Goal: Information Seeking & Learning: Learn about a topic

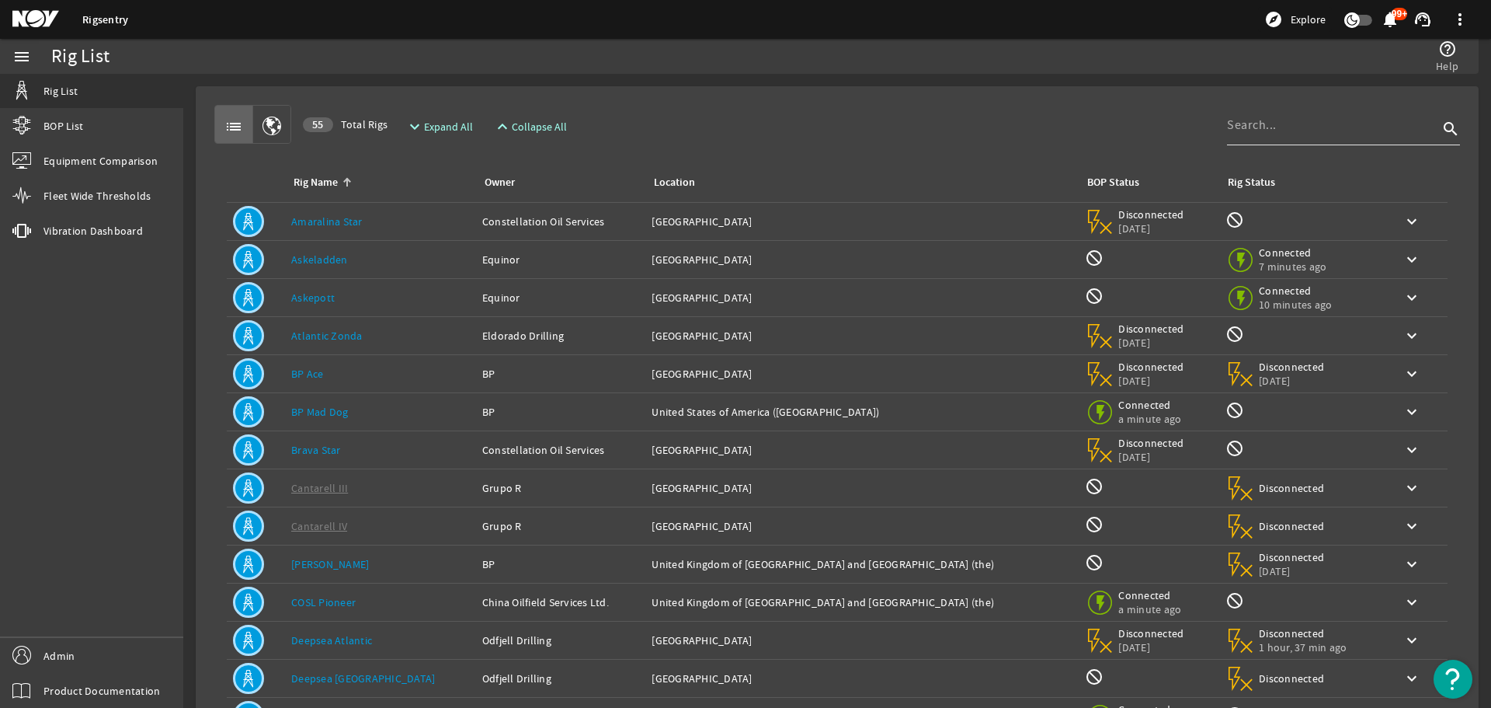
click at [1250, 134] on input at bounding box center [1332, 125] width 211 height 19
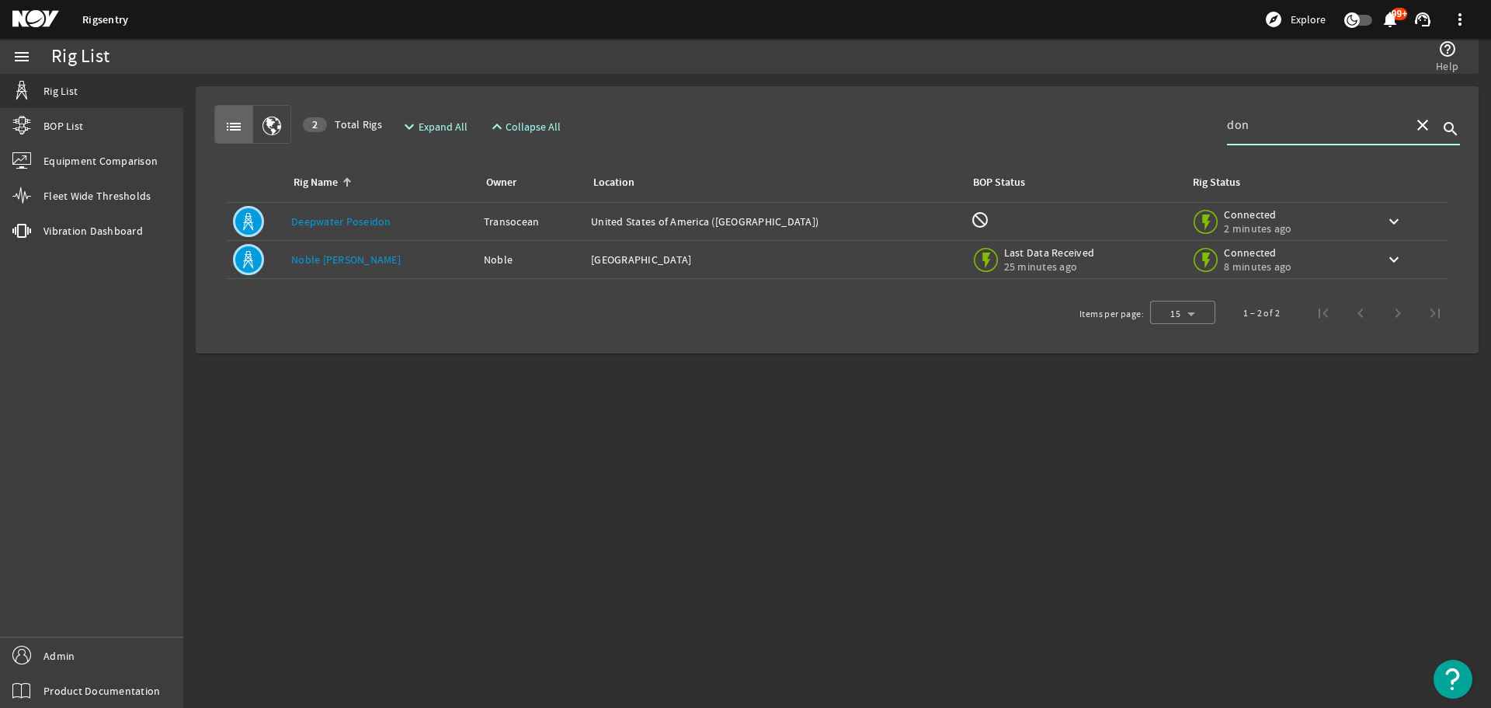
type input "don"
click at [495, 263] on div "Owner: Noble" at bounding box center [531, 260] width 95 height 16
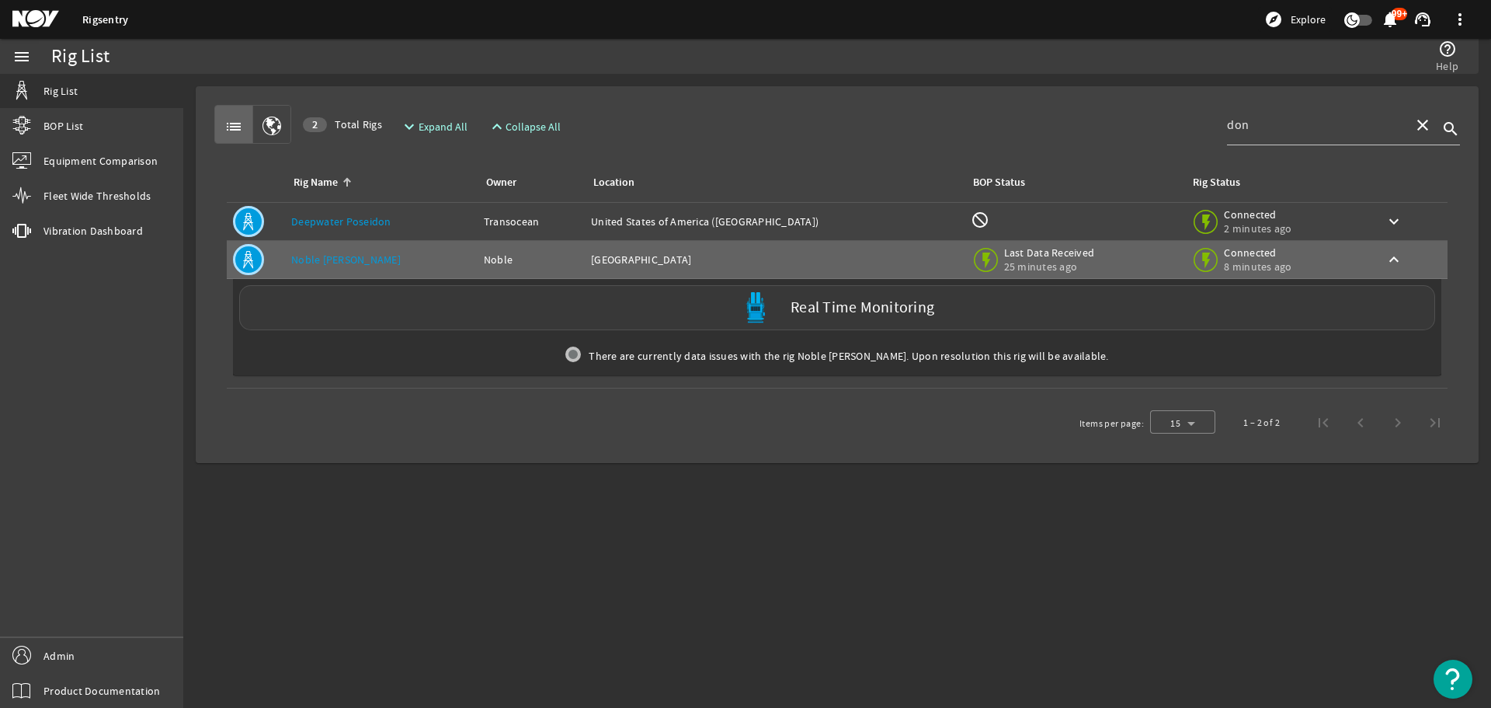
click at [490, 328] on div "Real Time Monitoring" at bounding box center [837, 307] width 1196 height 45
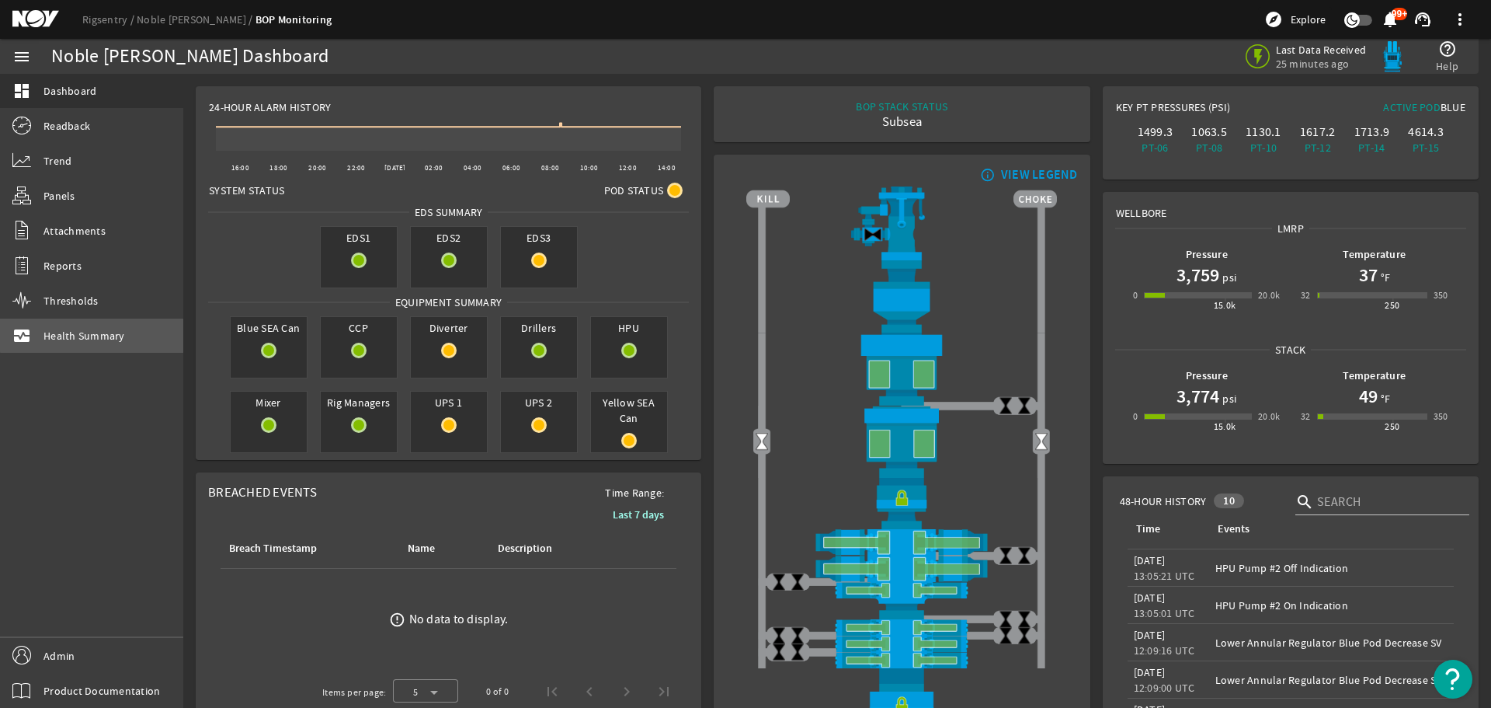
click at [119, 328] on span "Health Summary" at bounding box center [84, 336] width 82 height 16
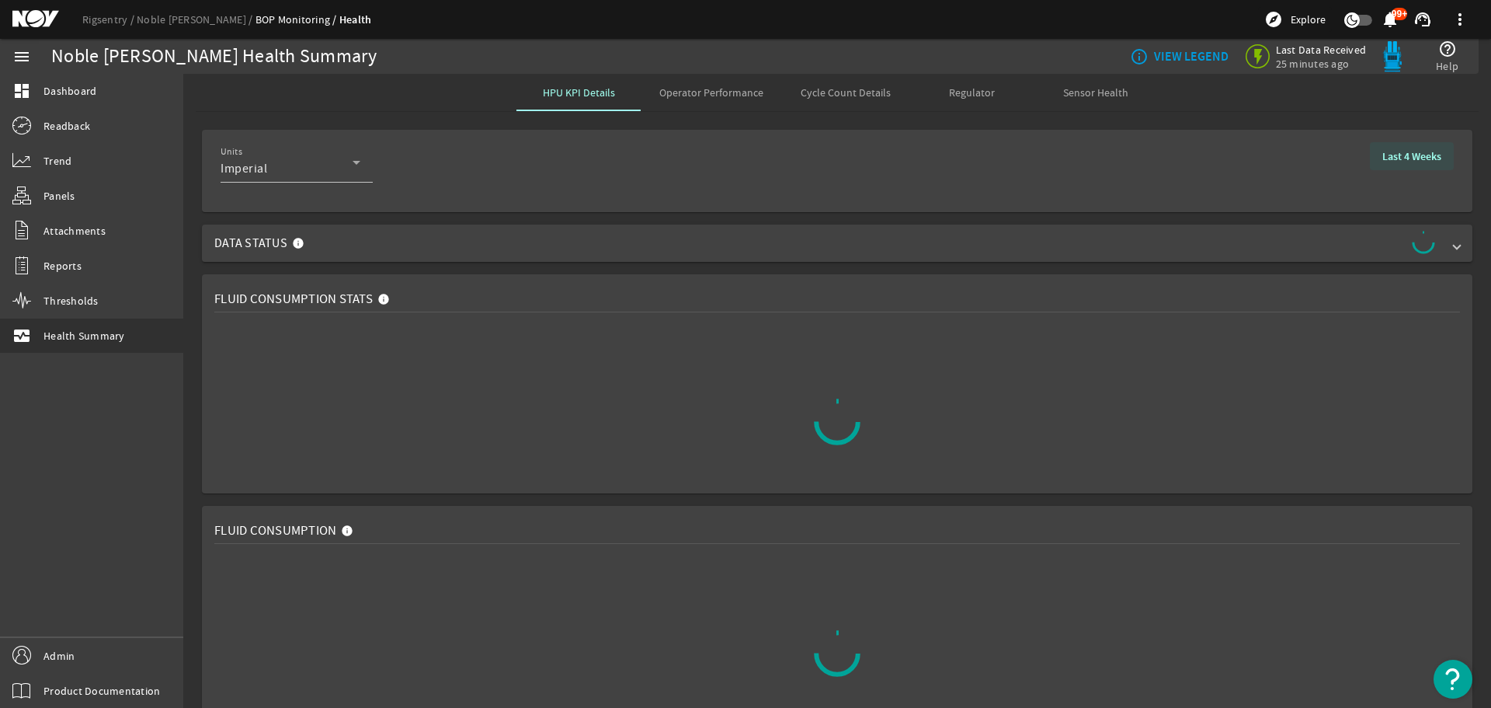
click at [1397, 146] on span at bounding box center [1412, 155] width 84 height 37
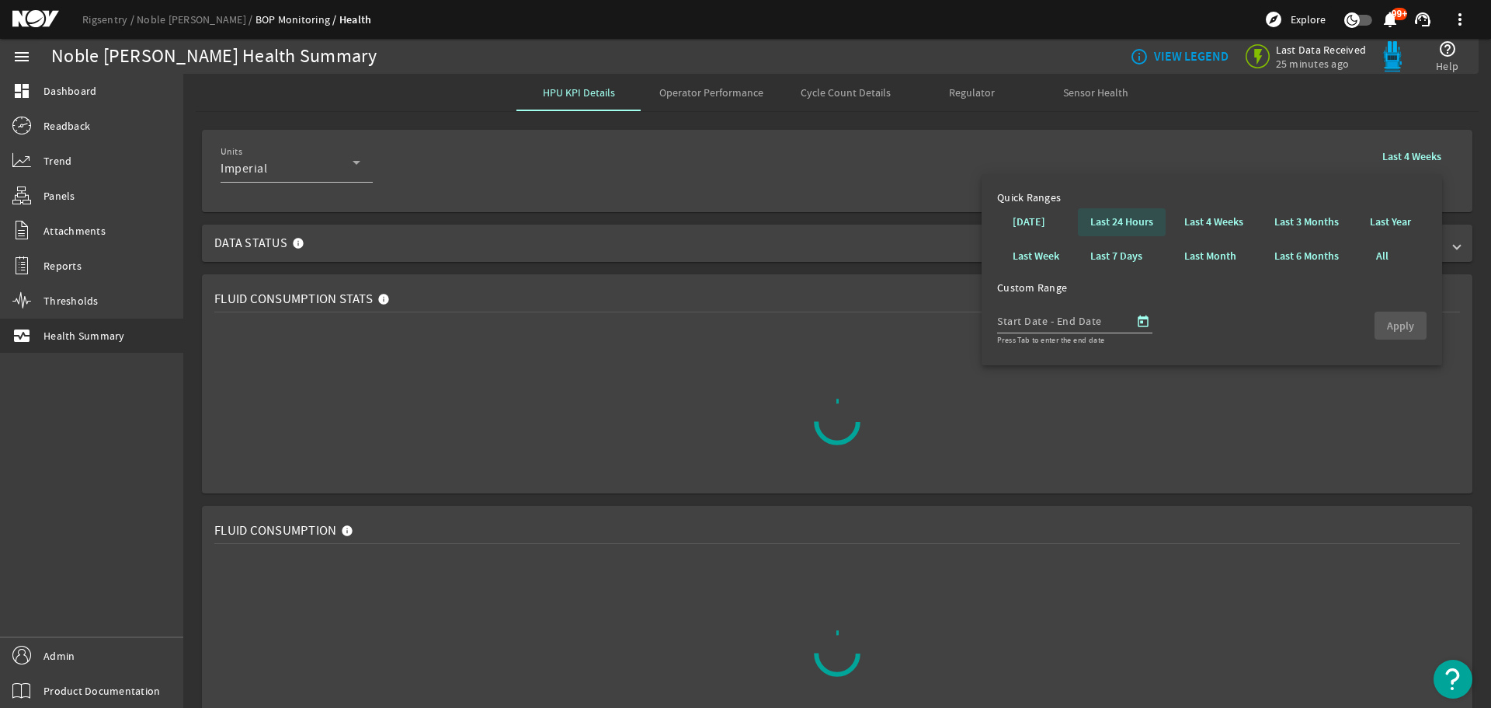
click at [1130, 221] on b "Last 24 Hours" at bounding box center [1121, 222] width 63 height 16
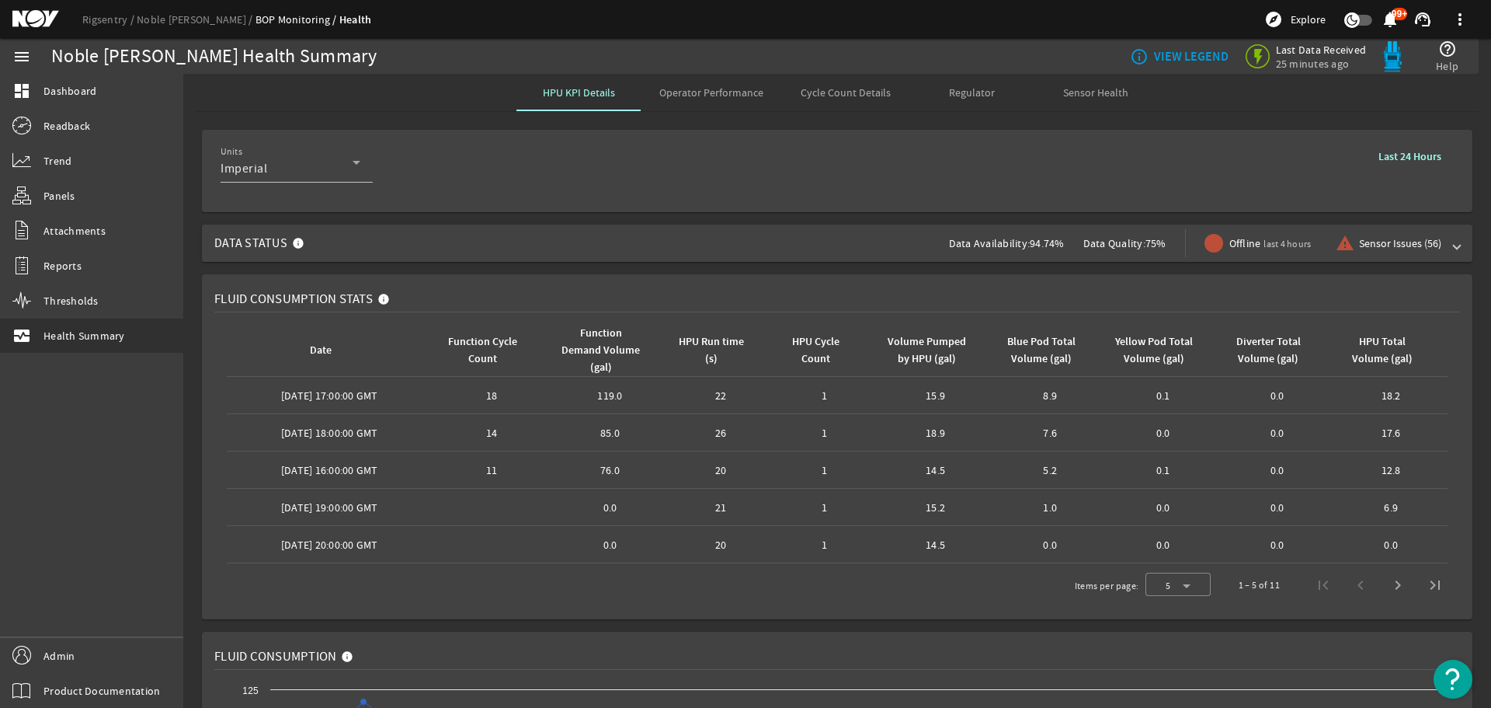
click at [1441, 238] on span "Data Status Data Availability: 94.74% Data Quality: 75% Offline last 4 hours wa…" at bounding box center [833, 242] width 1239 height 37
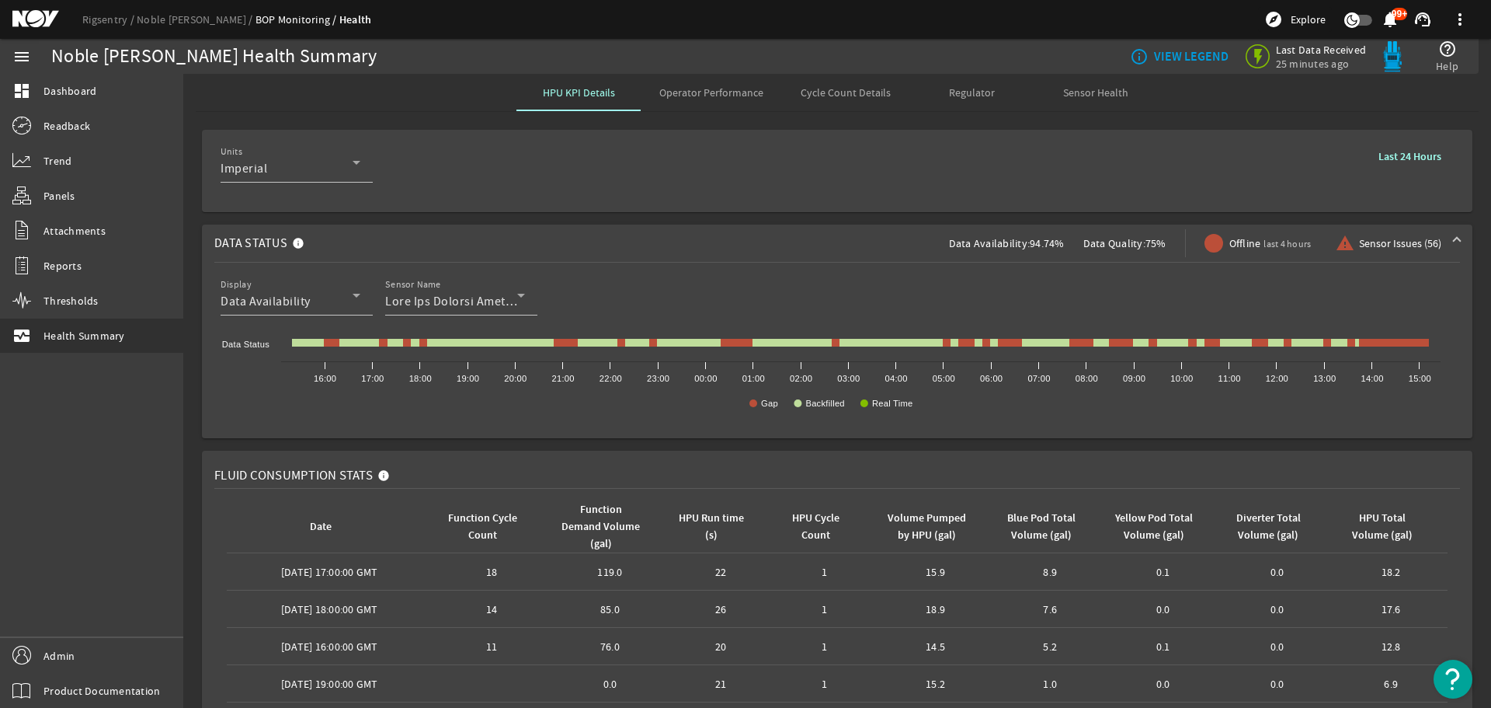
click at [1417, 147] on span at bounding box center [1410, 155] width 88 height 37
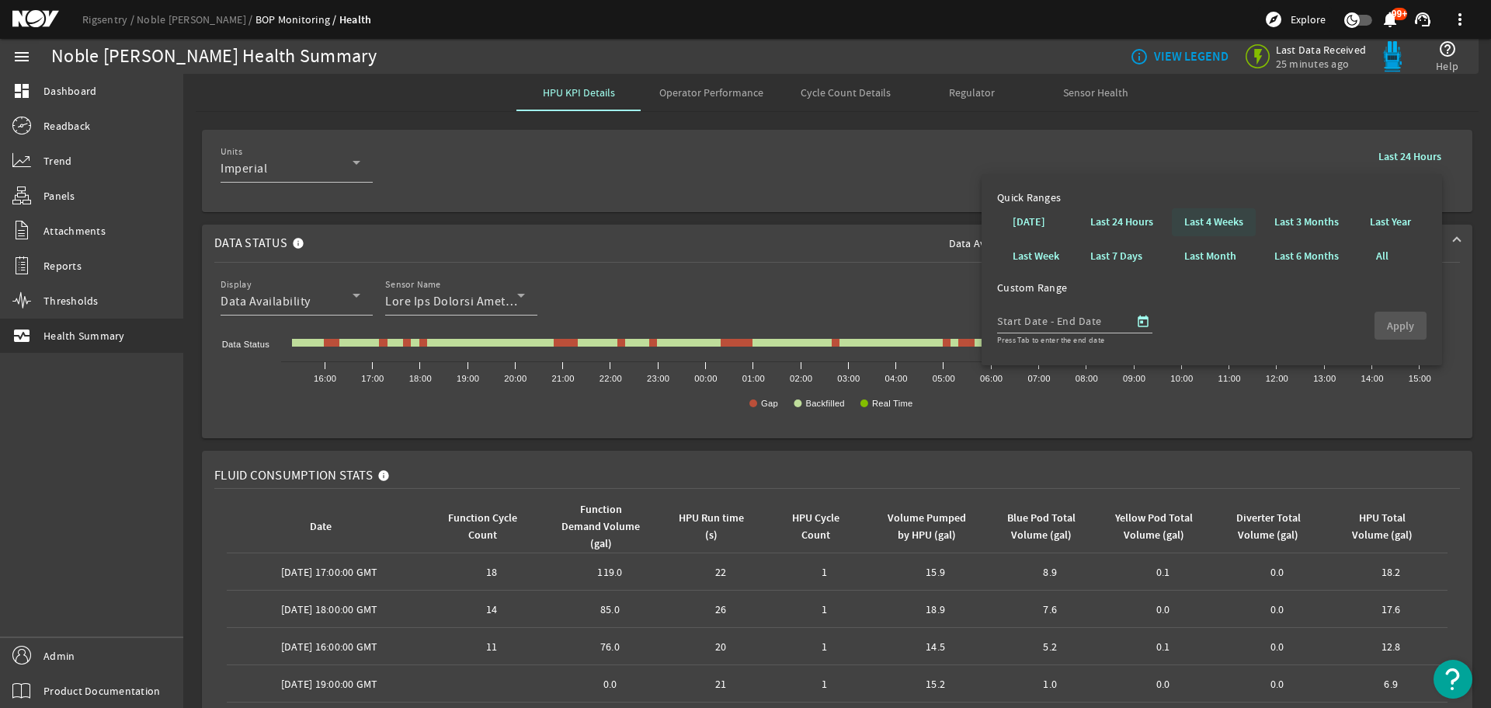
click at [1211, 223] on b "Last 4 Weeks" at bounding box center [1213, 222] width 59 height 16
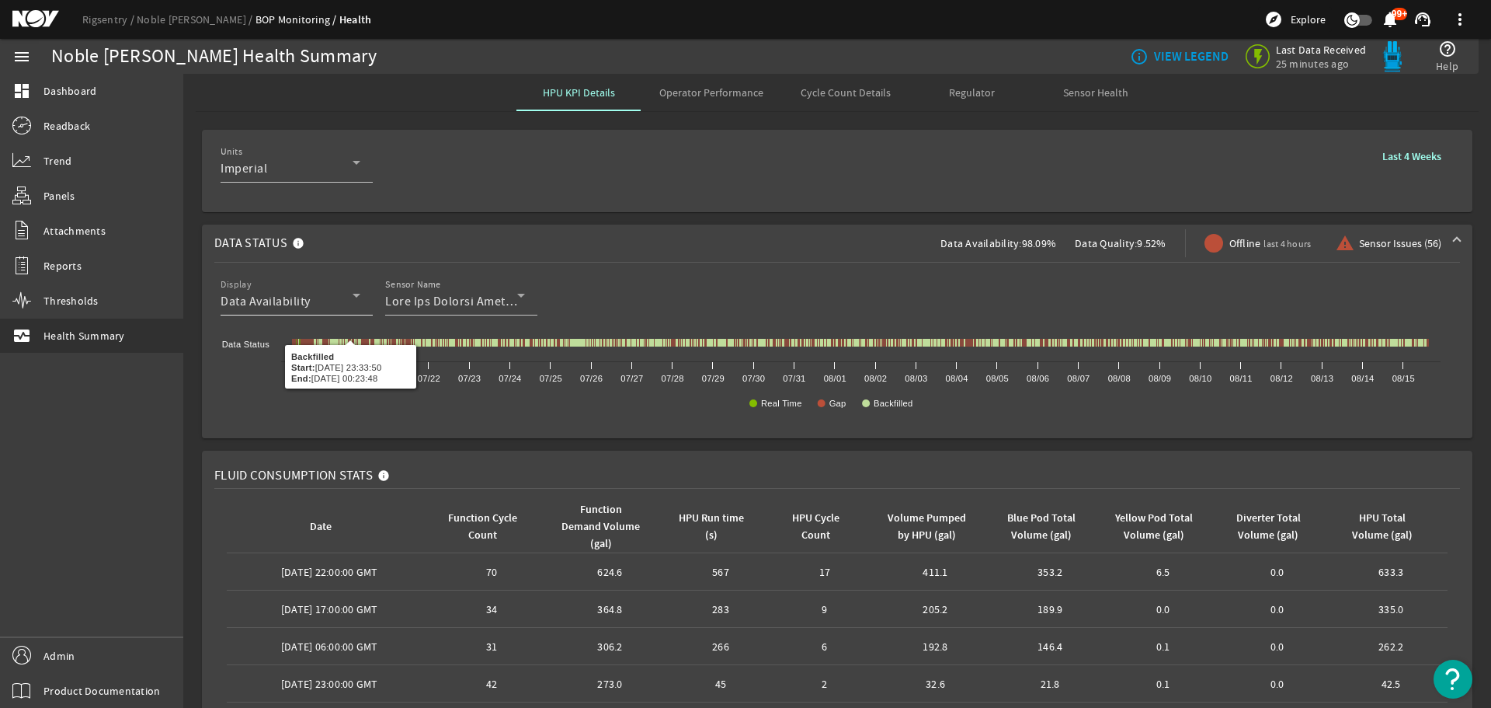
click at [312, 297] on div "Data Availability" at bounding box center [287, 301] width 132 height 19
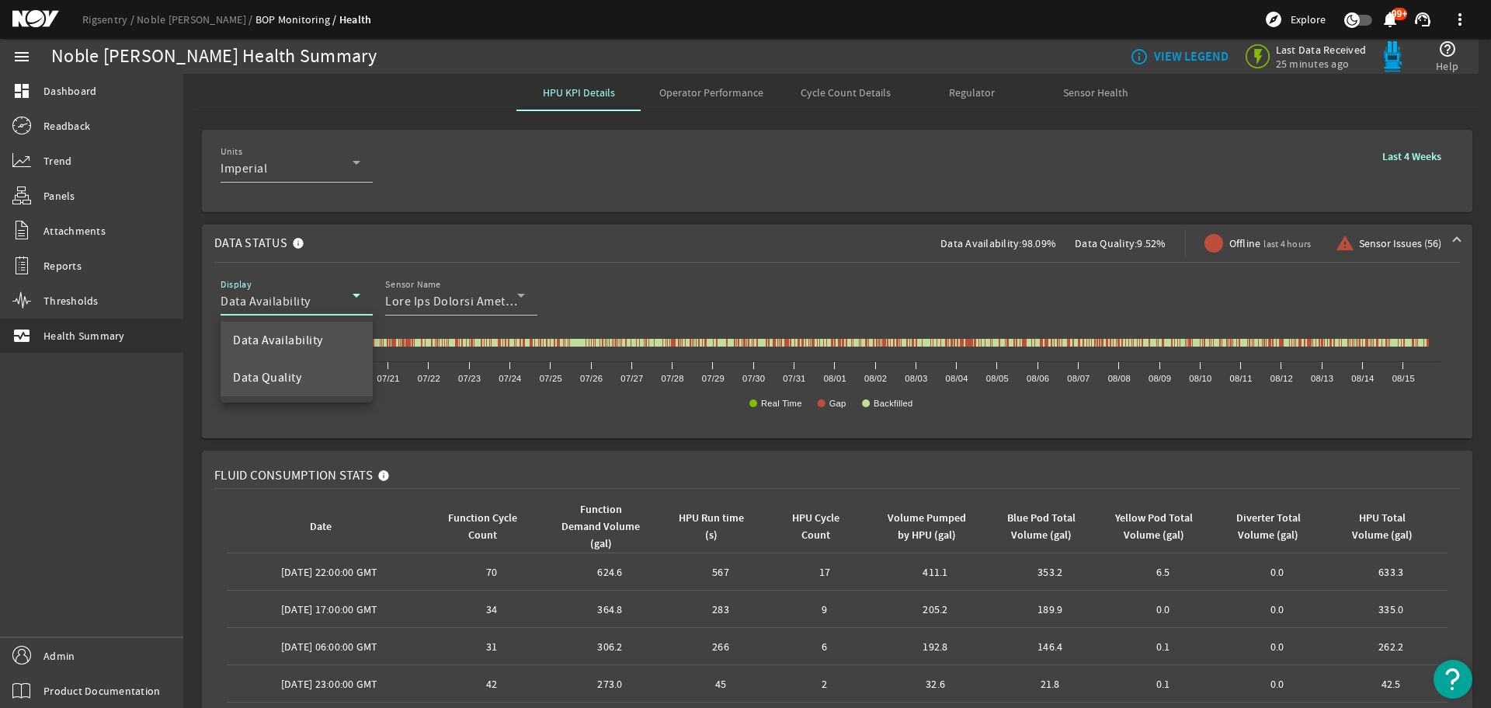
click at [284, 379] on span "Data Quality" at bounding box center [267, 377] width 68 height 19
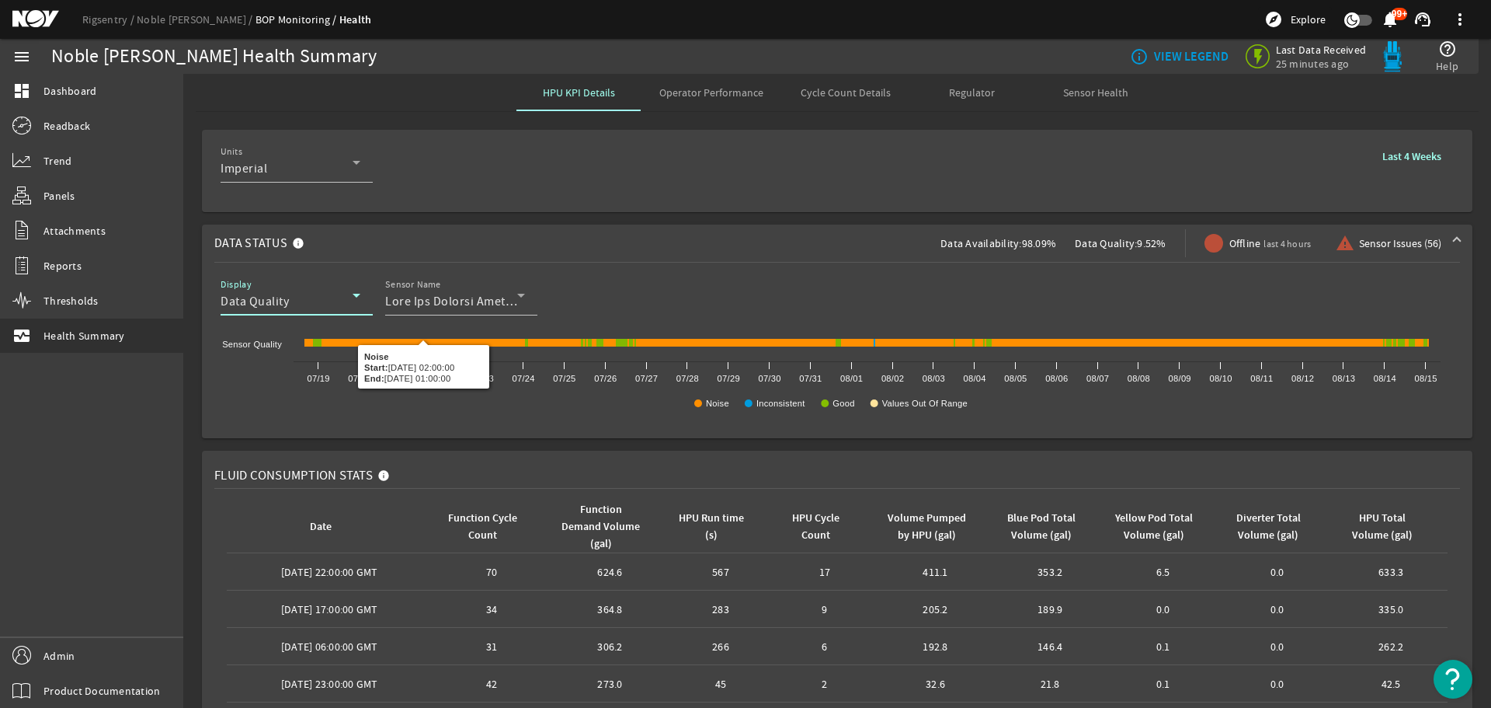
click at [326, 308] on div "Data Quality" at bounding box center [287, 301] width 132 height 19
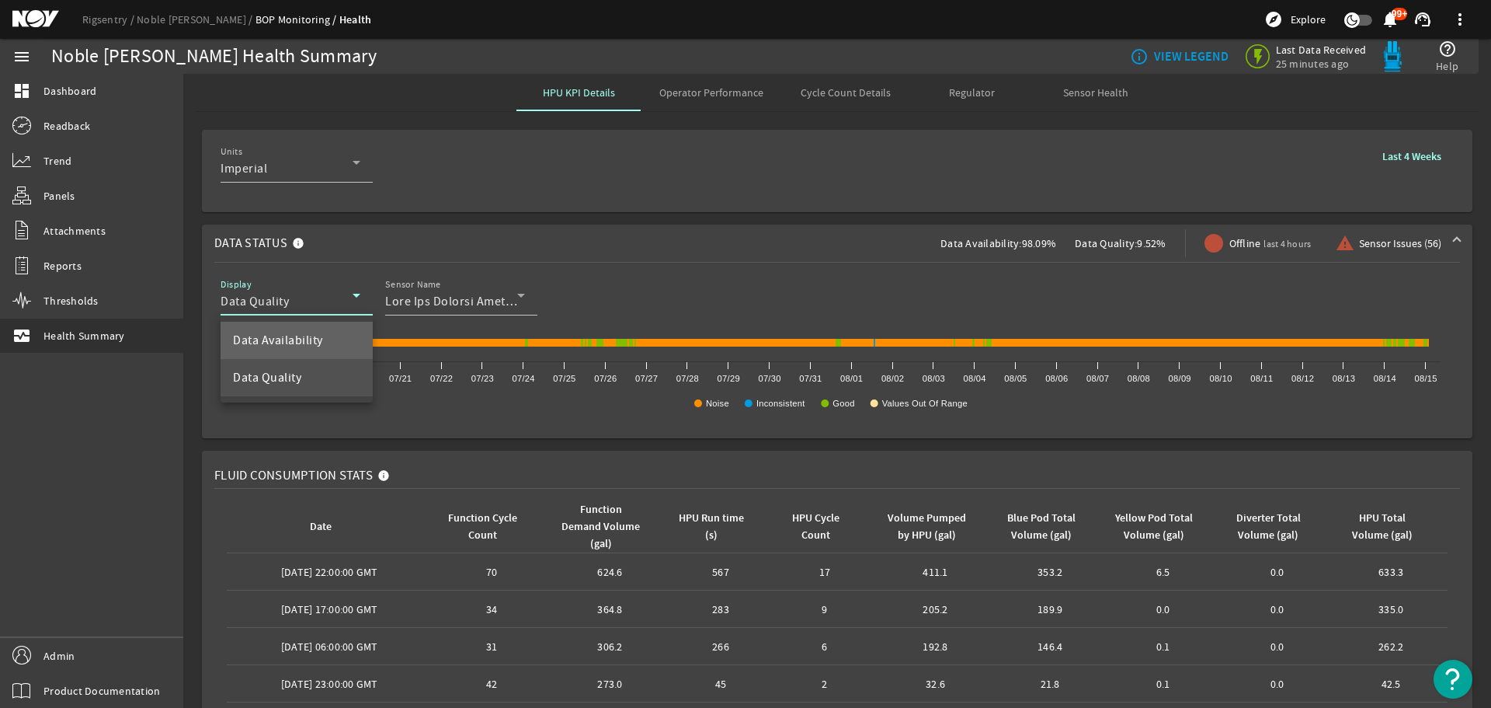
click at [281, 336] on span "Data Availability" at bounding box center [278, 340] width 90 height 19
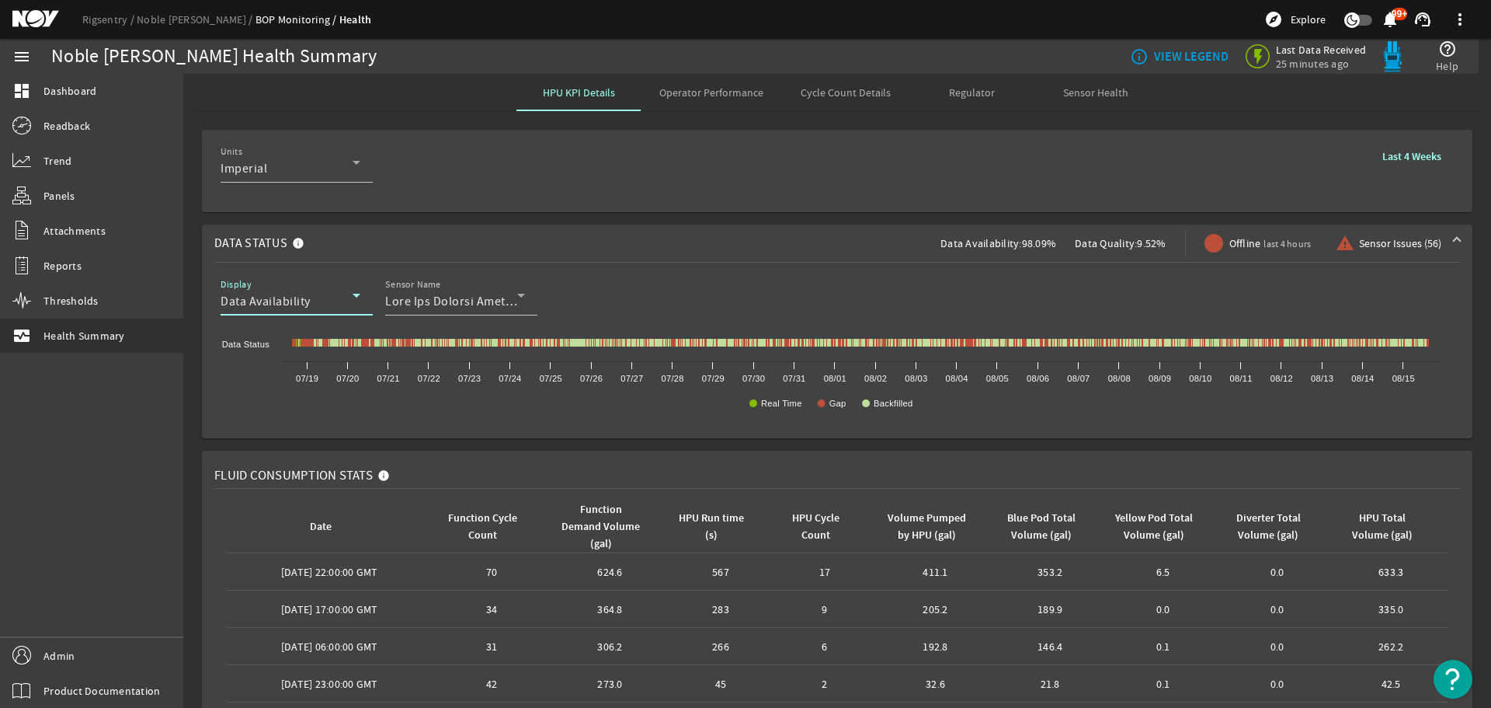
click at [341, 302] on div "Data Availability" at bounding box center [287, 301] width 132 height 19
click at [245, 388] on mat-option "Data Quality" at bounding box center [297, 377] width 152 height 37
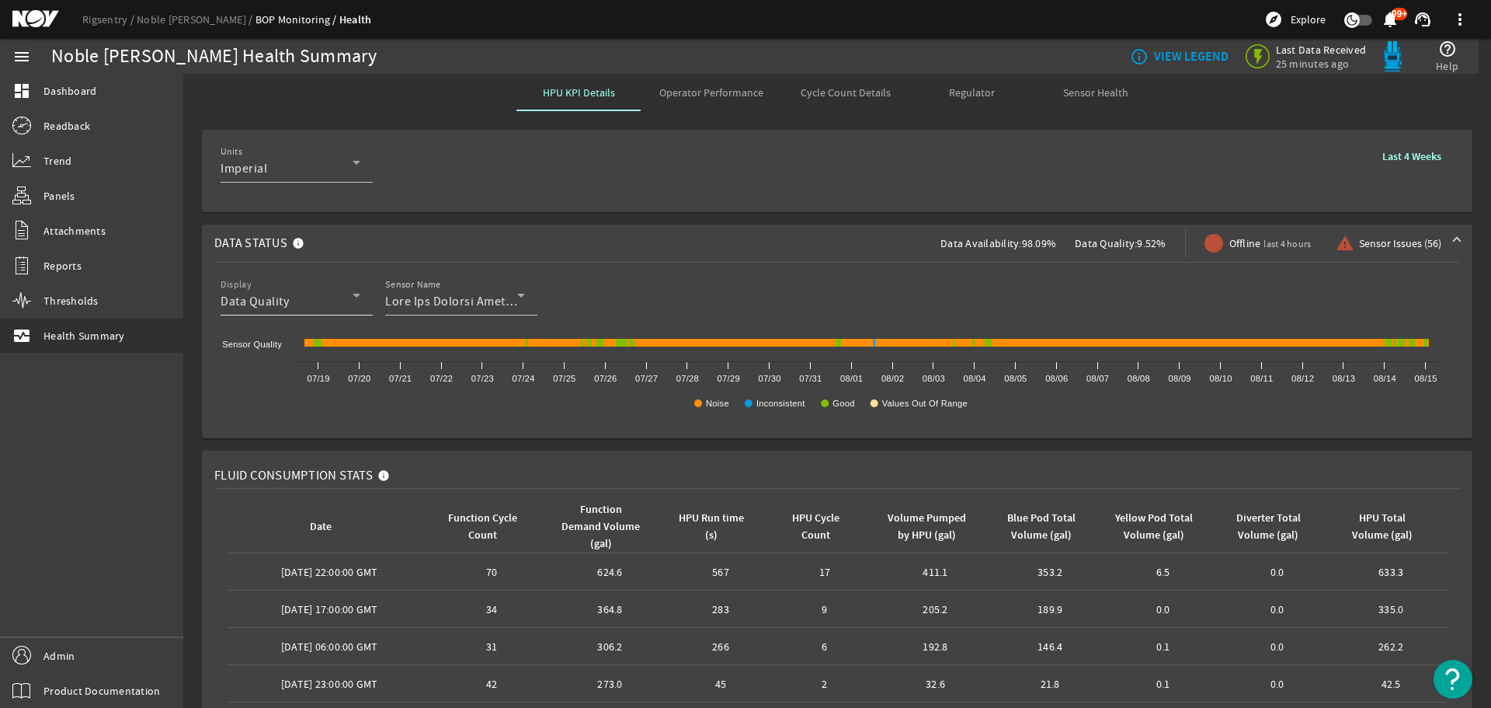
click at [292, 296] on div "Data Quality" at bounding box center [287, 301] width 132 height 19
click at [279, 383] on span "Data Quality" at bounding box center [267, 377] width 68 height 19
click at [1361, 237] on span "Sensor Issues (56)" at bounding box center [1400, 243] width 82 height 16
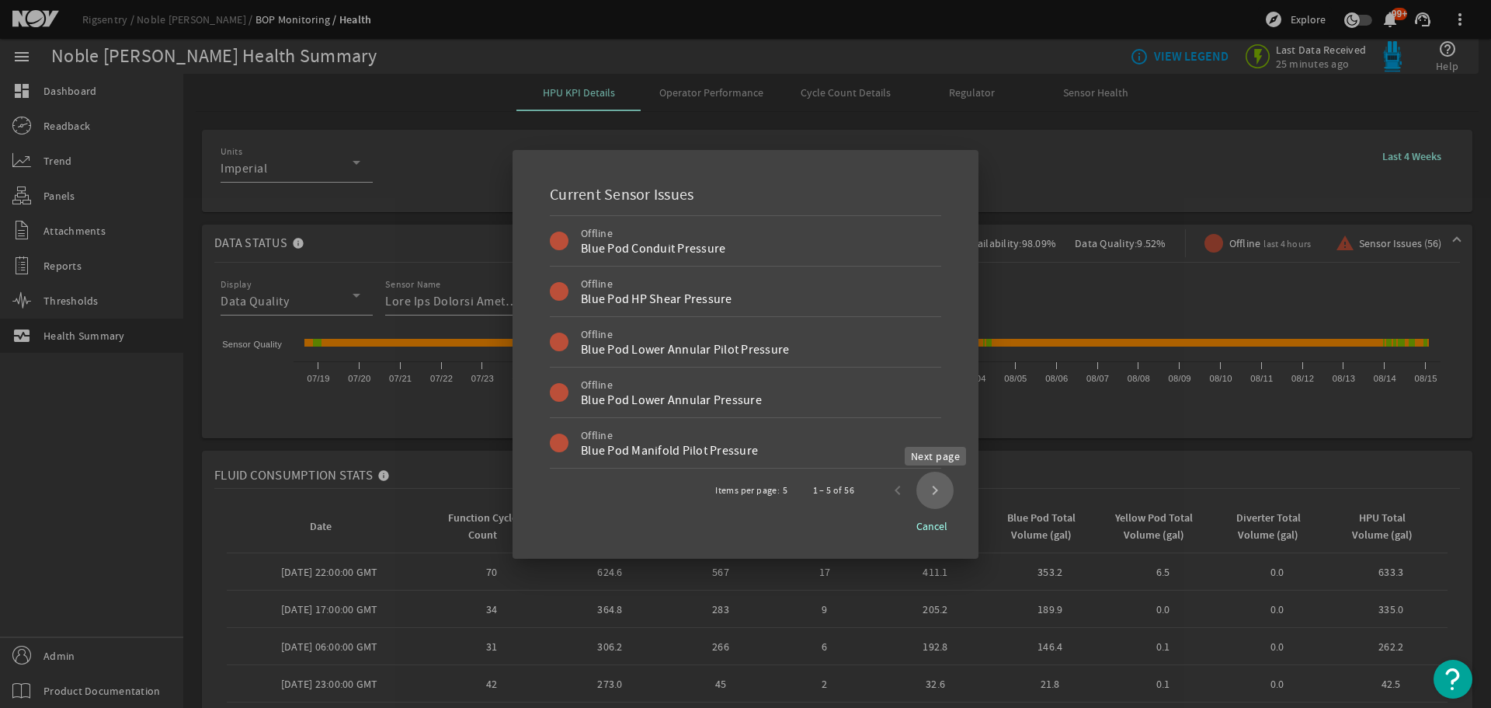
click at [933, 488] on span "Next page" at bounding box center [934, 489] width 37 height 37
click at [934, 488] on span "Next page" at bounding box center [934, 489] width 37 height 37
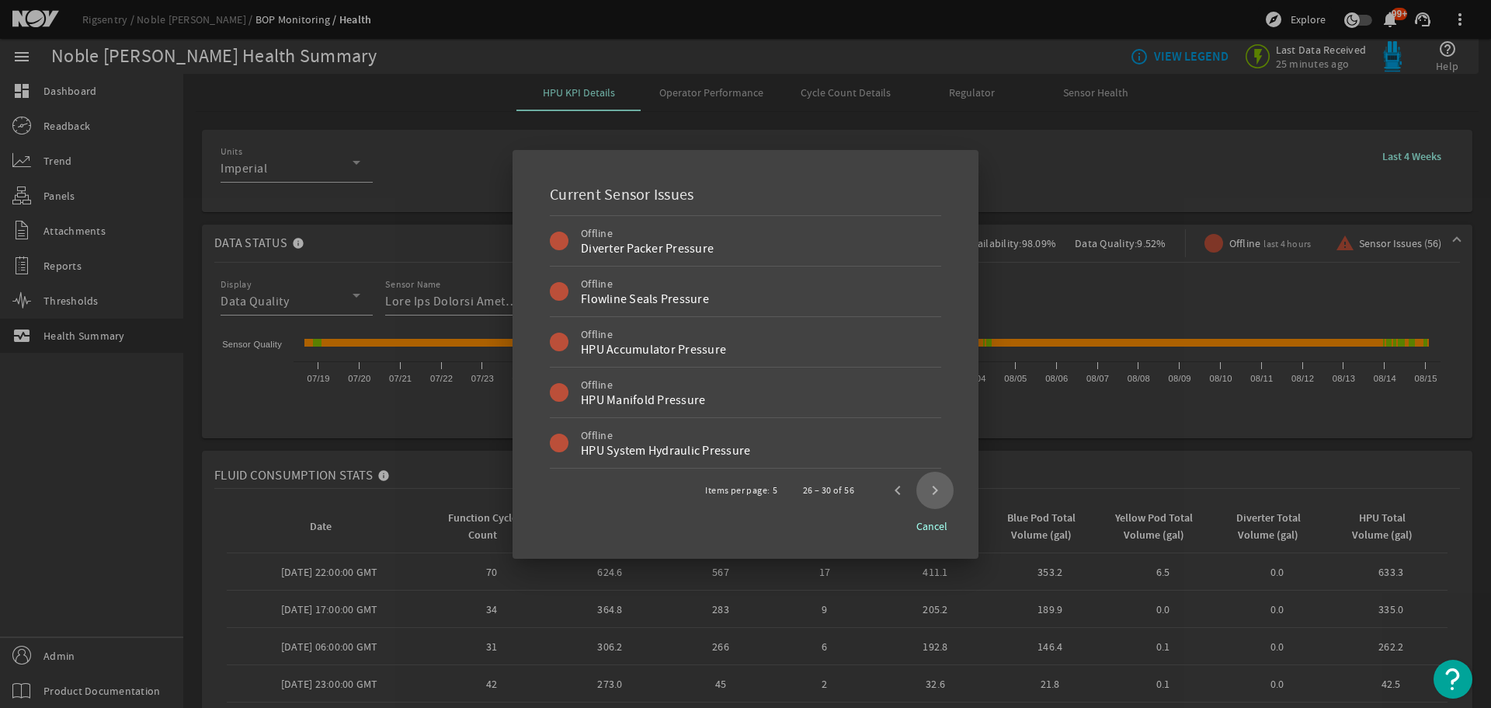
click at [934, 488] on span "Next page" at bounding box center [934, 489] width 37 height 37
click at [935, 488] on span "Next page" at bounding box center [934, 489] width 37 height 37
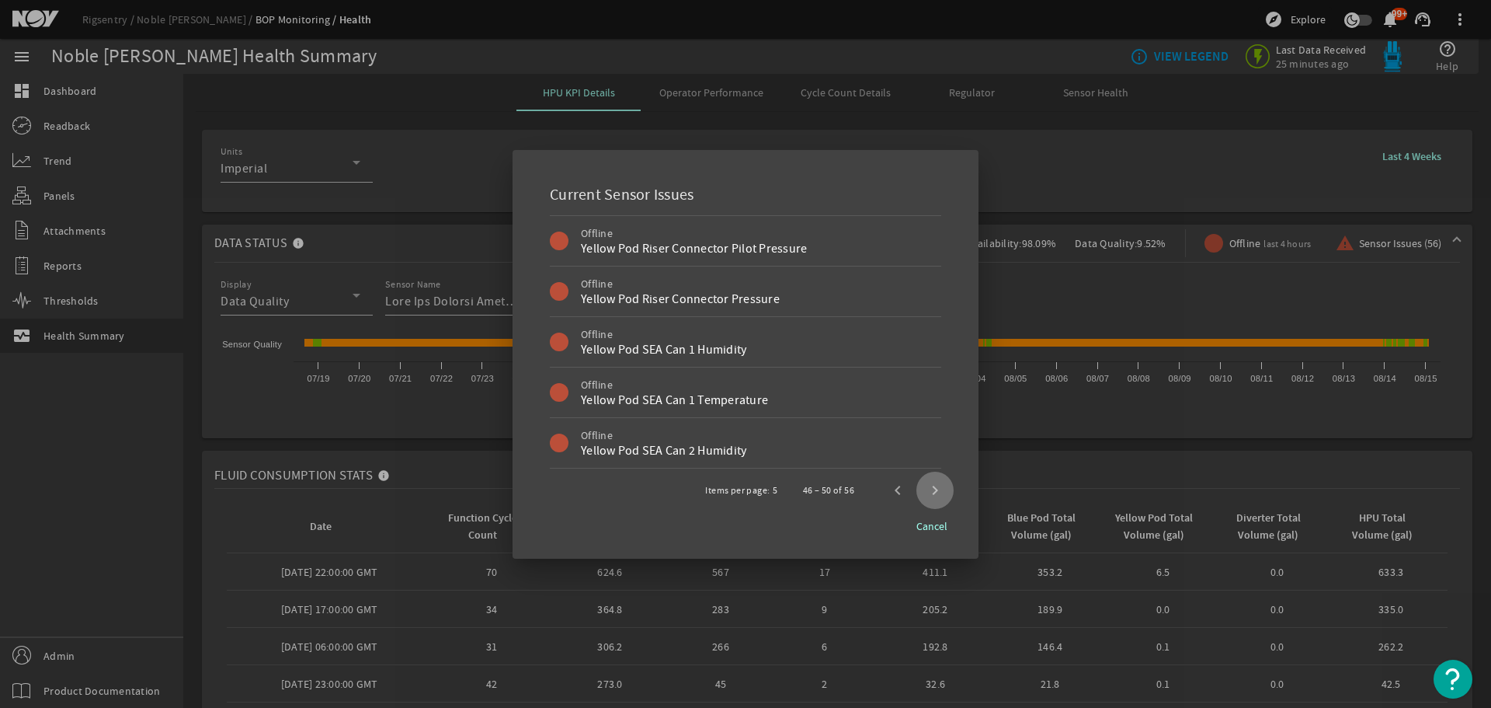
click at [935, 488] on span "Next page" at bounding box center [934, 489] width 37 height 37
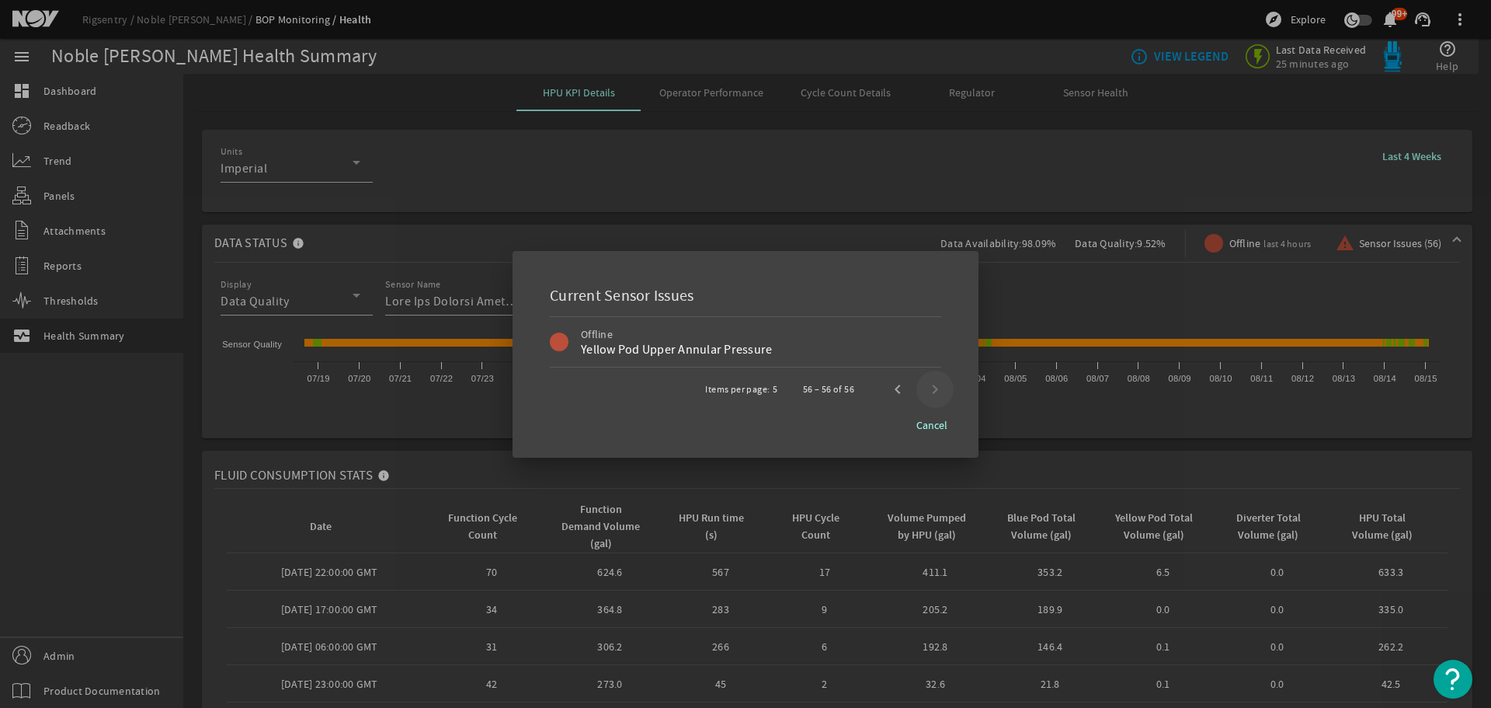
click at [935, 488] on div at bounding box center [745, 354] width 1491 height 708
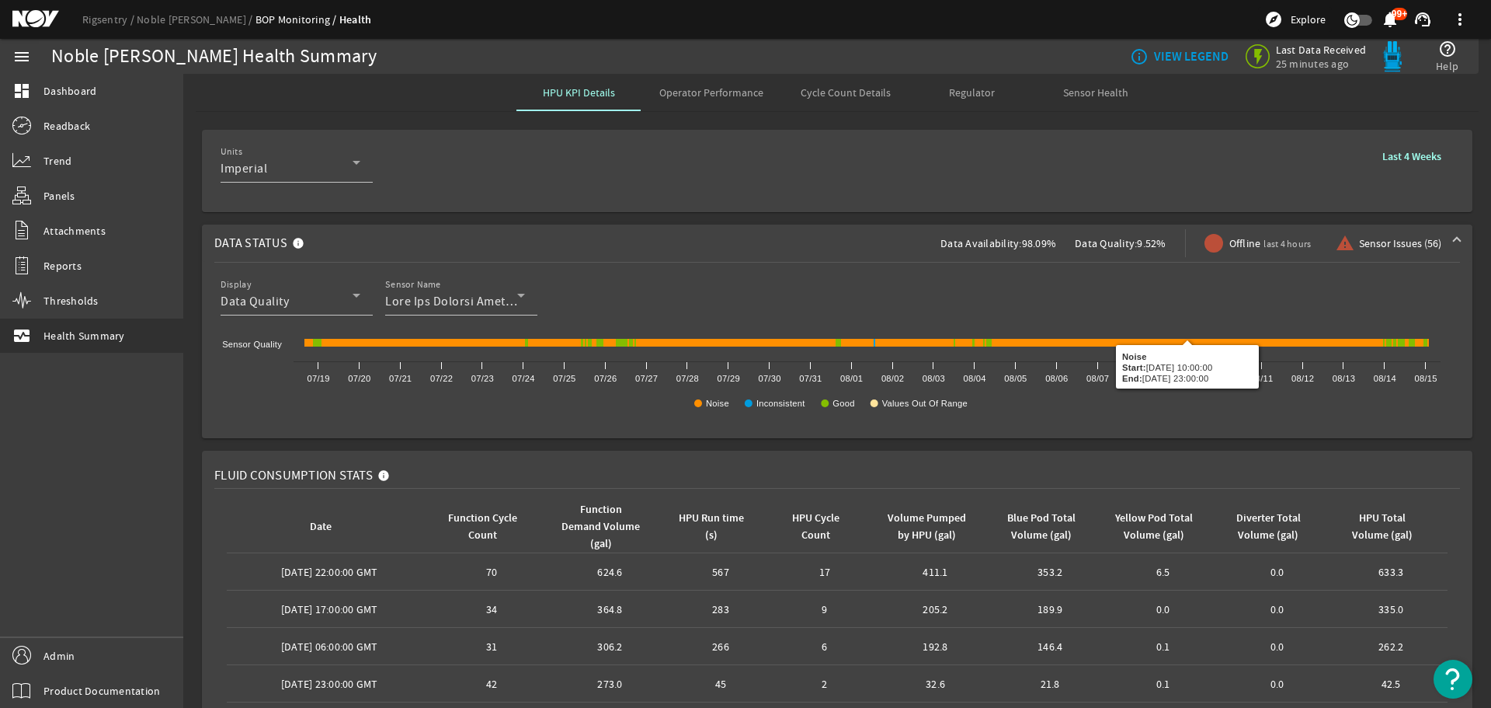
click at [1386, 250] on span "Sensor Issues (56)" at bounding box center [1400, 243] width 82 height 16
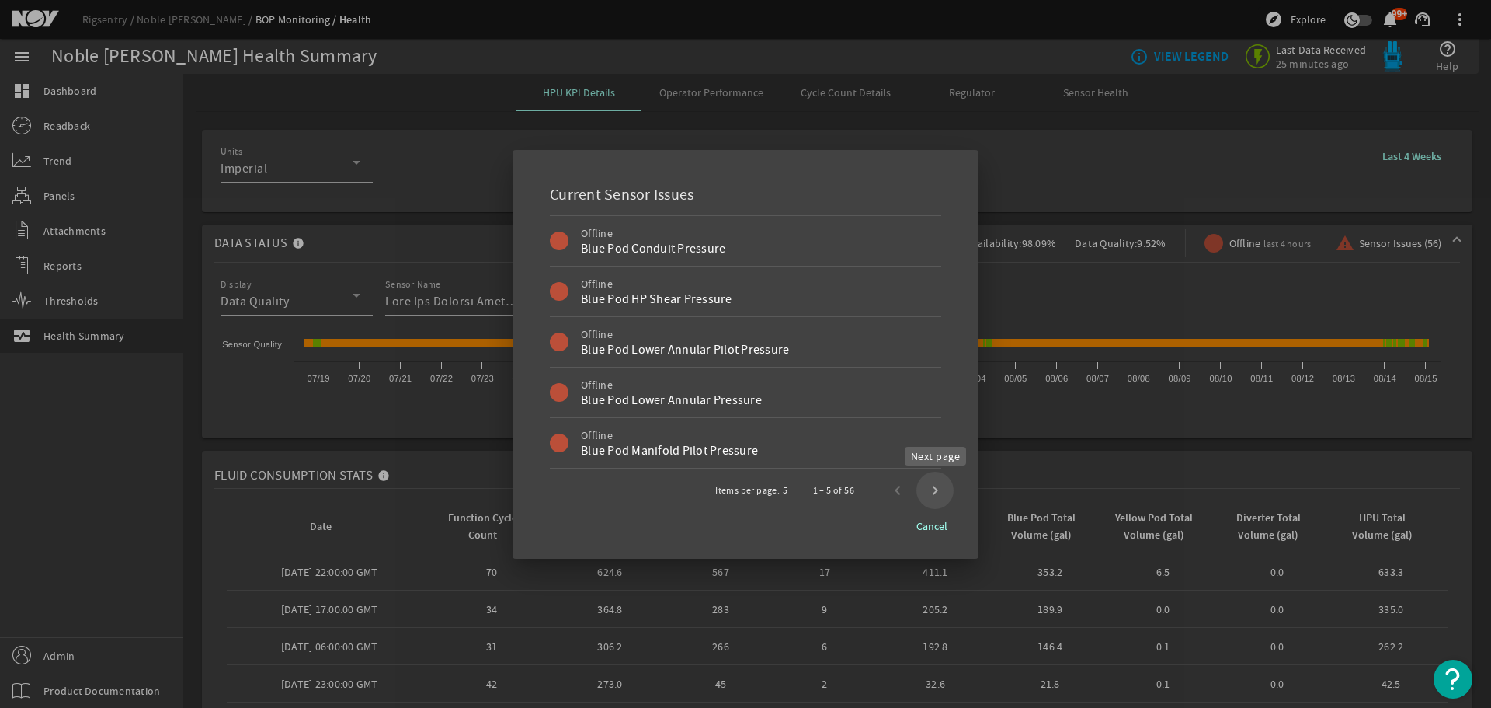
click at [940, 497] on span "Next page" at bounding box center [934, 489] width 37 height 37
click at [940, 496] on span "Next page" at bounding box center [934, 489] width 37 height 37
click at [920, 527] on span "Cancel" at bounding box center [931, 526] width 31 height 16
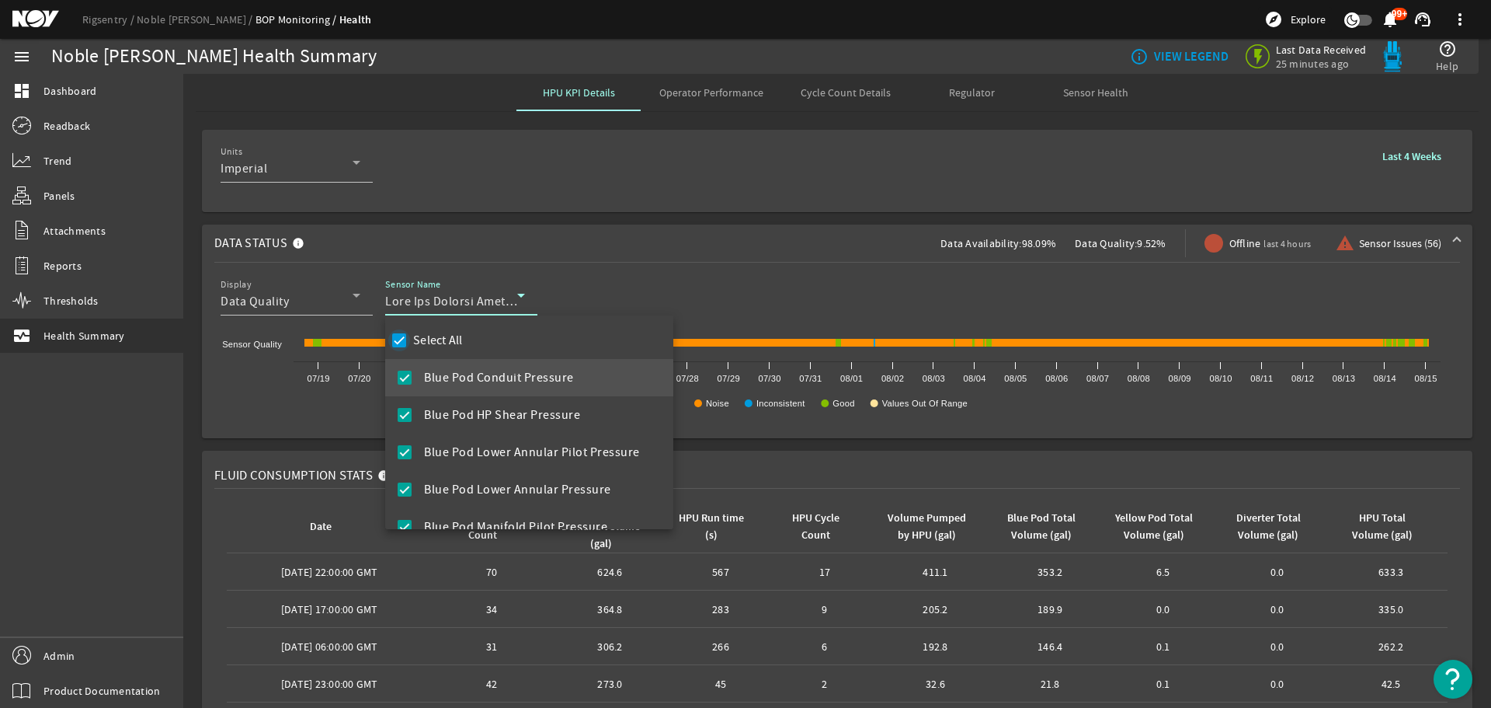
click at [399, 340] on input "Select All" at bounding box center [399, 340] width 22 height 22
checkbox input "false"
click at [405, 371] on mat-pseudo-checkbox at bounding box center [405, 377] width 14 height 14
click at [770, 272] on div at bounding box center [745, 354] width 1491 height 708
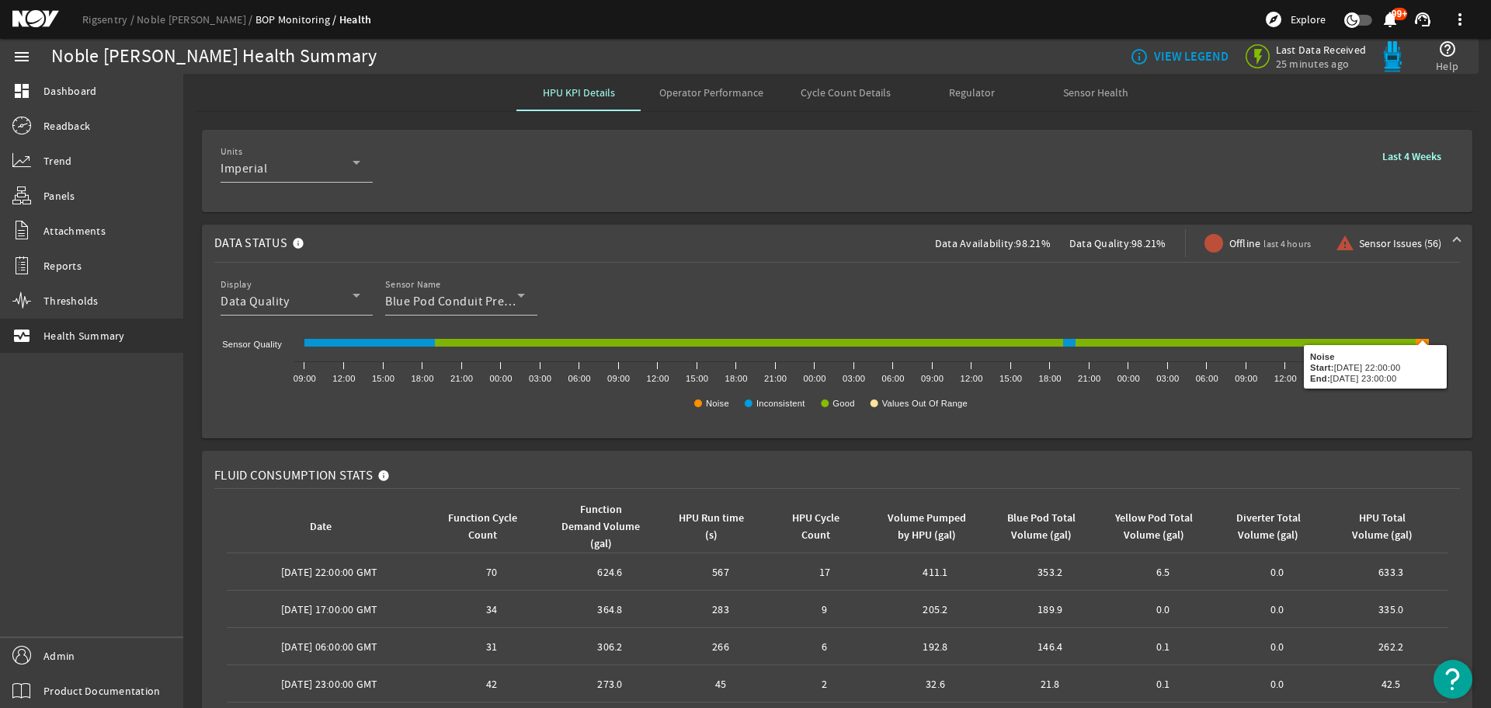
click at [1394, 158] on b "Last 4 Weeks" at bounding box center [1411, 156] width 59 height 15
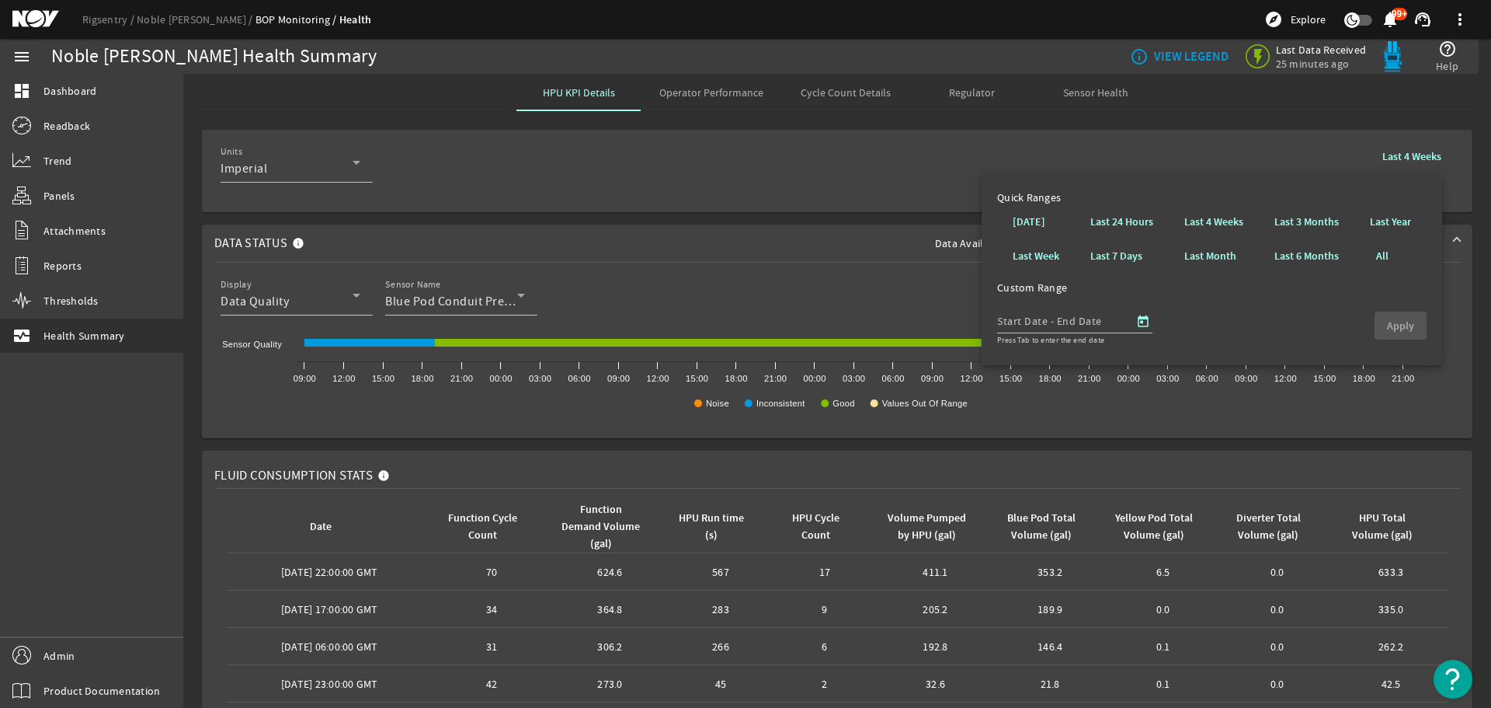
click at [671, 153] on div "Units Imperial Last 4 Weeks" at bounding box center [837, 170] width 1233 height 57
click at [426, 302] on span "Blue Pod Conduit Pressure" at bounding box center [460, 302] width 150 height 16
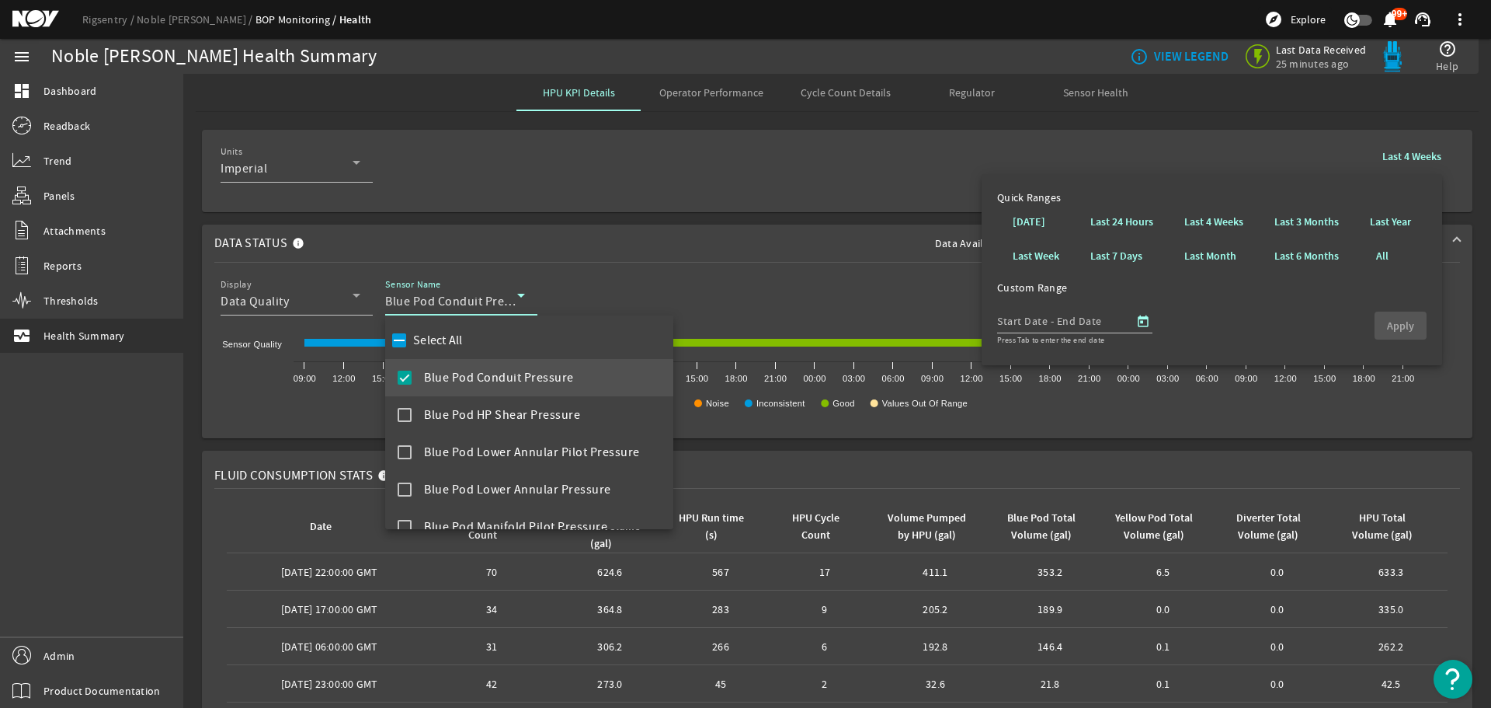
click at [317, 303] on div at bounding box center [745, 354] width 1491 height 708
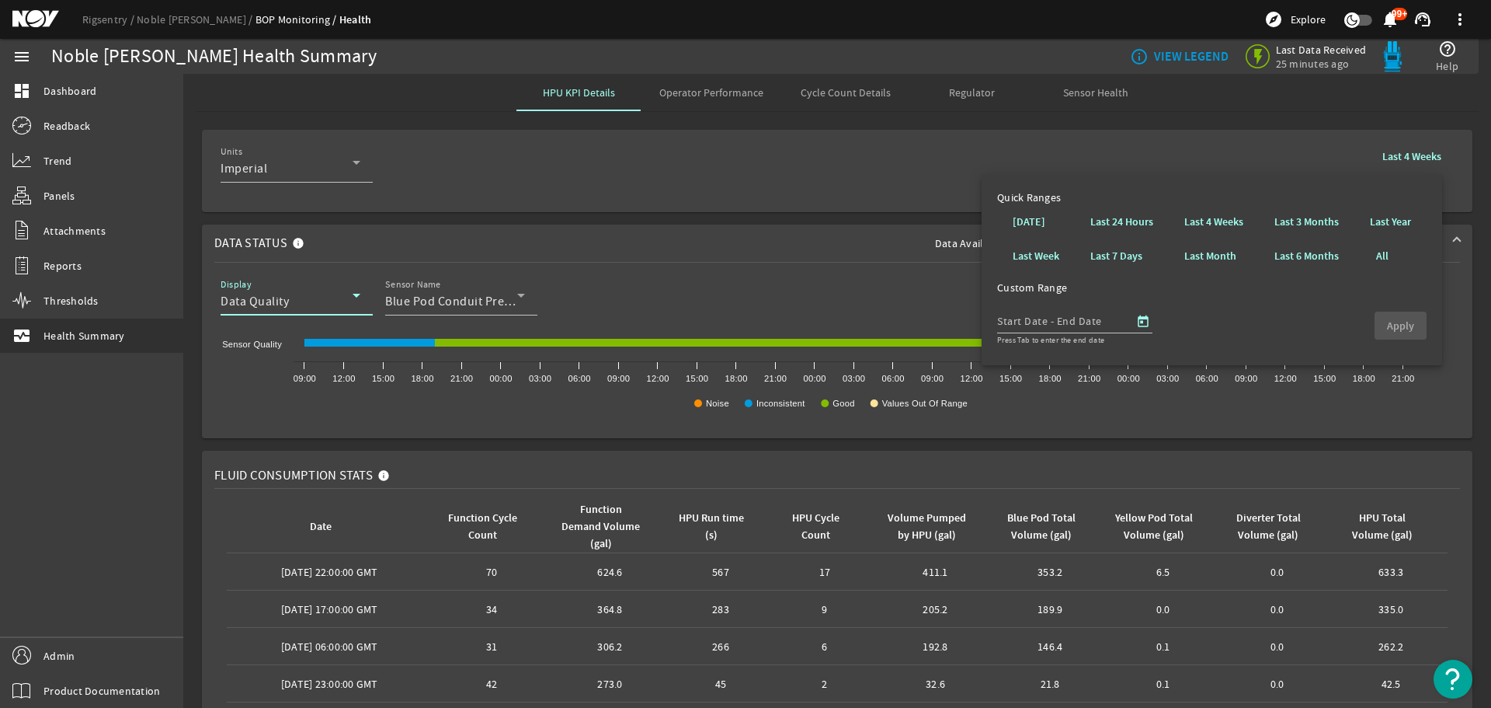
click at [291, 307] on div "Data Quality" at bounding box center [287, 301] width 132 height 19
click at [269, 332] on span "Data Availability" at bounding box center [278, 340] width 90 height 19
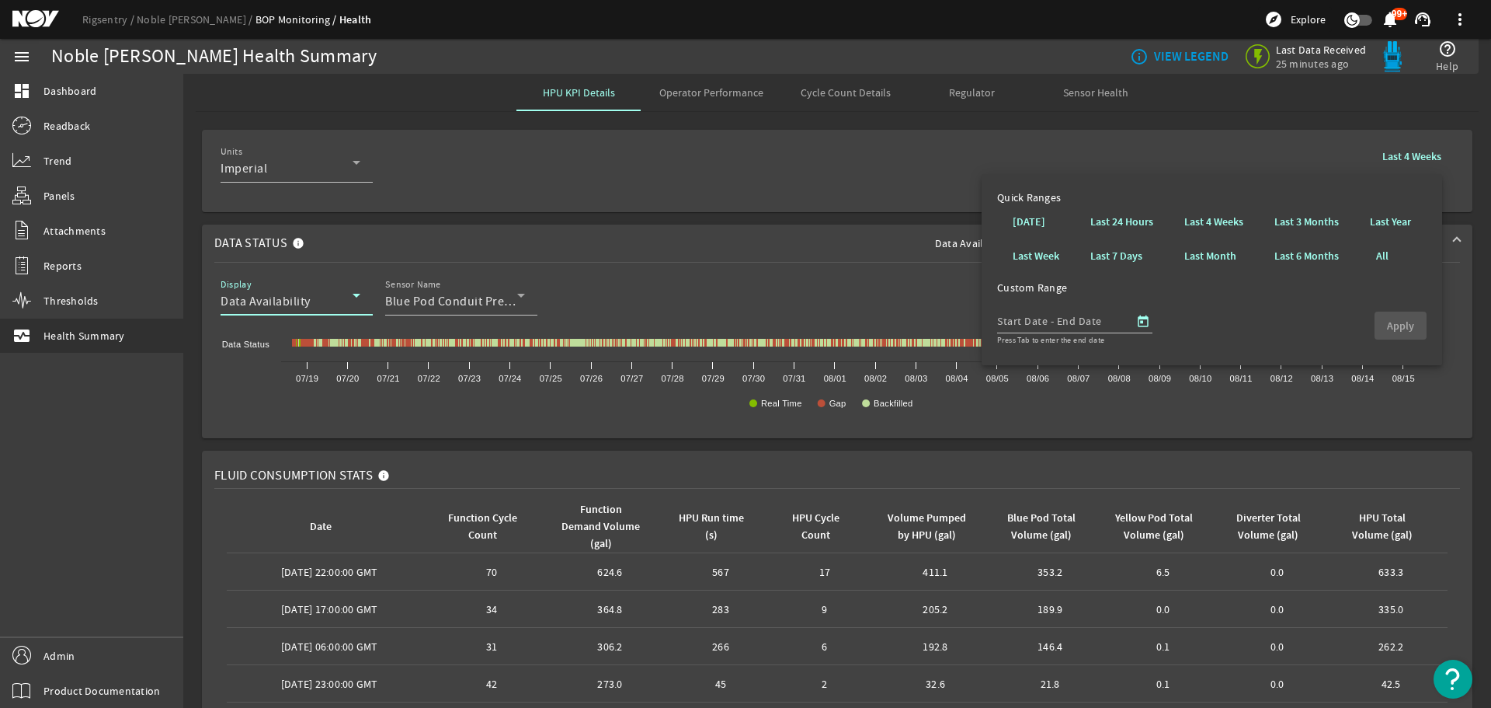
click at [714, 276] on div "Display Data Availability Sensor Name Blue Pod Conduit Pressure" at bounding box center [837, 303] width 1246 height 57
click at [1418, 160] on b "Last 4 Weeks" at bounding box center [1411, 156] width 59 height 15
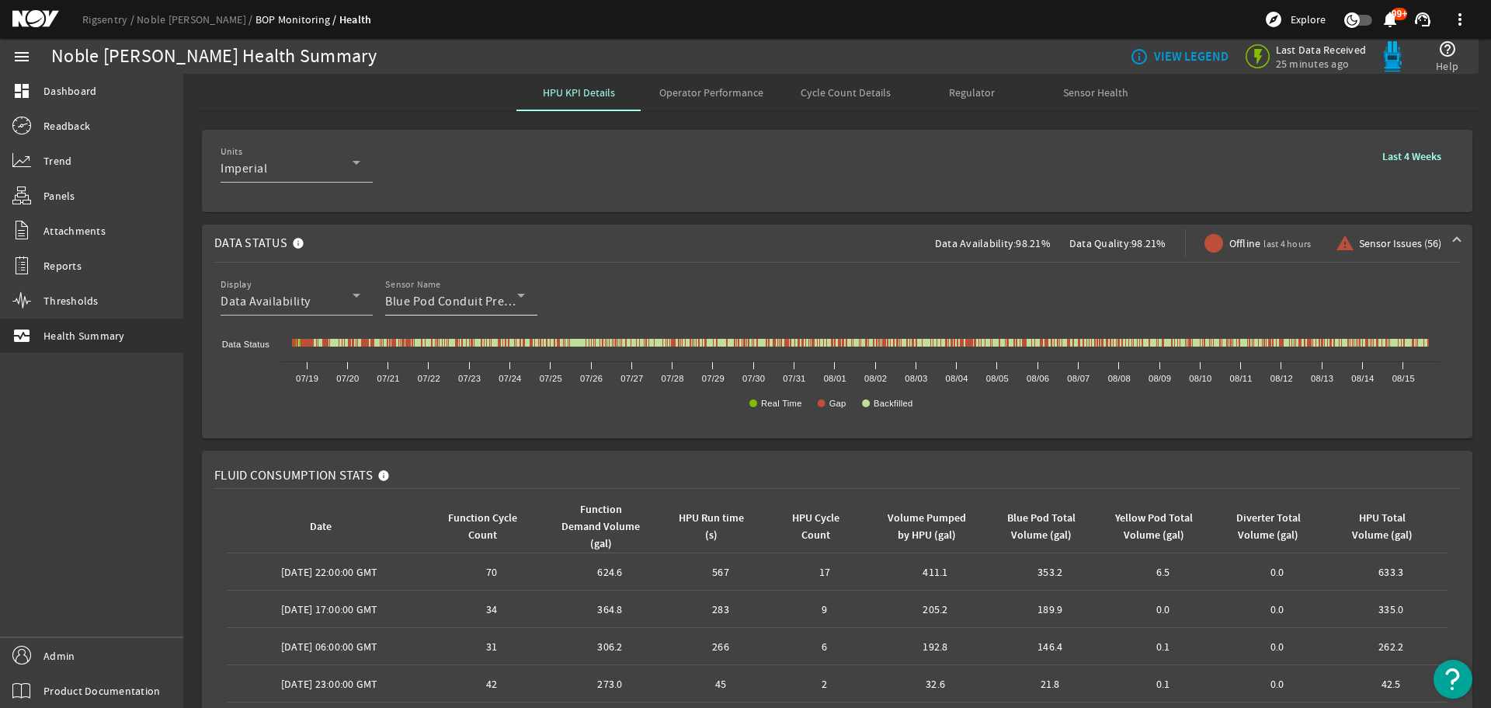
click at [457, 304] on span "Blue Pod Conduit Pressure" at bounding box center [460, 302] width 150 height 16
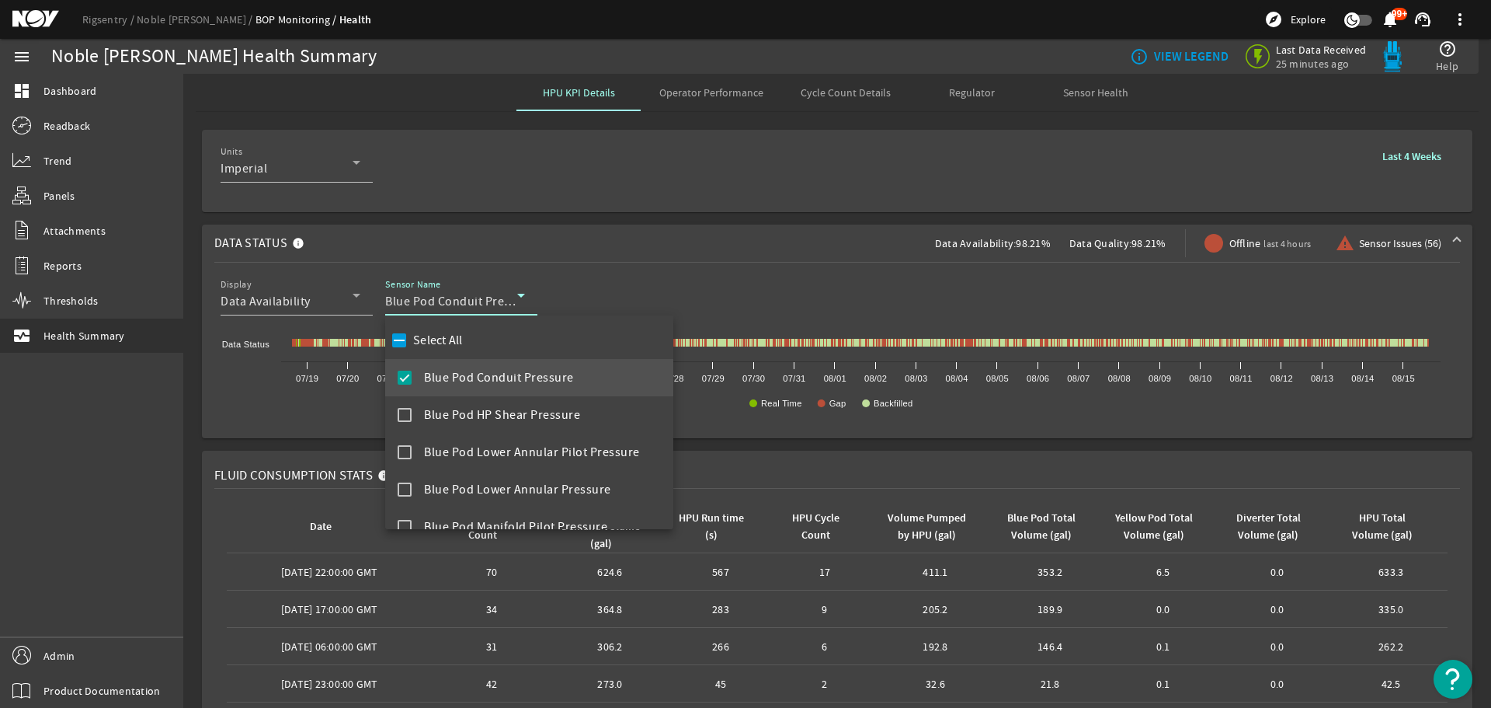
click at [1425, 345] on div at bounding box center [745, 354] width 1491 height 708
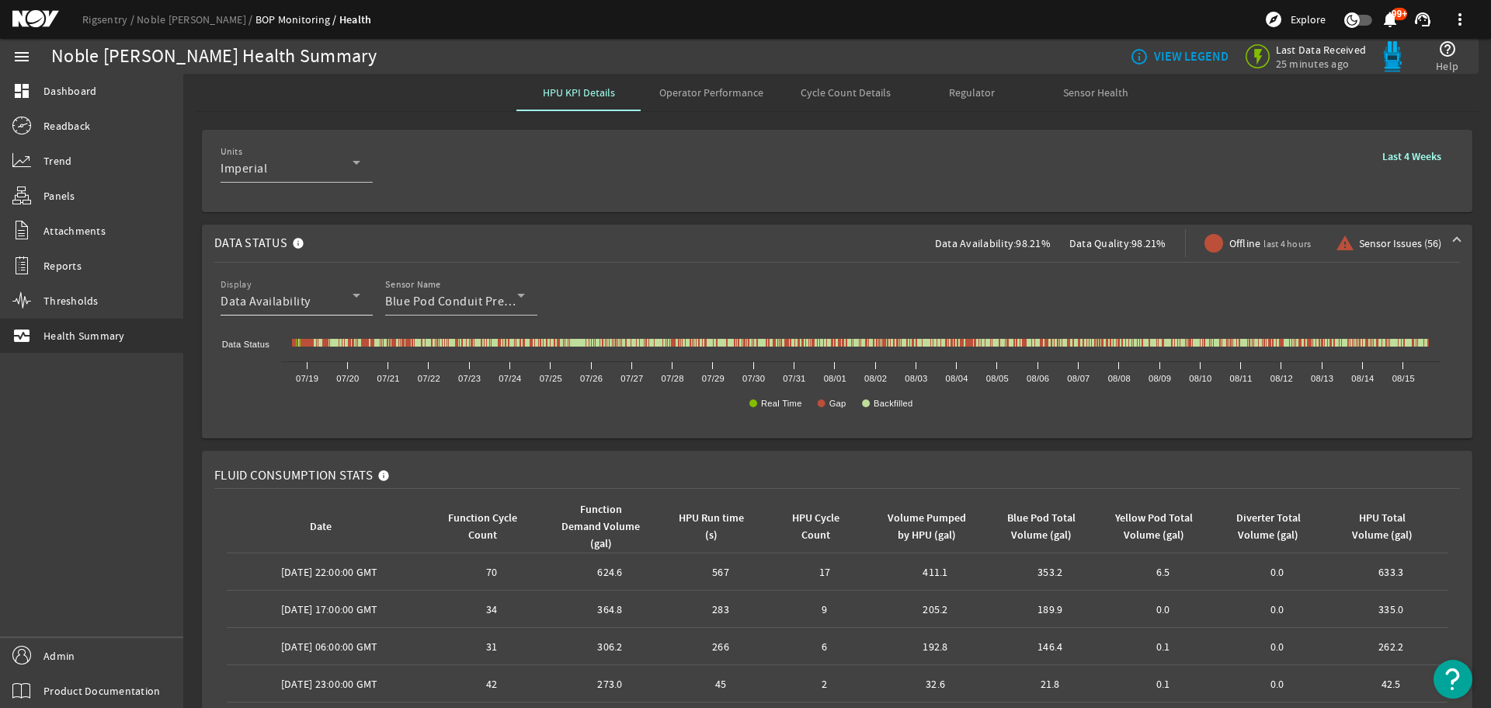
click at [297, 304] on span "Data Availability" at bounding box center [266, 302] width 90 height 16
click at [284, 388] on mat-option "Data Quality" at bounding box center [297, 377] width 152 height 37
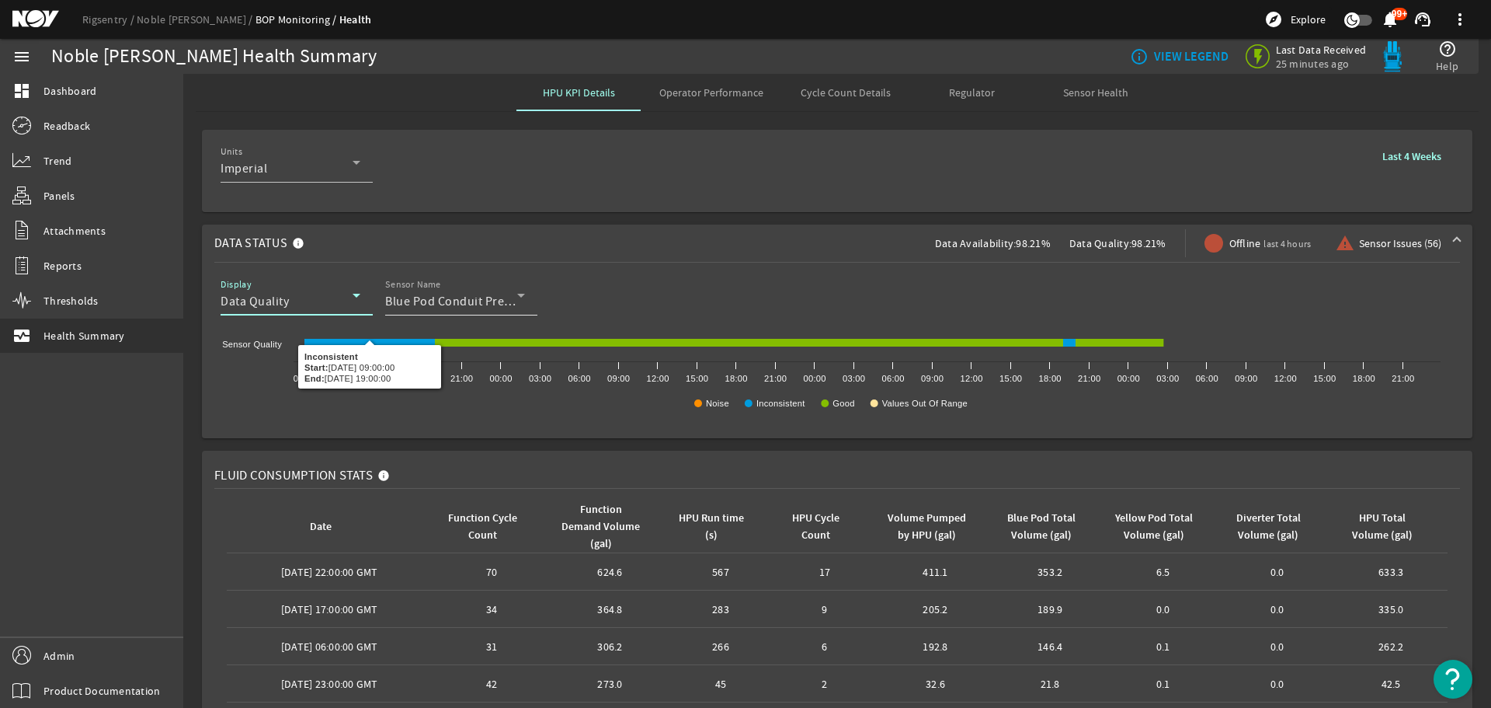
click at [440, 309] on div "Blue Pod Conduit Pressure" at bounding box center [451, 301] width 132 height 19
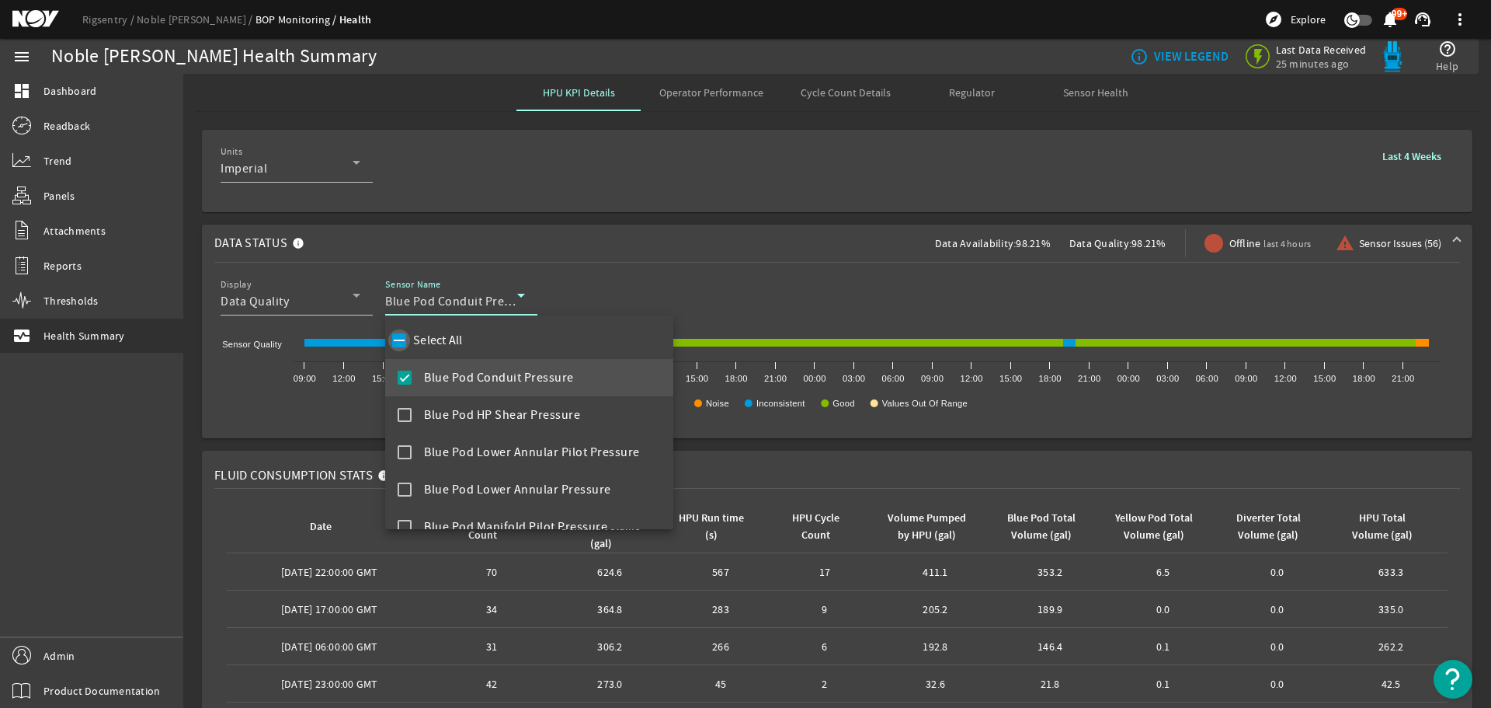
click at [391, 342] on input "Select All" at bounding box center [399, 340] width 22 height 22
checkbox input "true"
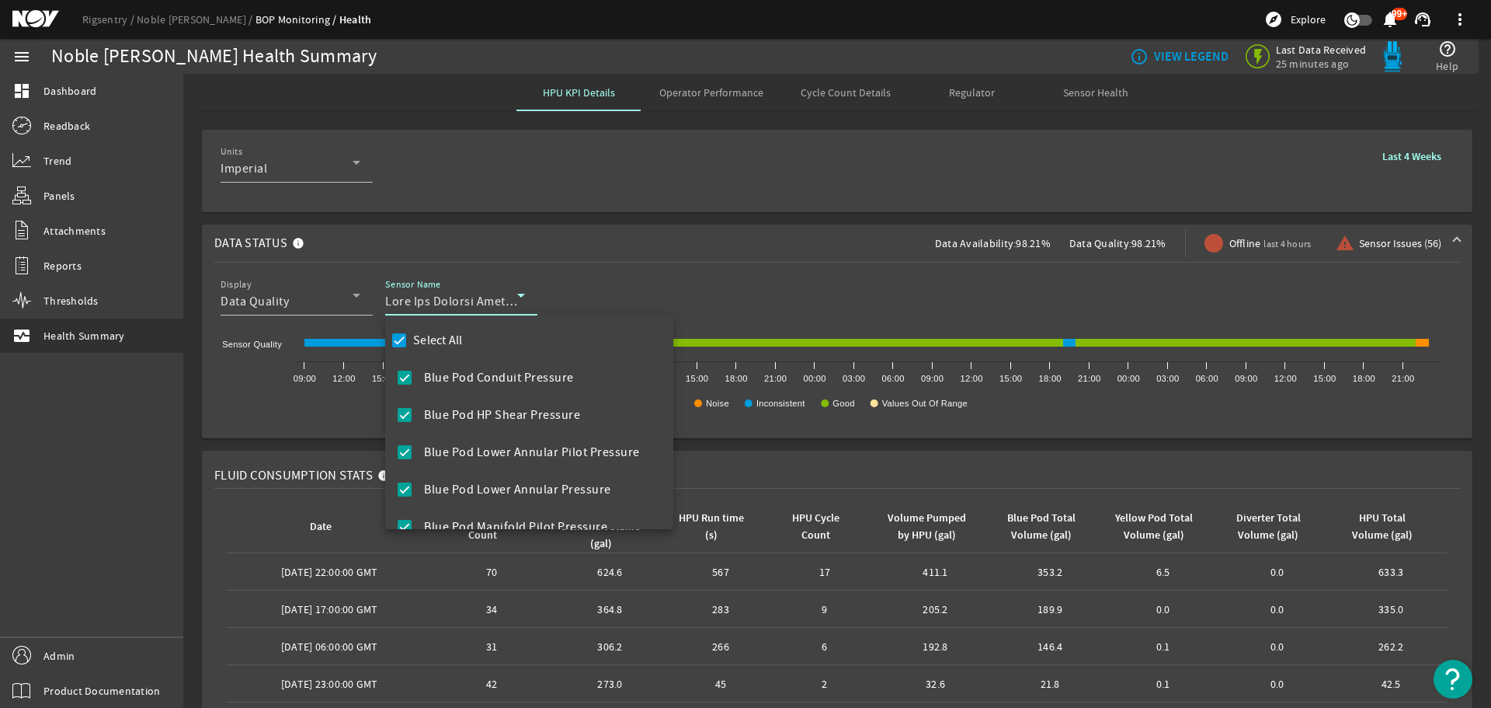
click at [770, 254] on div at bounding box center [745, 354] width 1491 height 708
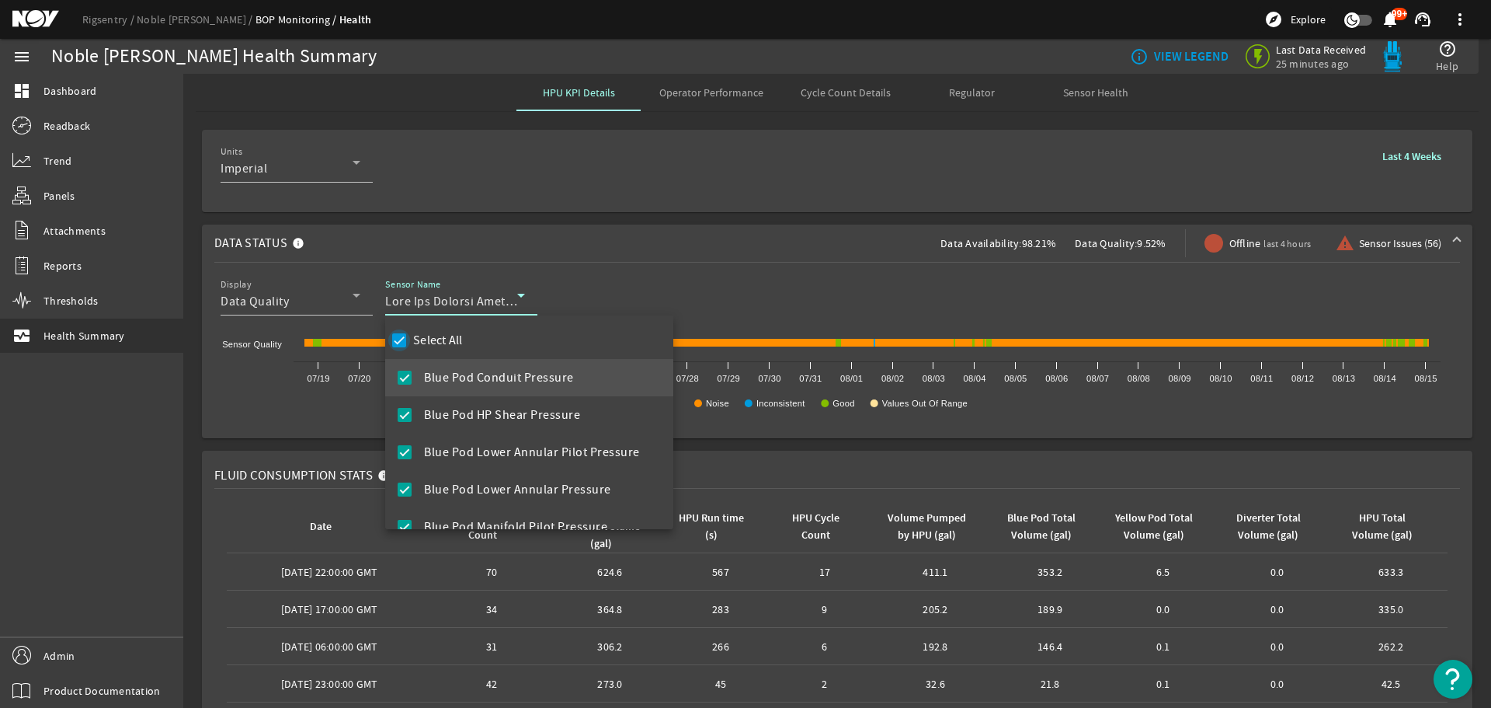
click at [398, 344] on input "Select All" at bounding box center [399, 340] width 22 height 22
checkbox input "false"
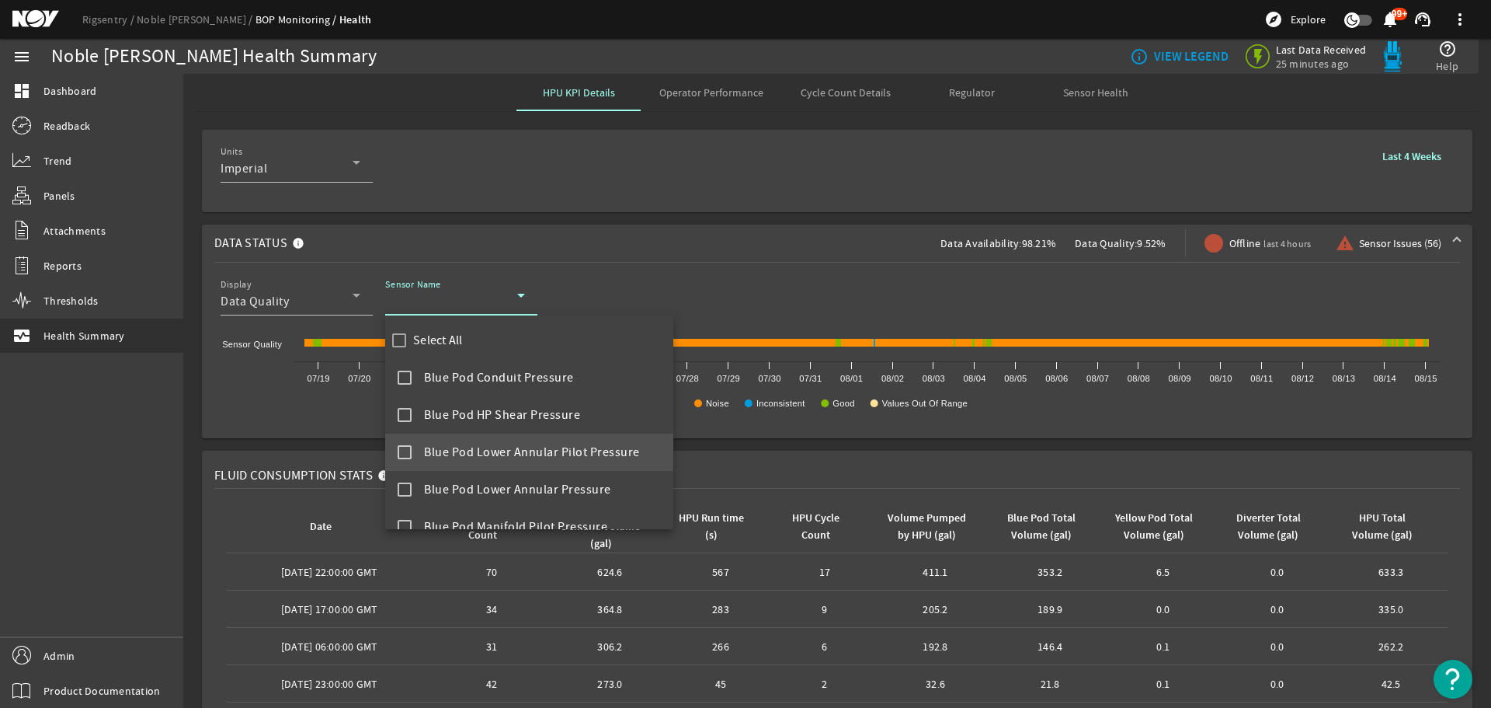
click at [399, 460] on mat-option "Blue Pod Lower Annular Pilot Pressure" at bounding box center [529, 451] width 288 height 37
click at [767, 307] on div at bounding box center [745, 354] width 1491 height 708
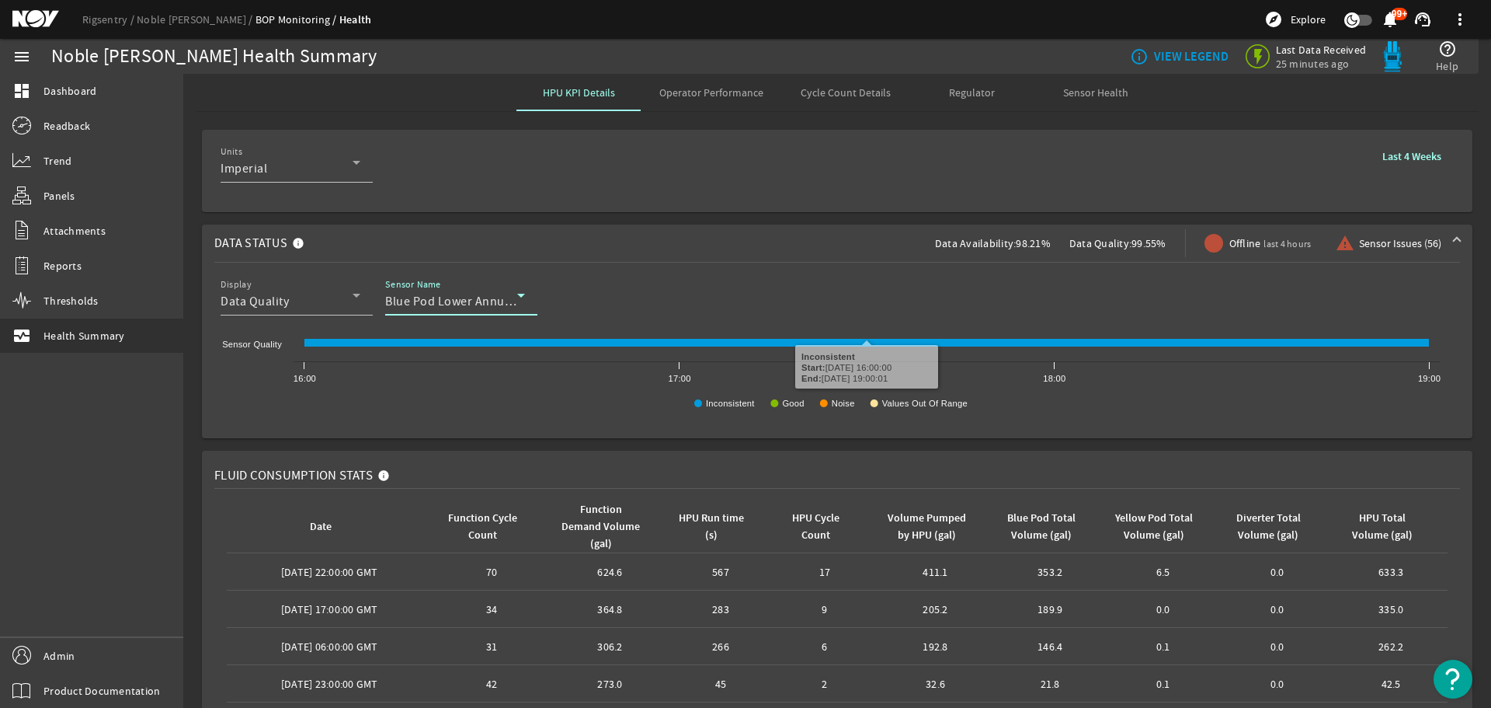
click at [482, 294] on span "Blue Pod Lower Annular Pilot Pressure" at bounding box center [493, 302] width 216 height 16
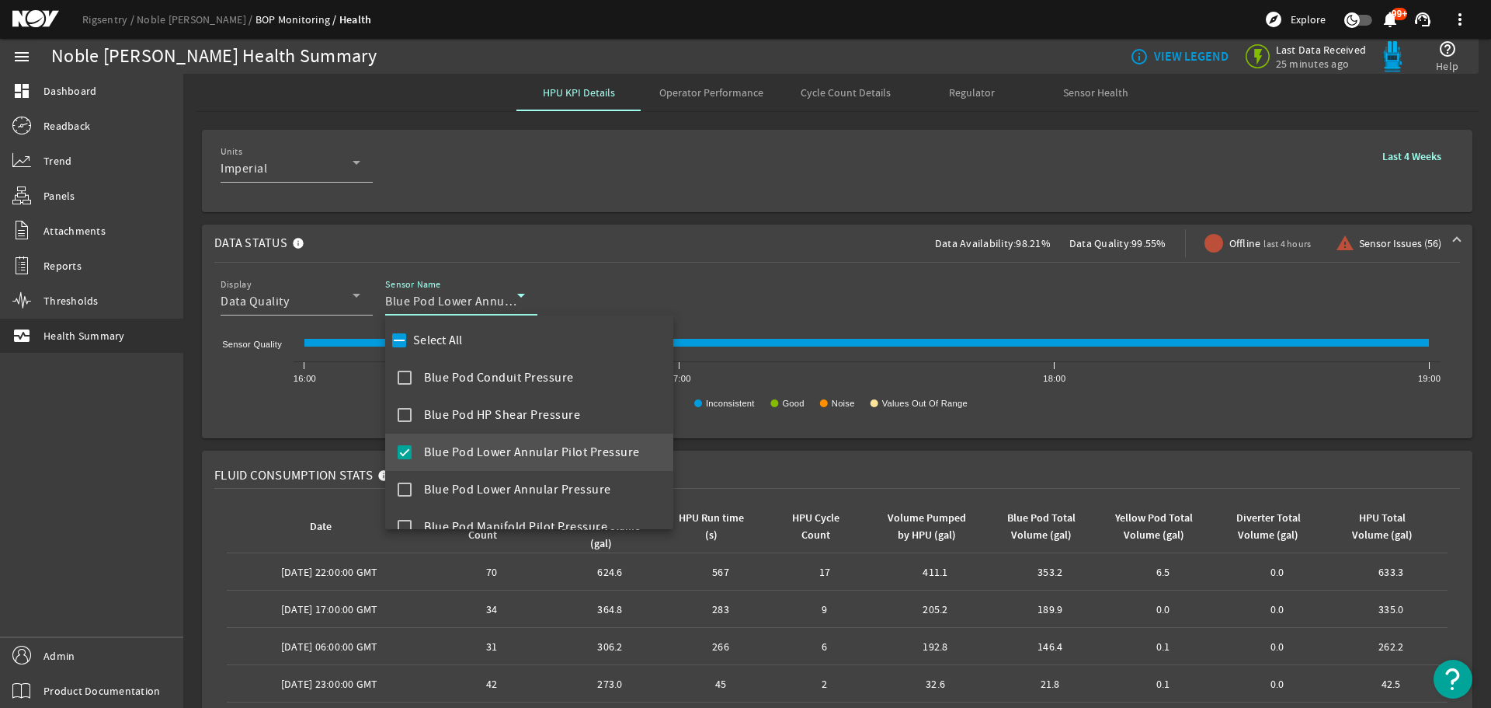
click at [726, 294] on div at bounding box center [745, 354] width 1491 height 708
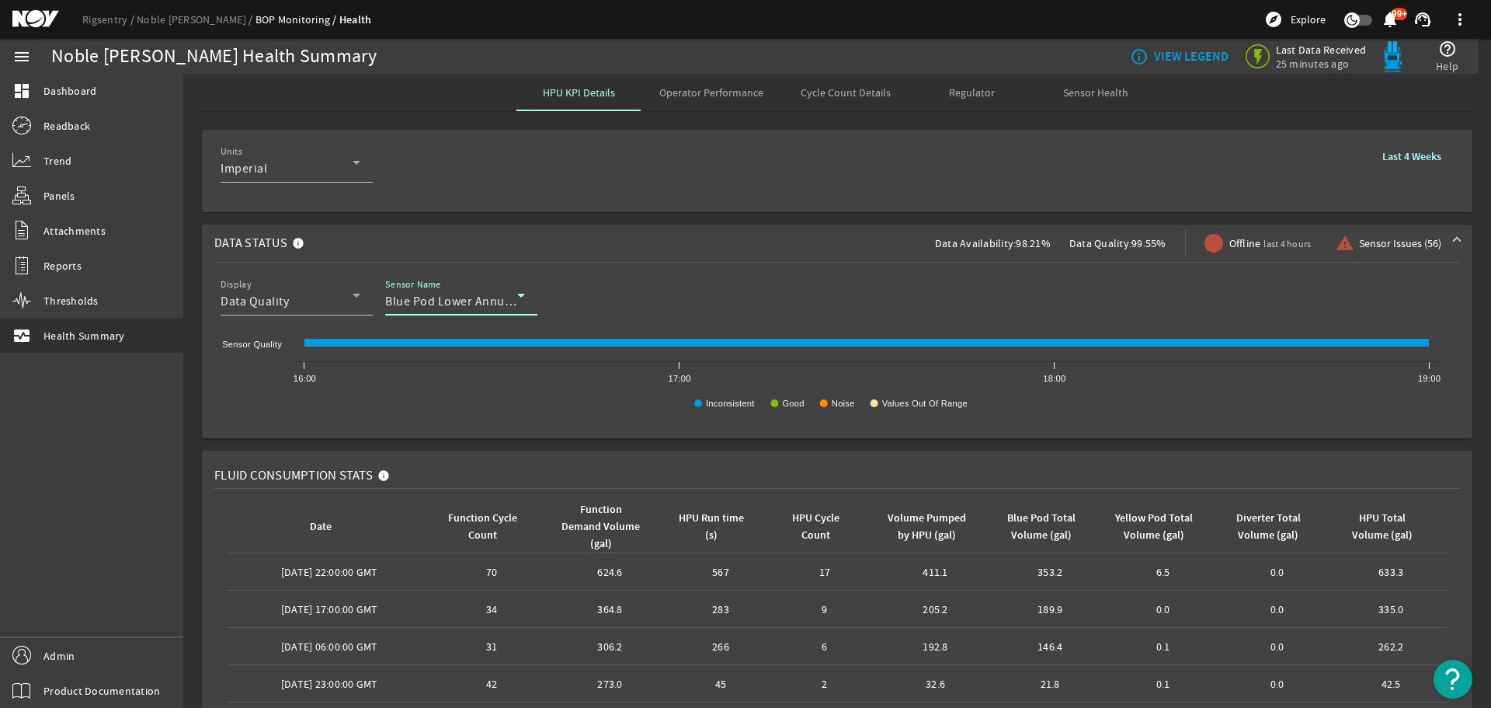
click at [485, 300] on span "Blue Pod Lower Annular Pilot Pressure" at bounding box center [493, 302] width 216 height 16
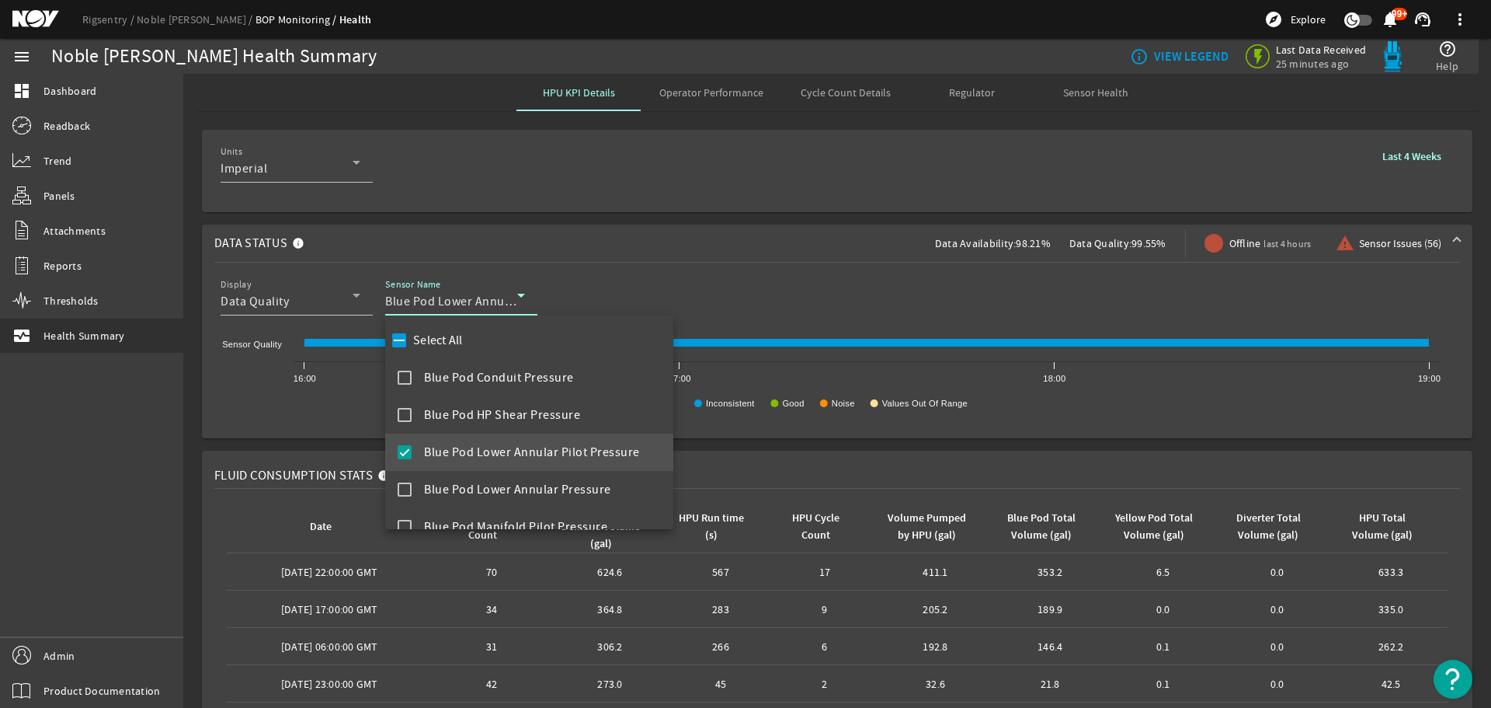
click at [405, 456] on mat-pseudo-checkbox at bounding box center [405, 452] width 14 height 14
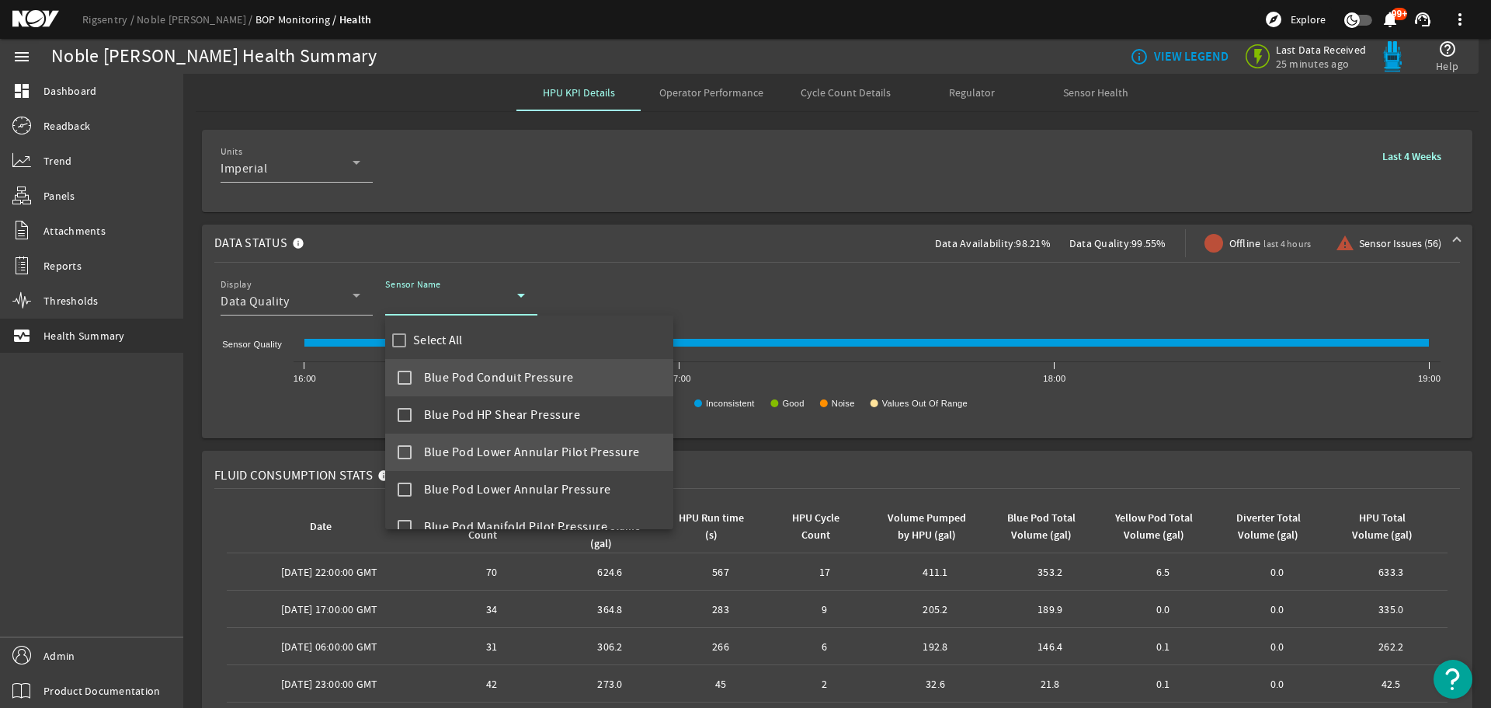
click at [408, 381] on mat-pseudo-checkbox at bounding box center [405, 377] width 14 height 14
click at [738, 284] on div at bounding box center [745, 354] width 1491 height 708
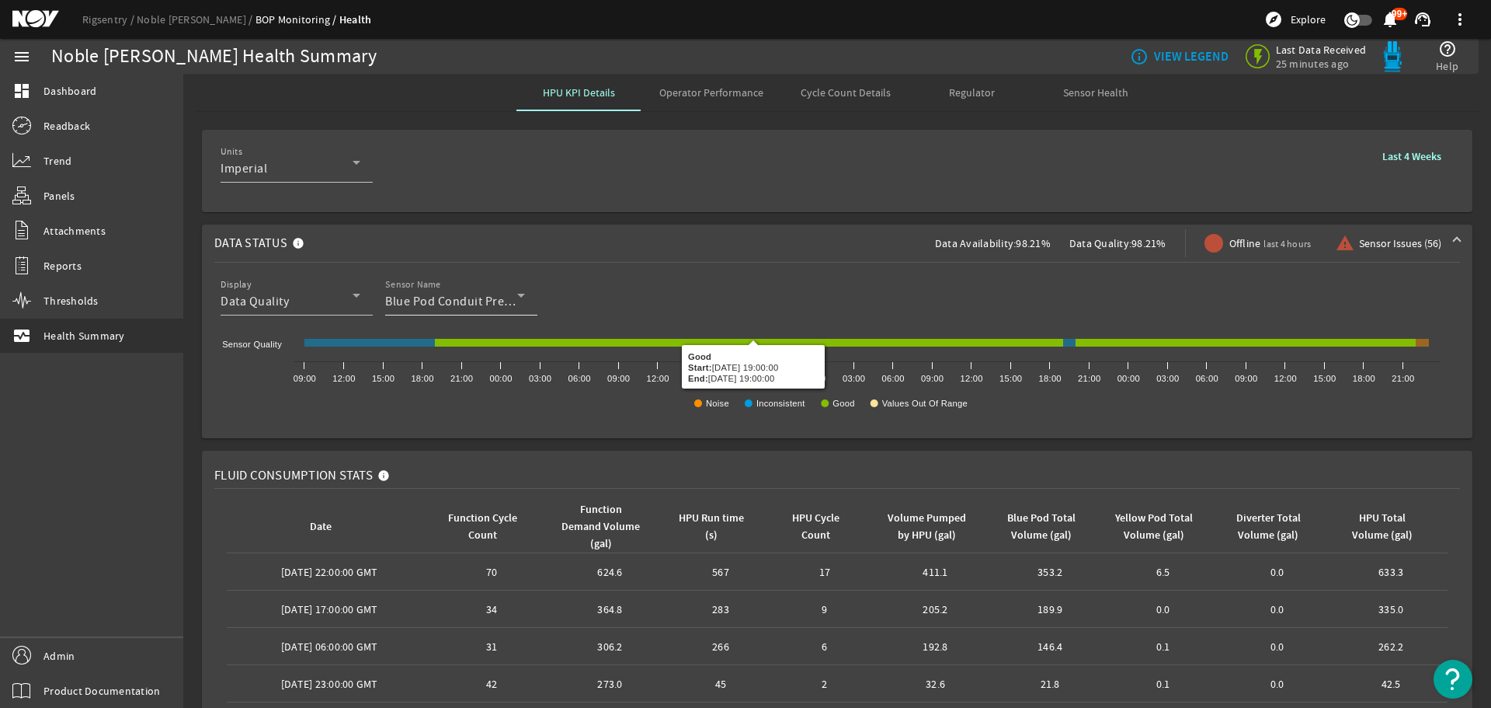
click at [496, 294] on span "Blue Pod Conduit Pressure" at bounding box center [460, 302] width 150 height 16
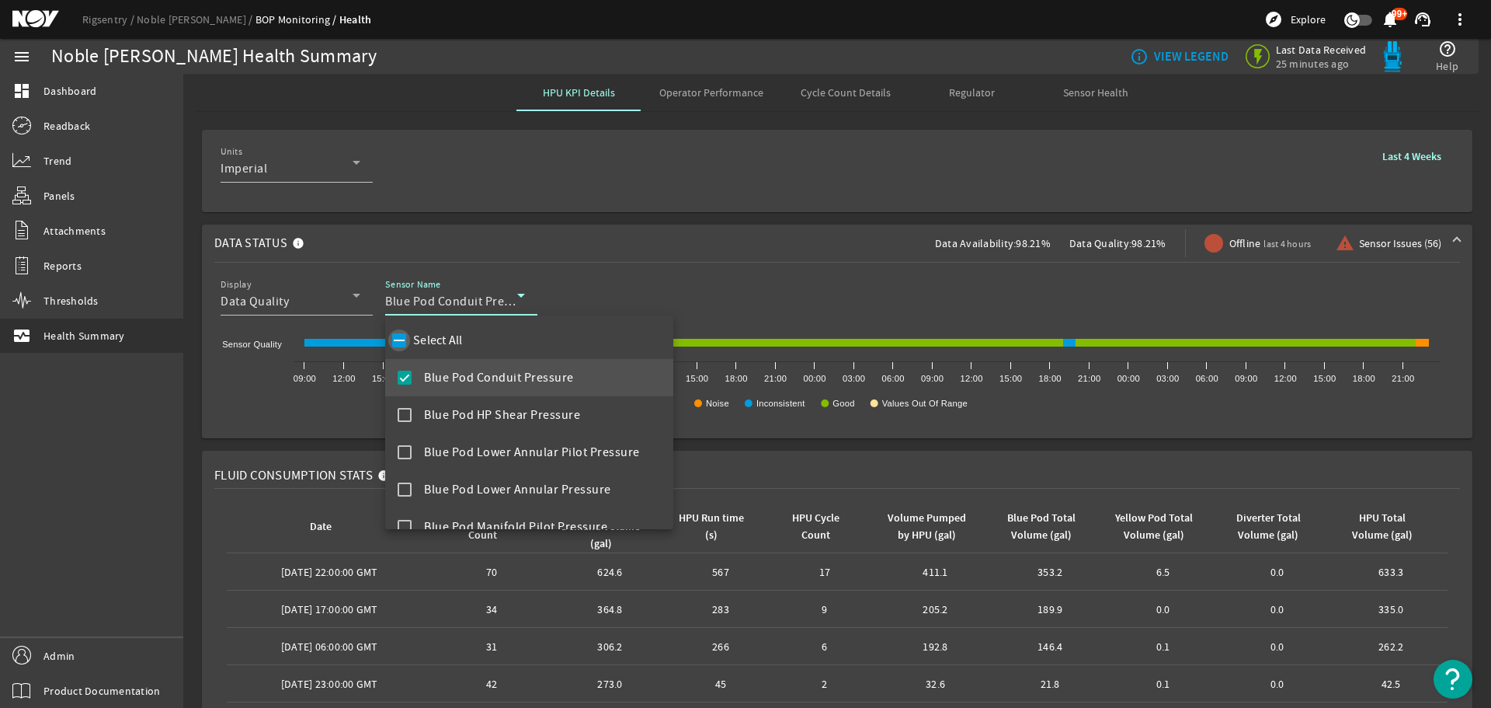
click at [402, 342] on input "Select All" at bounding box center [399, 340] width 22 height 22
checkbox input "true"
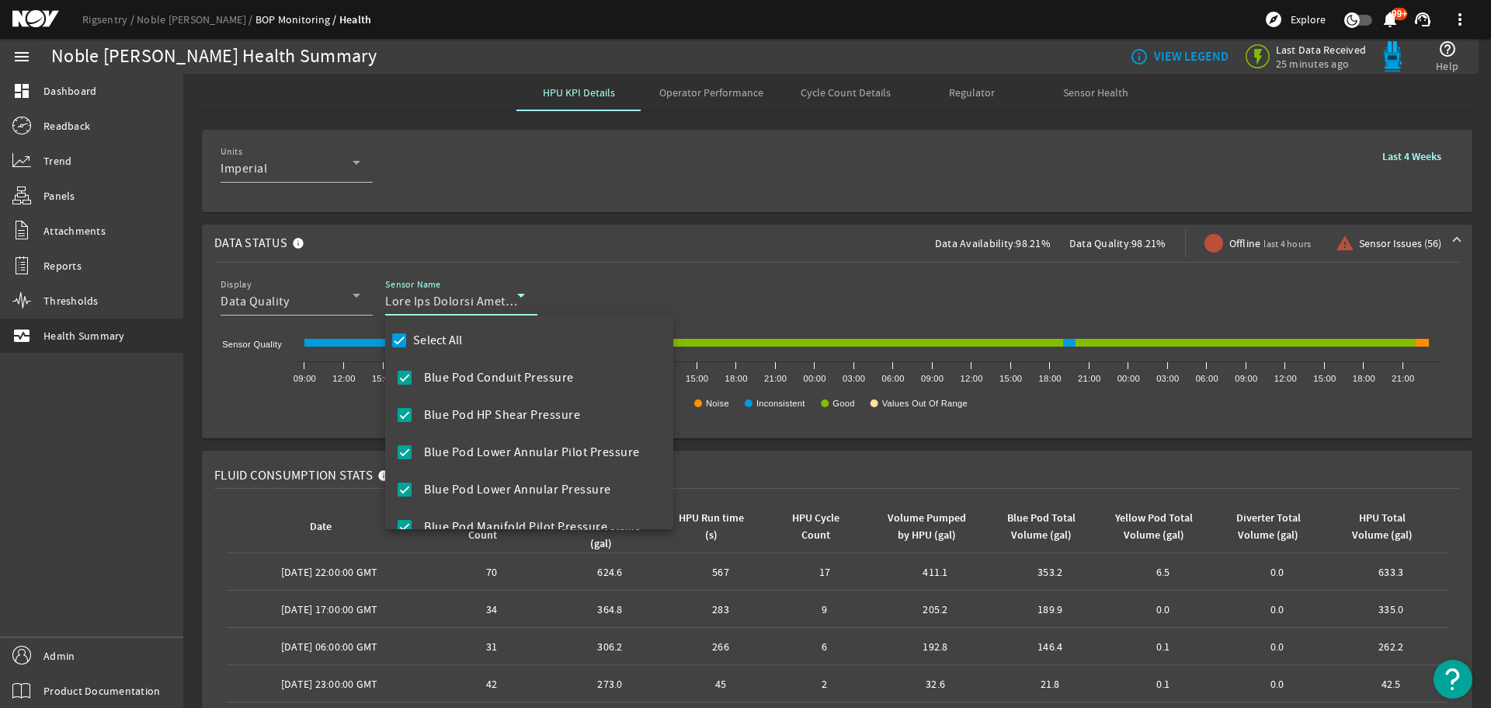
click at [674, 282] on div at bounding box center [745, 354] width 1491 height 708
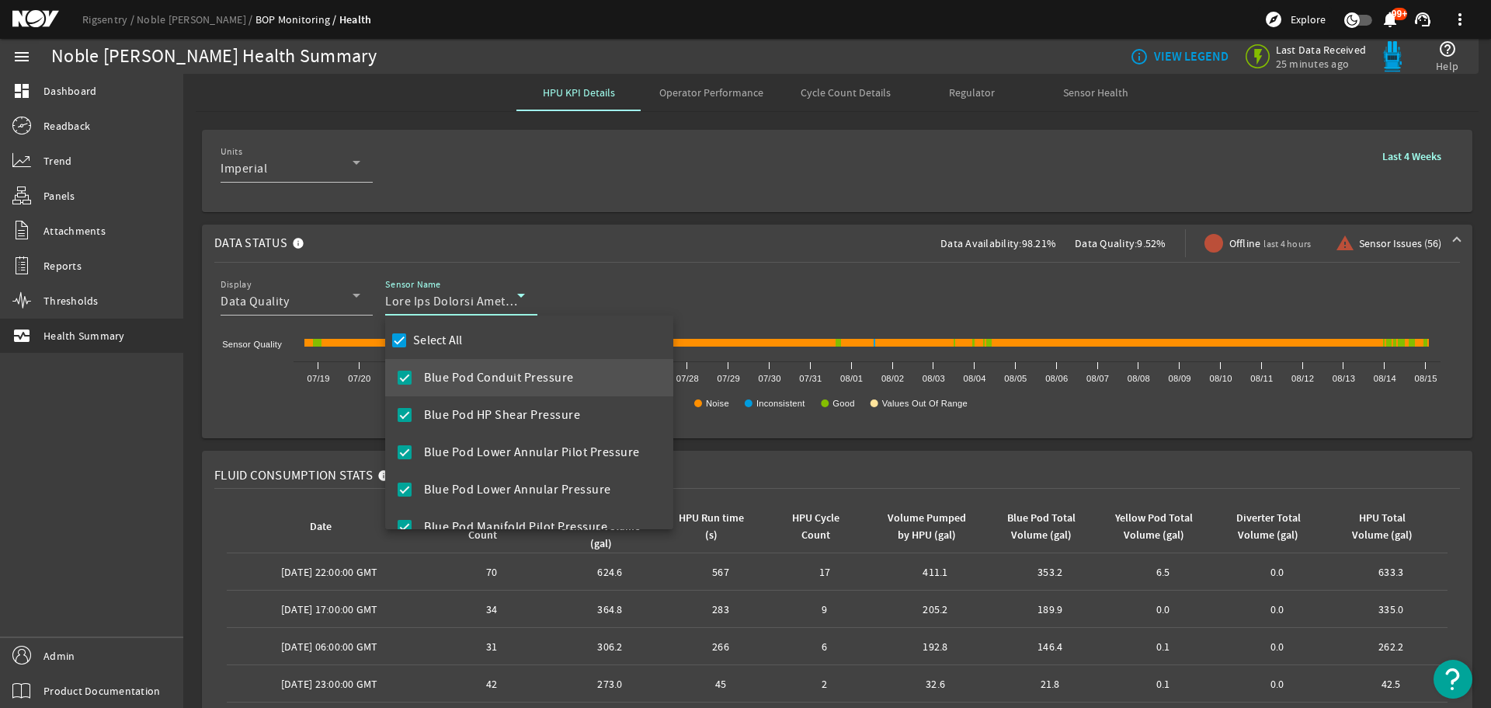
click at [386, 339] on rigsentry-select-all "Select All" at bounding box center [424, 338] width 78 height 14
click at [399, 339] on input "Select All" at bounding box center [399, 340] width 22 height 22
checkbox input "false"
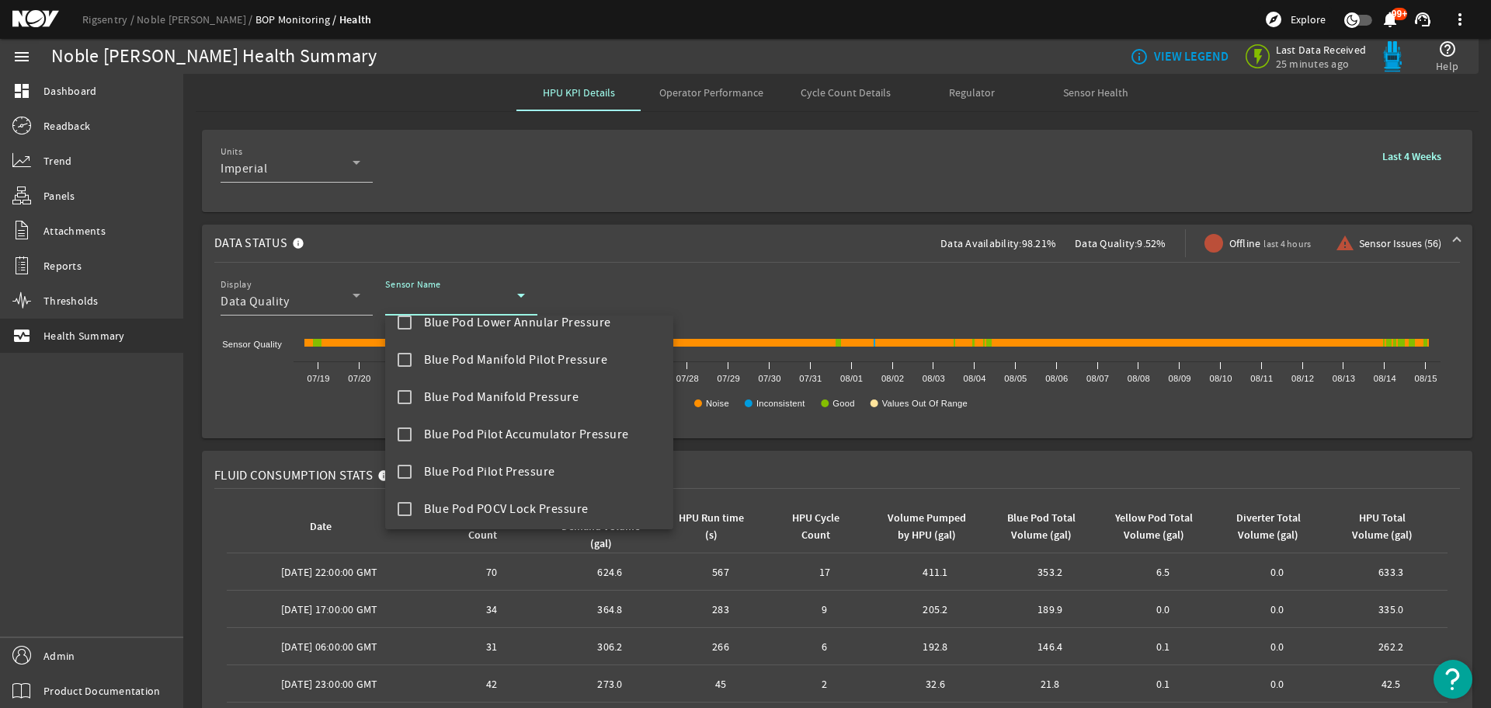
scroll to position [466, 0]
click at [411, 441] on mat-option "Blue Pod SEA Can 2 Temperature" at bounding box center [529, 433] width 288 height 37
click at [796, 292] on div at bounding box center [745, 354] width 1491 height 708
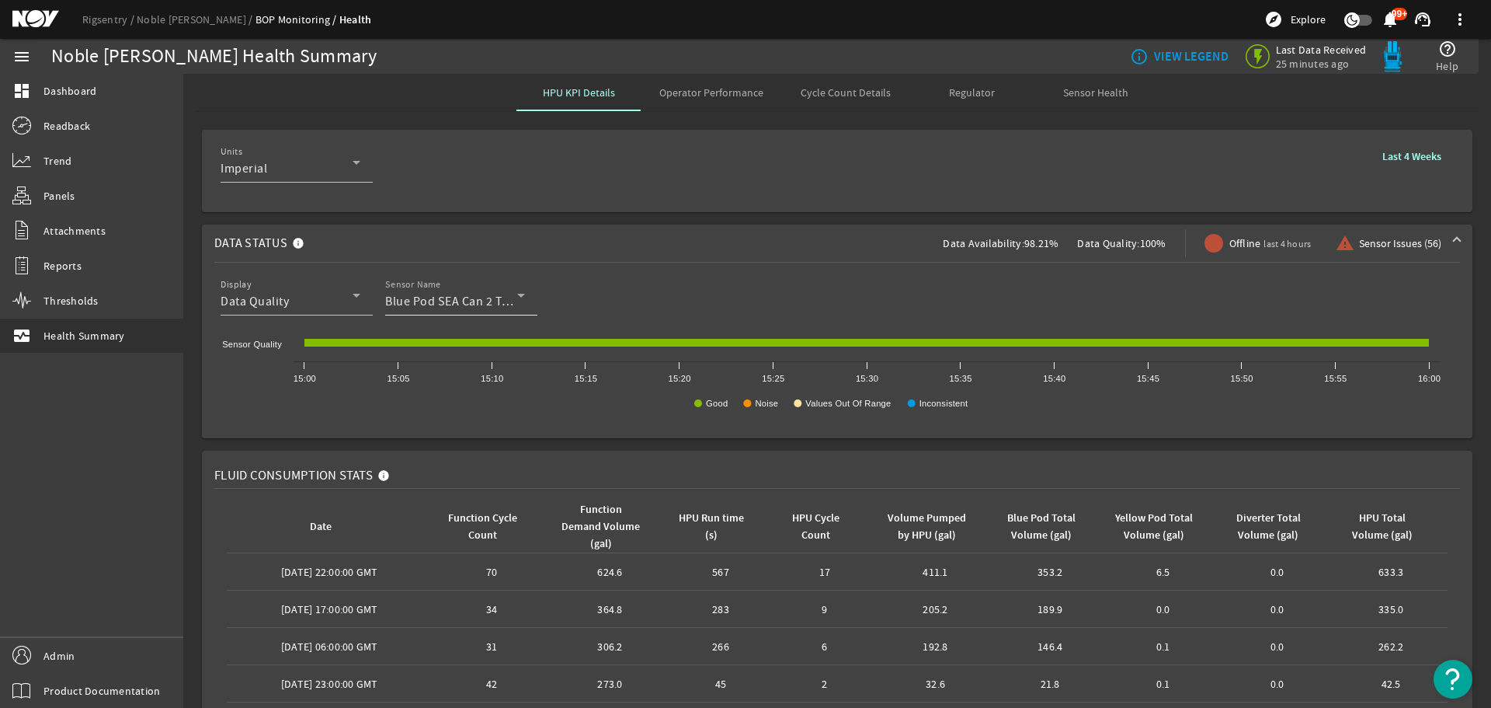
click at [500, 301] on span "Blue Pod SEA Can 2 Temperature" at bounding box center [476, 302] width 183 height 16
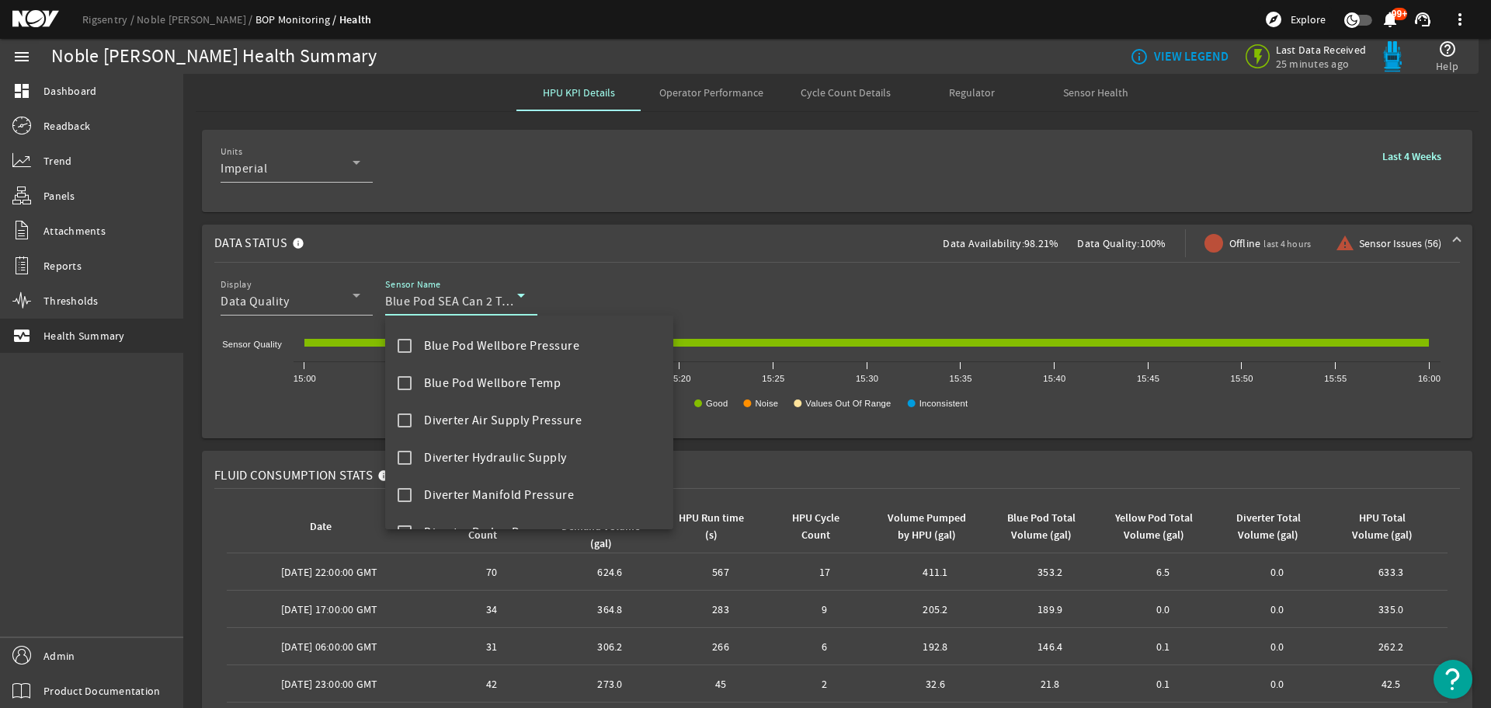
scroll to position [1166, 0]
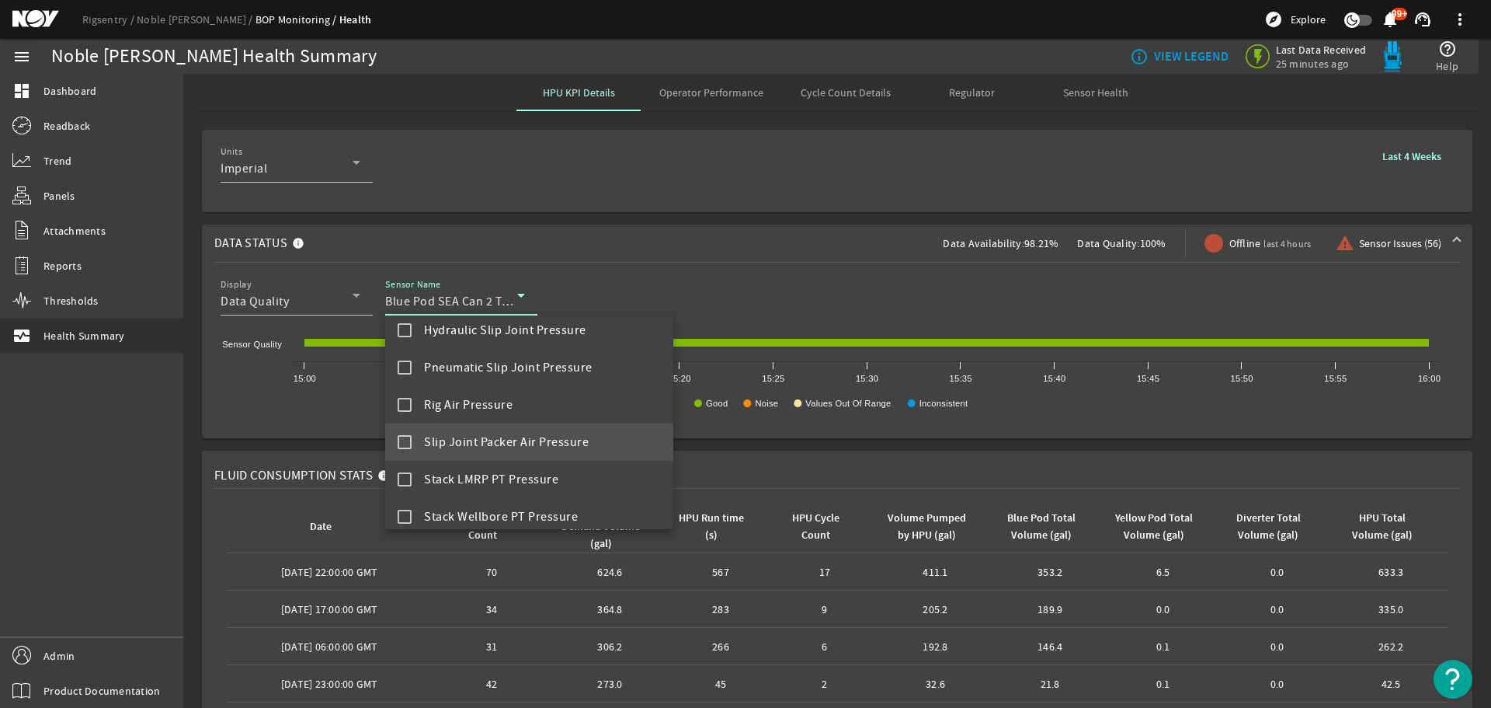
click at [405, 435] on mat-pseudo-checkbox at bounding box center [405, 442] width 14 height 14
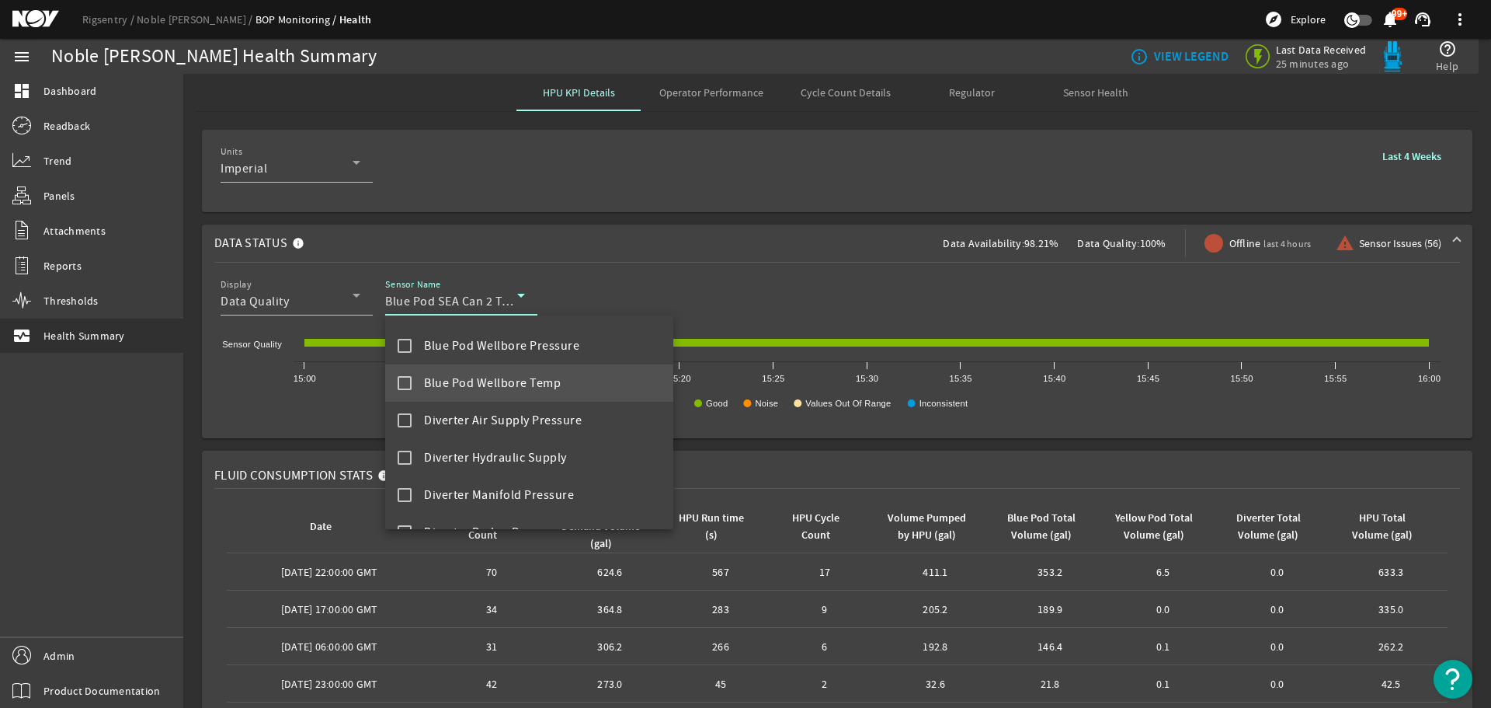
scroll to position [467, 0]
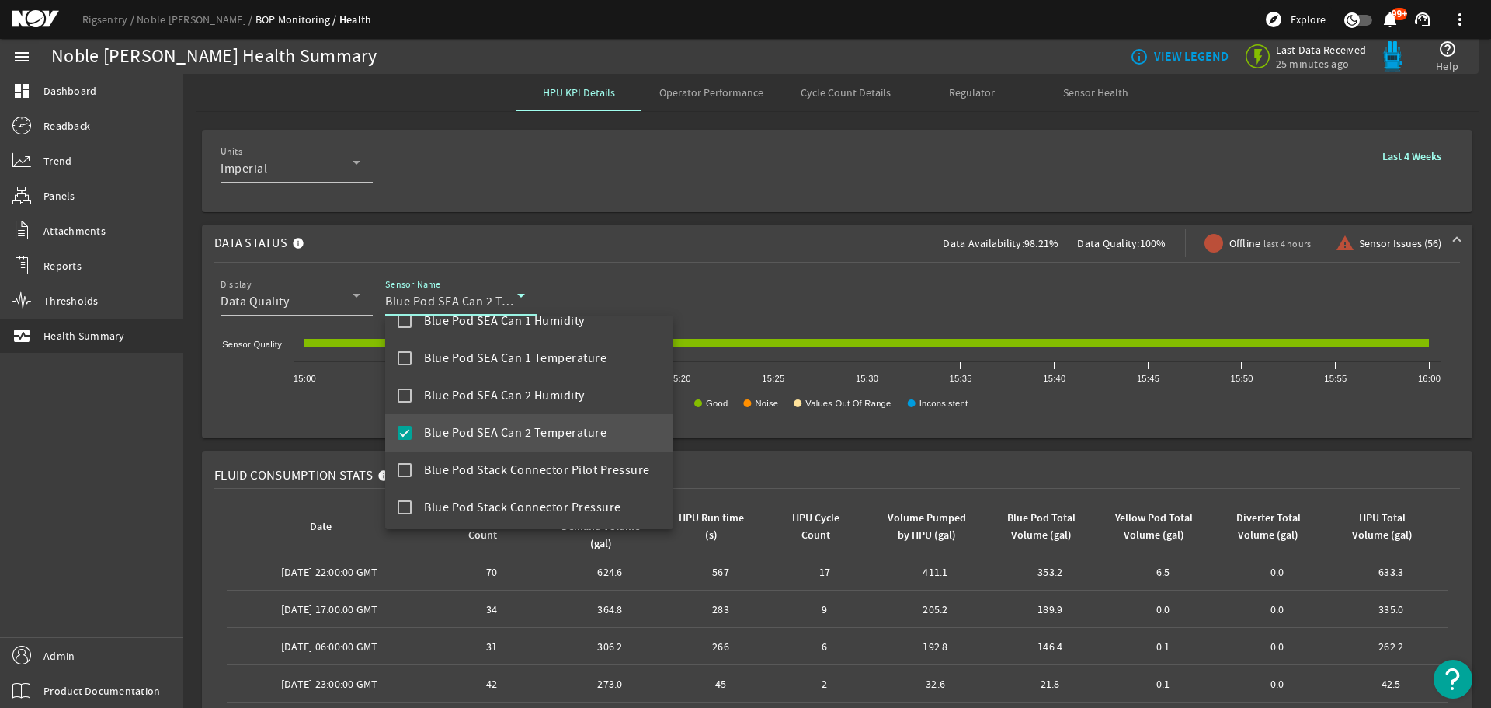
click at [405, 423] on mat-option "Blue Pod SEA Can 2 Temperature" at bounding box center [529, 432] width 288 height 37
click at [769, 291] on div at bounding box center [745, 354] width 1491 height 708
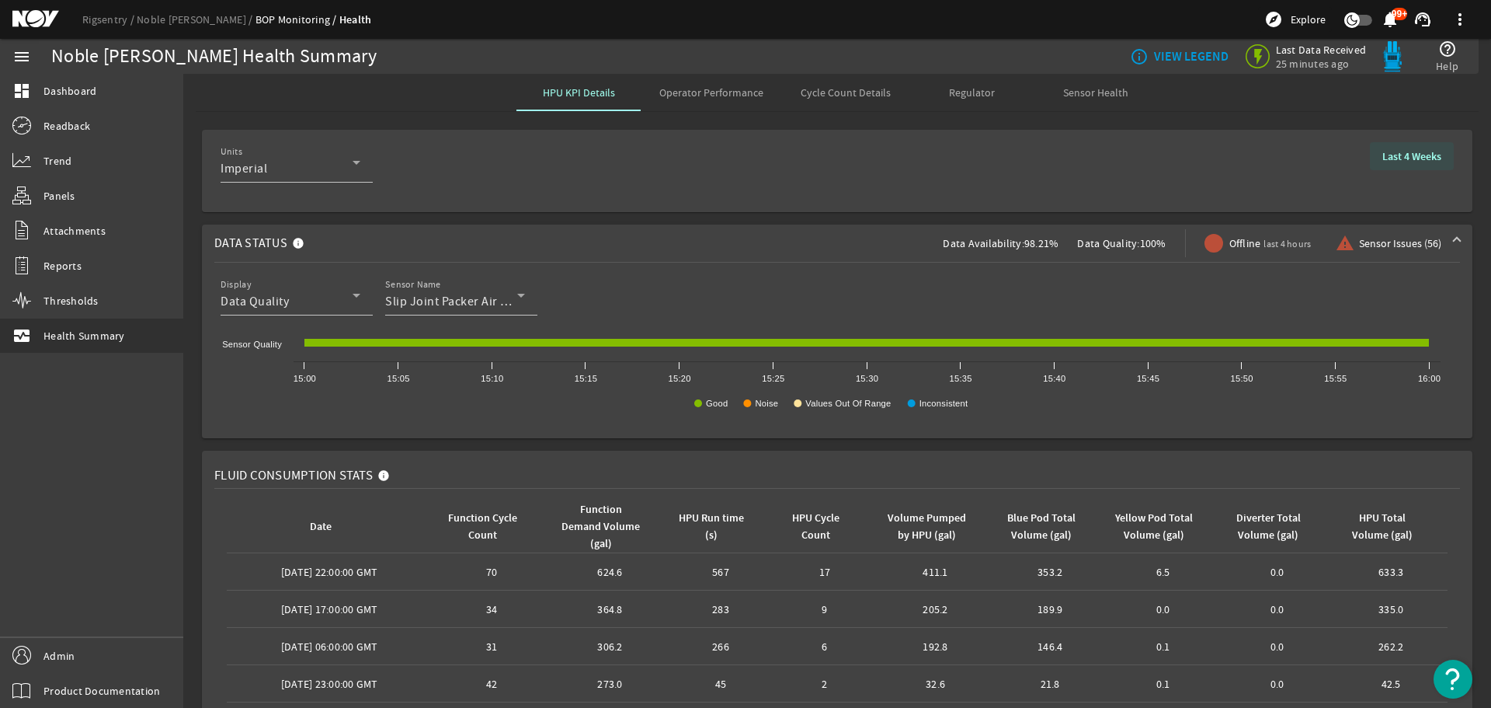
click at [1399, 162] on b "Last 4 Weeks" at bounding box center [1411, 156] width 59 height 15
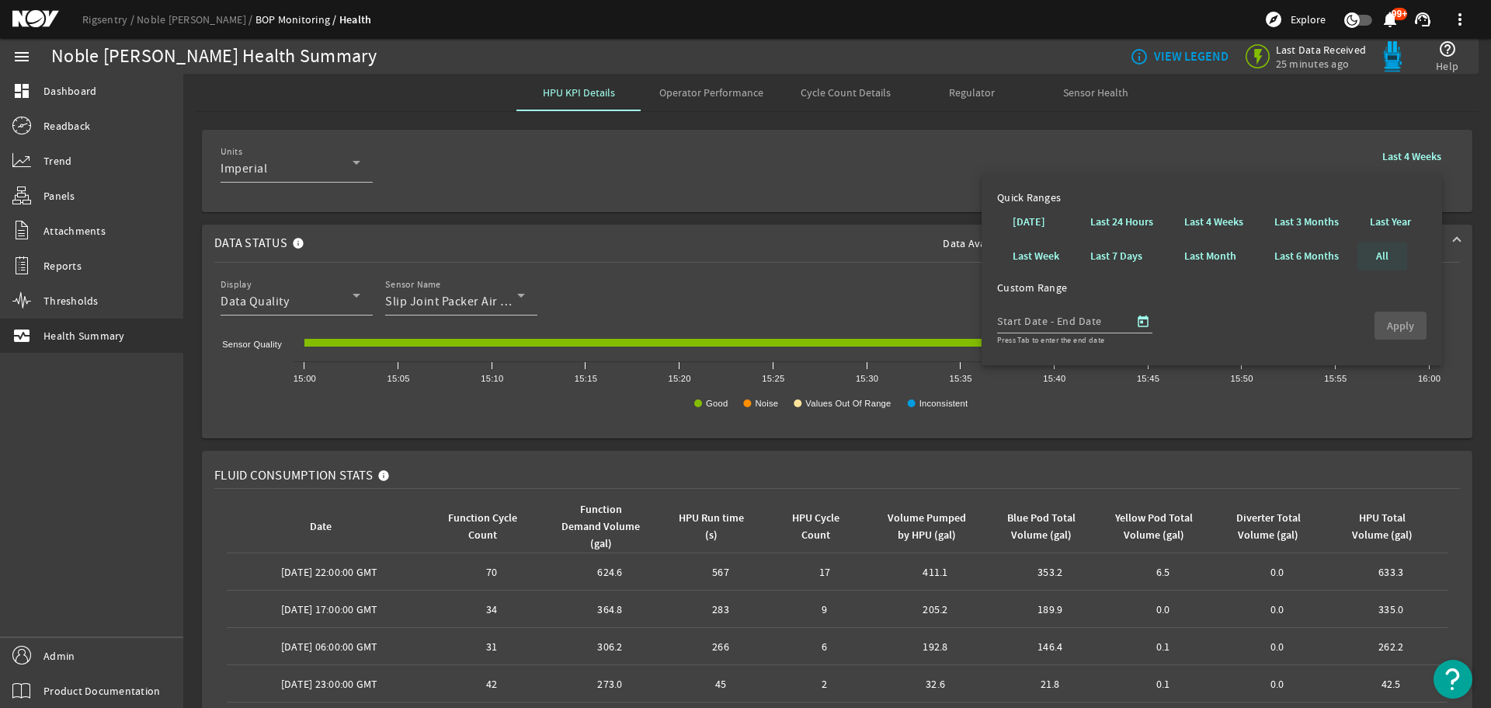
click at [1366, 254] on span at bounding box center [1383, 256] width 50 height 37
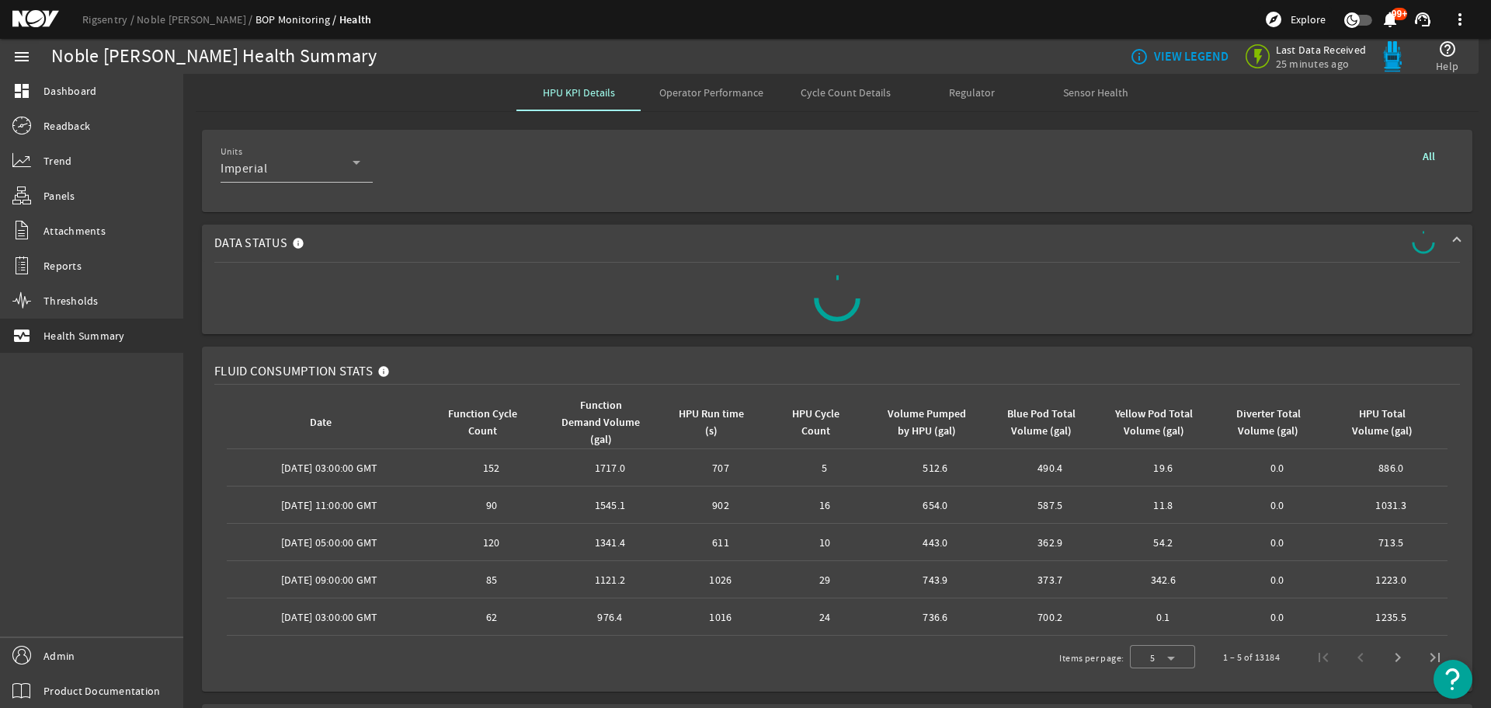
click at [1437, 238] on span "Data Status" at bounding box center [833, 243] width 1239 height 25
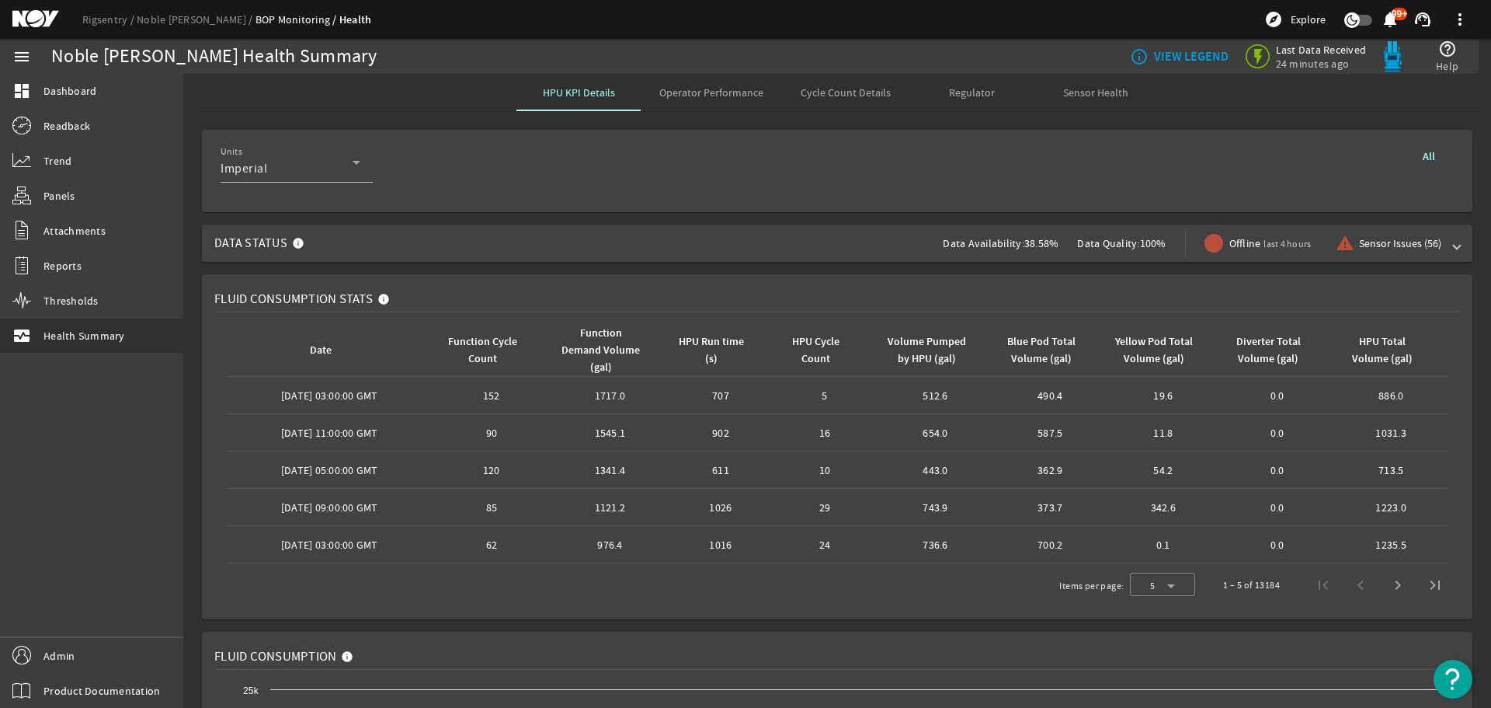
click at [1449, 244] on mat-expansion-panel-header "Data Status Data Availability: 38.58% Data Quality: 100% Offline last 4 hours w…" at bounding box center [837, 242] width 1271 height 37
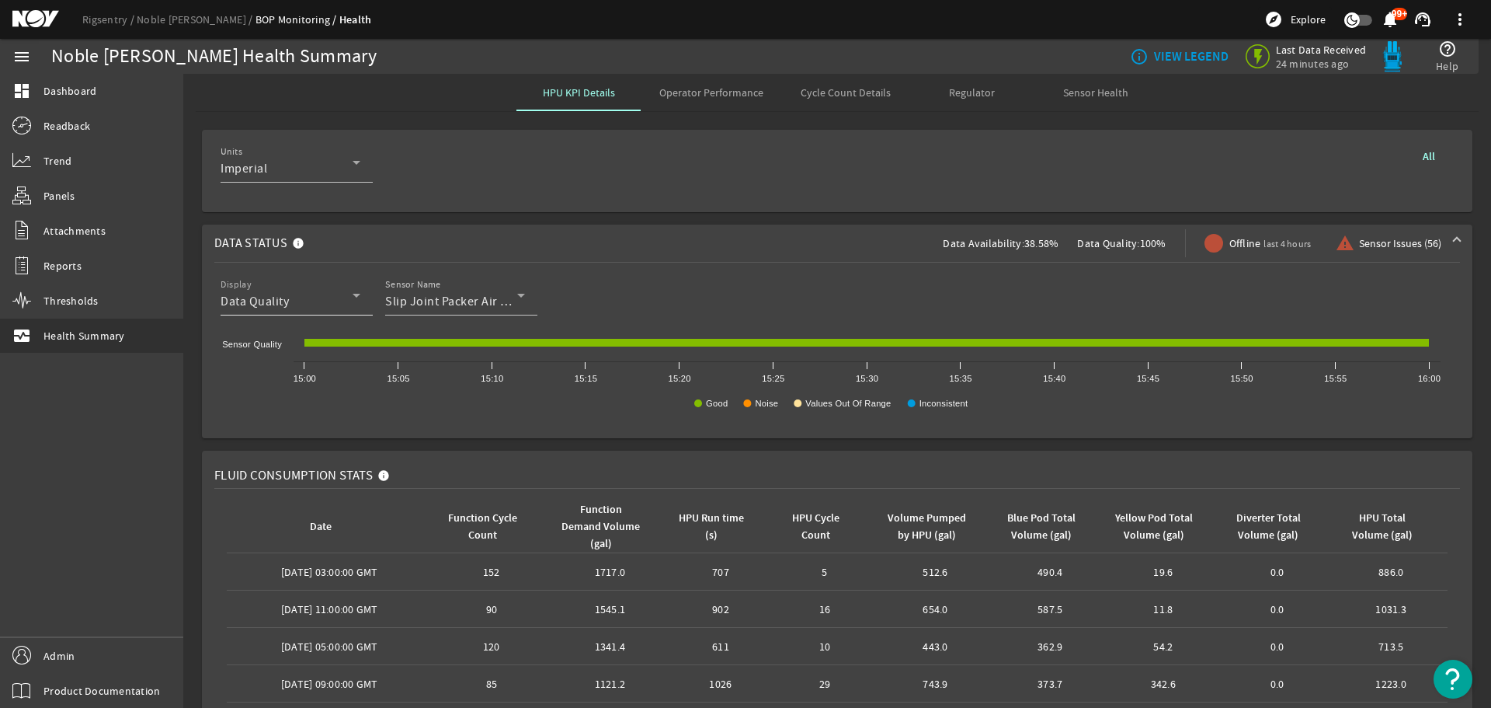
click at [311, 296] on div "Data Quality" at bounding box center [287, 301] width 132 height 19
click at [273, 336] on span "Data Availability" at bounding box center [278, 340] width 90 height 19
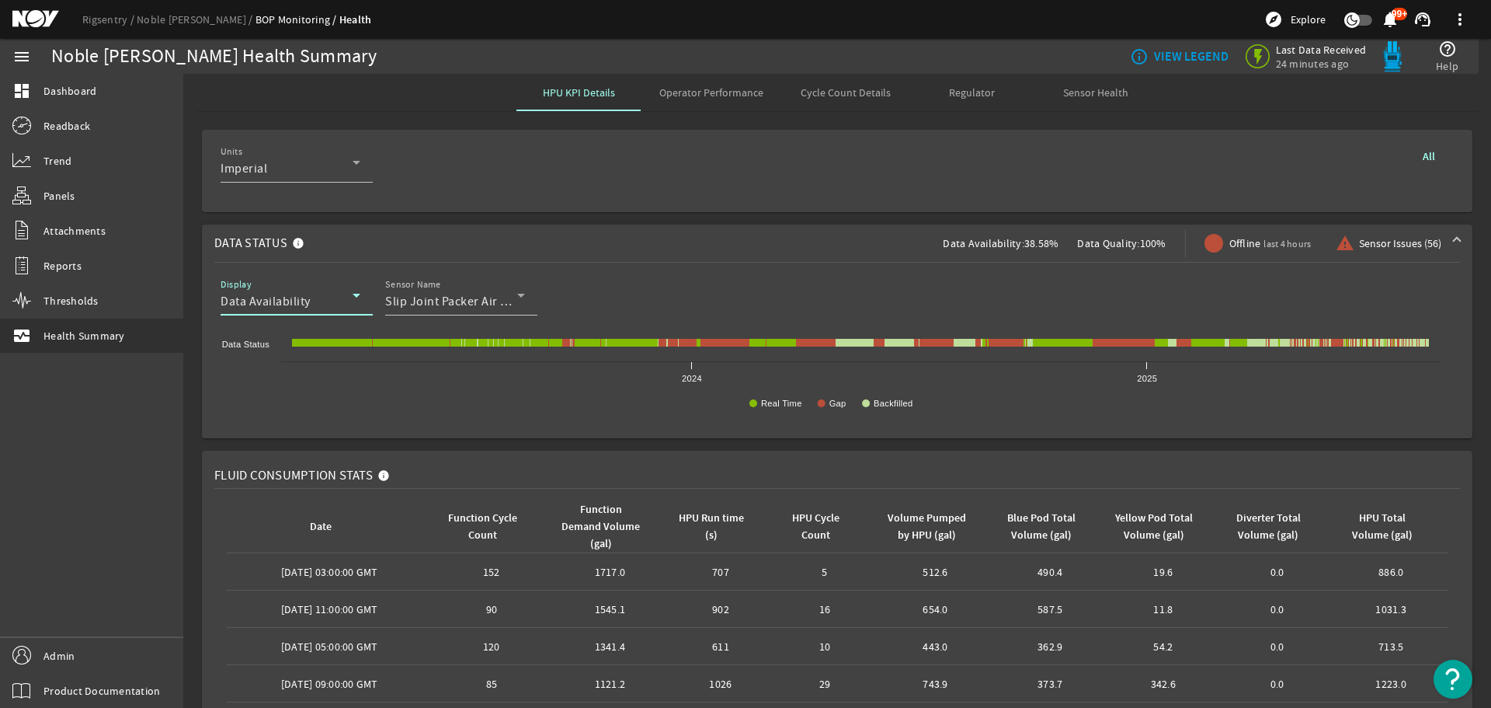
click at [332, 296] on div "Data Availability" at bounding box center [287, 301] width 132 height 19
click at [249, 375] on span "Data Quality" at bounding box center [267, 377] width 68 height 19
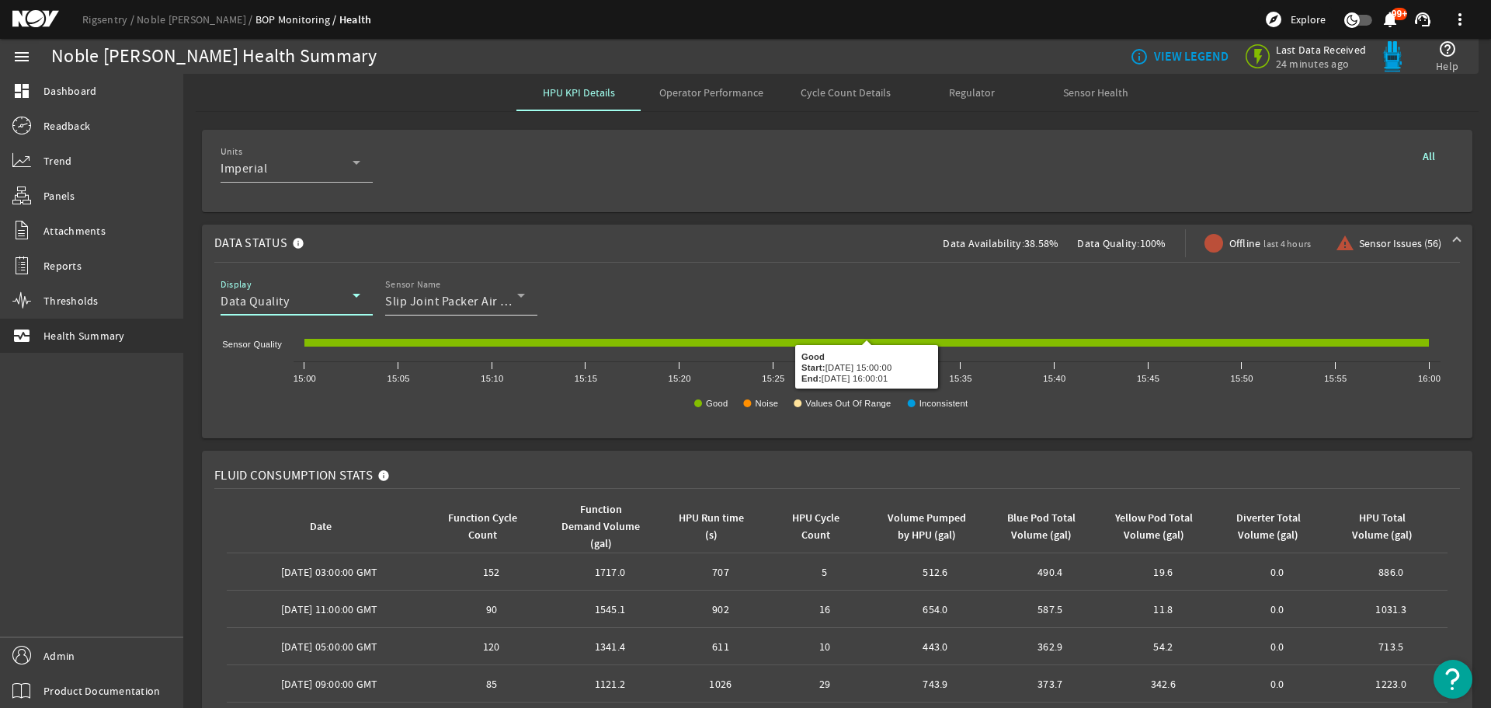
click at [455, 287] on div "Sensor Name Slip Joint Packer Air Pressure" at bounding box center [455, 295] width 140 height 40
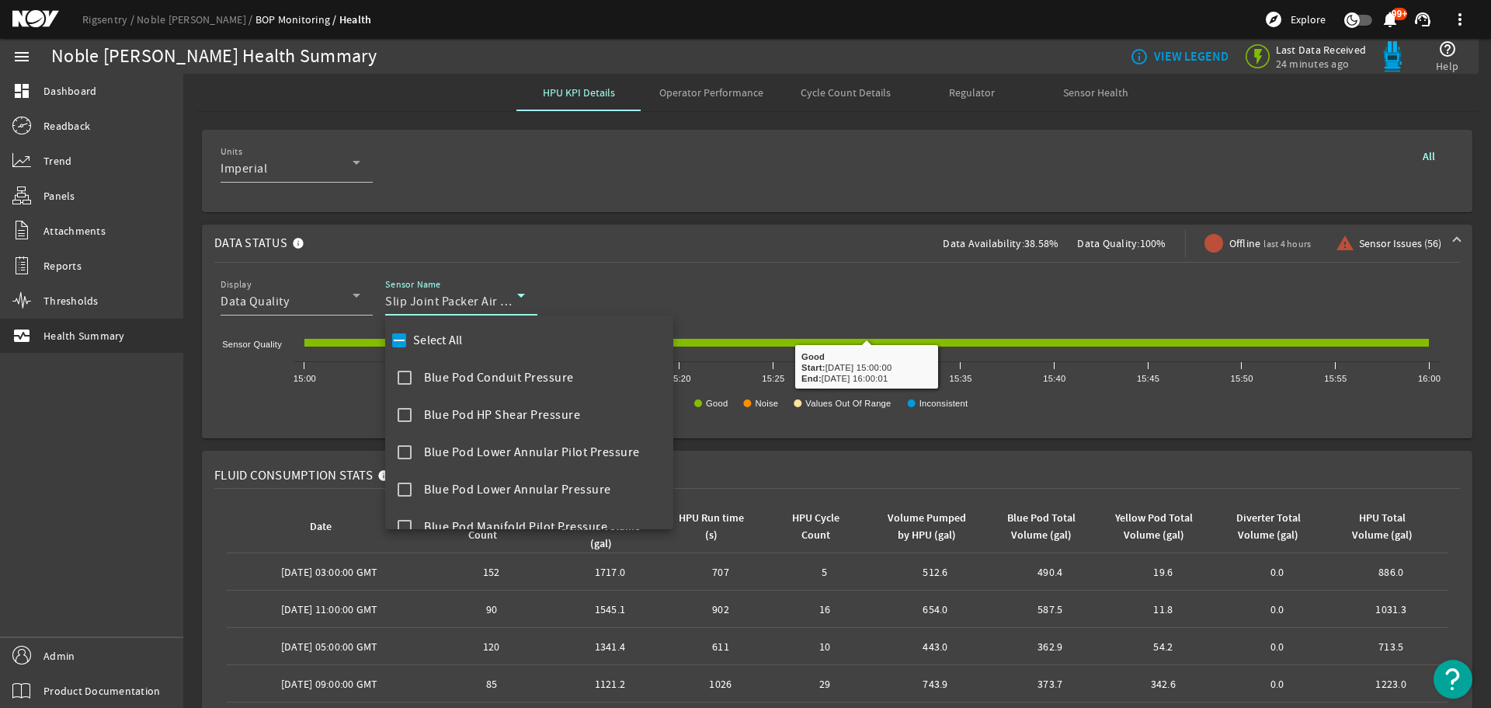
scroll to position [1097, 0]
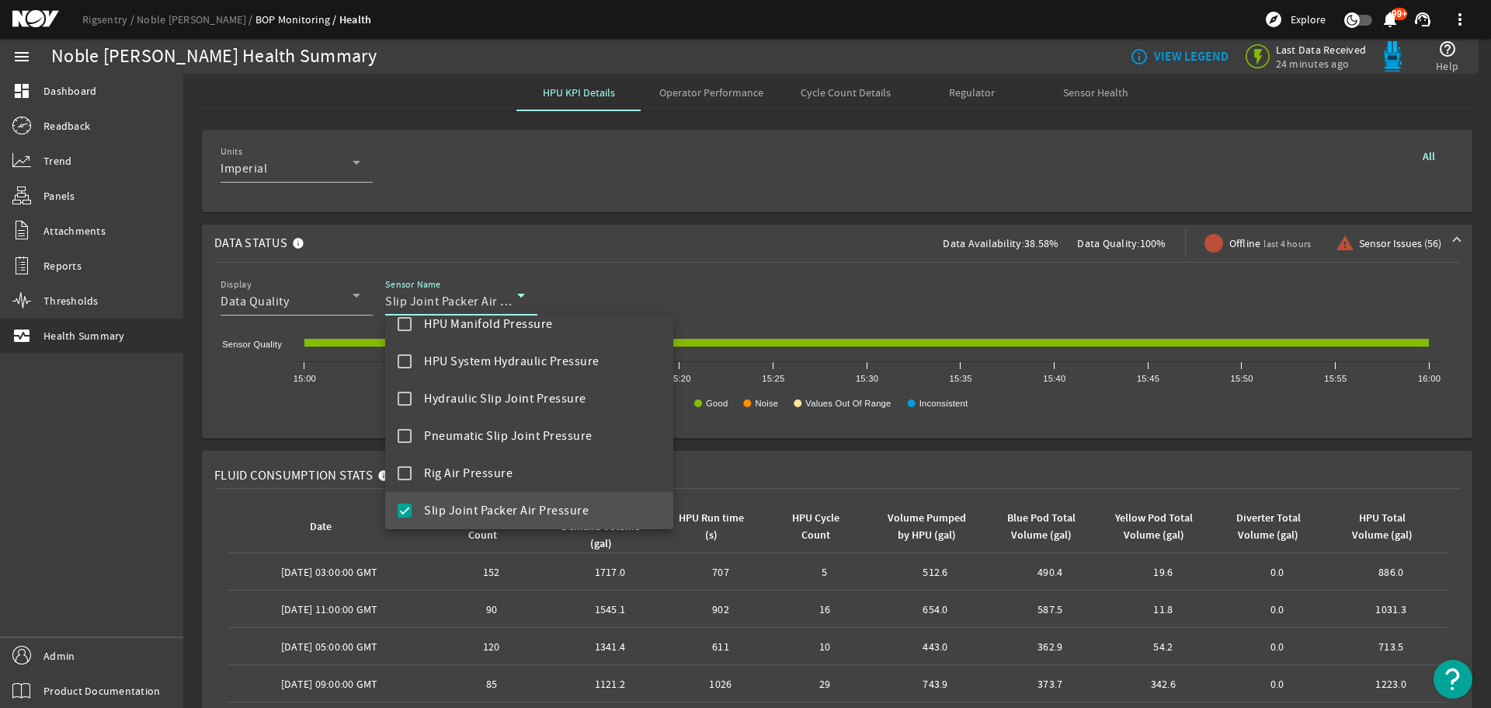
click at [402, 508] on mat-pseudo-checkbox at bounding box center [405, 510] width 14 height 14
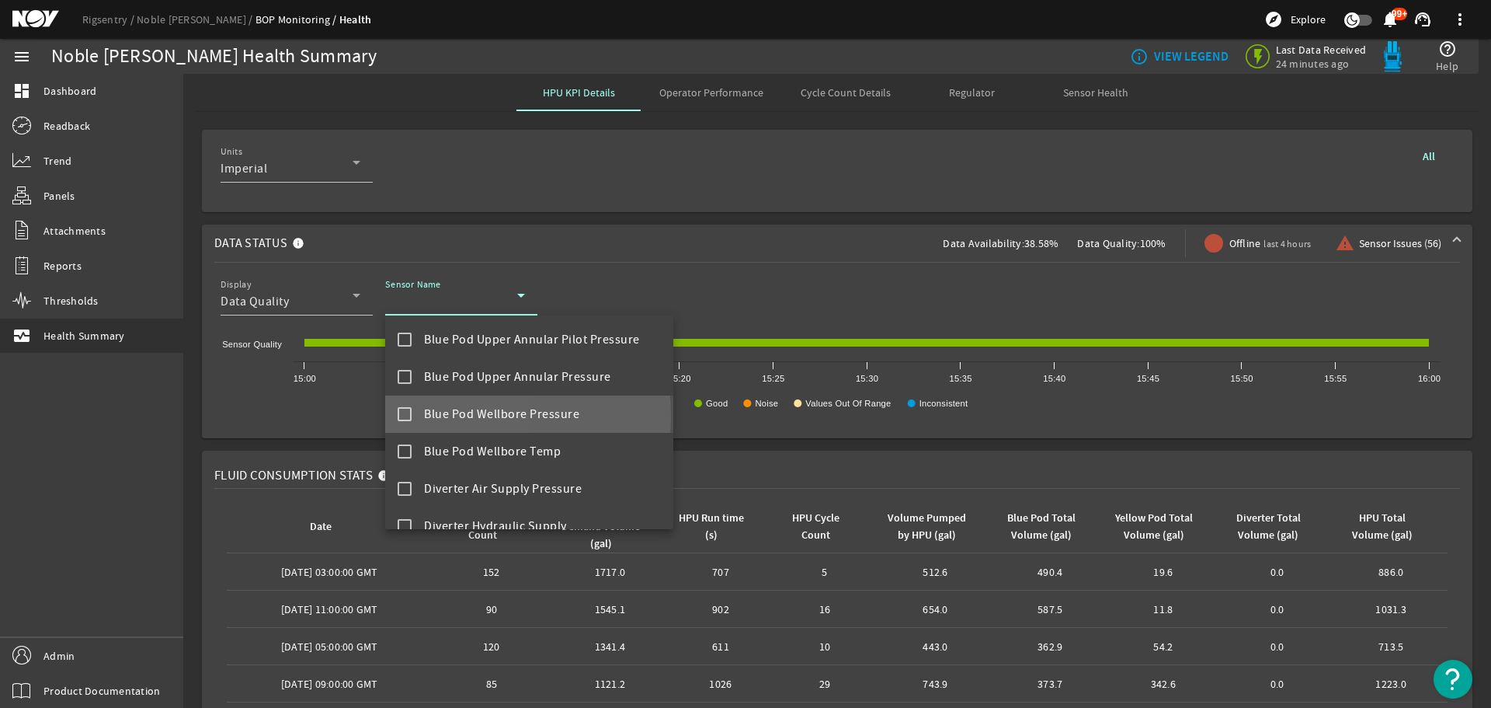
click at [402, 416] on mat-pseudo-checkbox at bounding box center [405, 414] width 14 height 14
click at [867, 283] on div at bounding box center [745, 354] width 1491 height 708
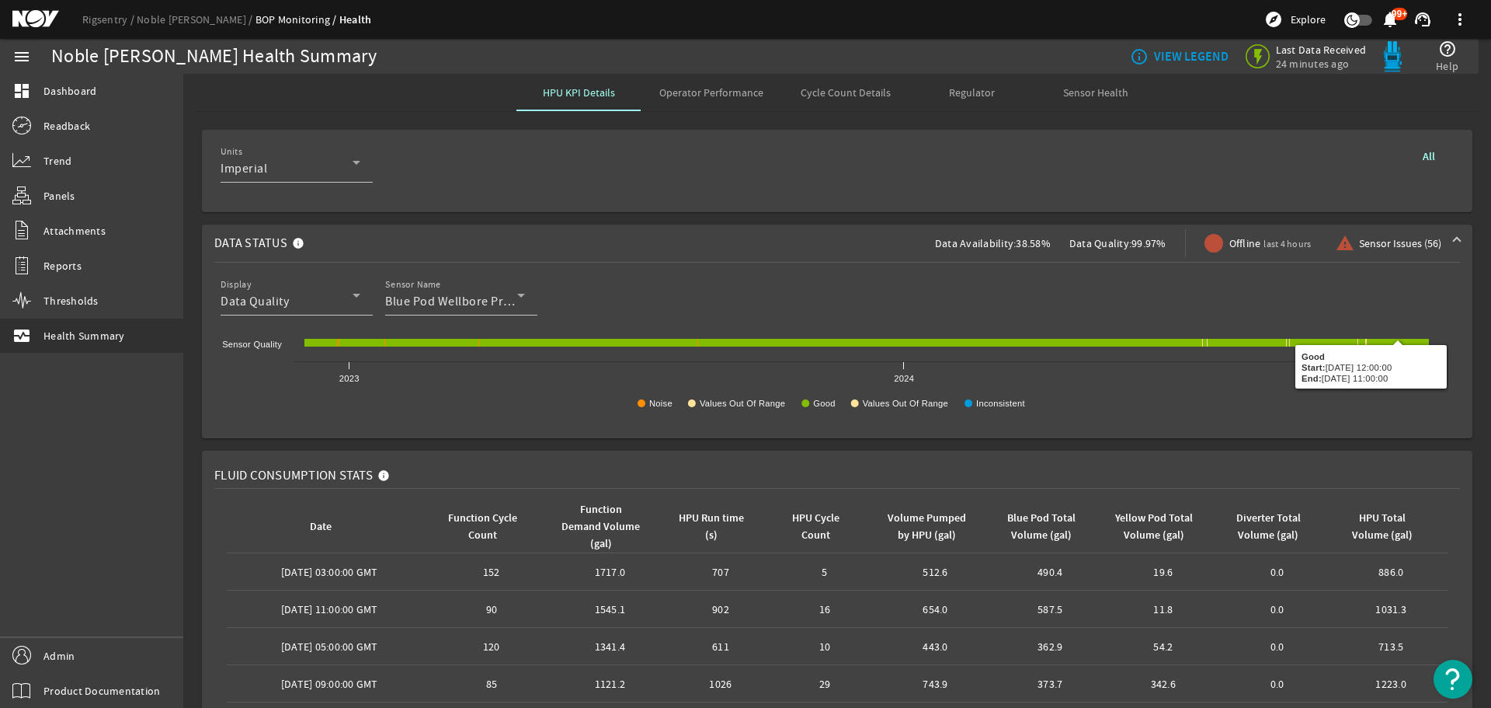
click at [1423, 151] on b "All" at bounding box center [1429, 156] width 12 height 15
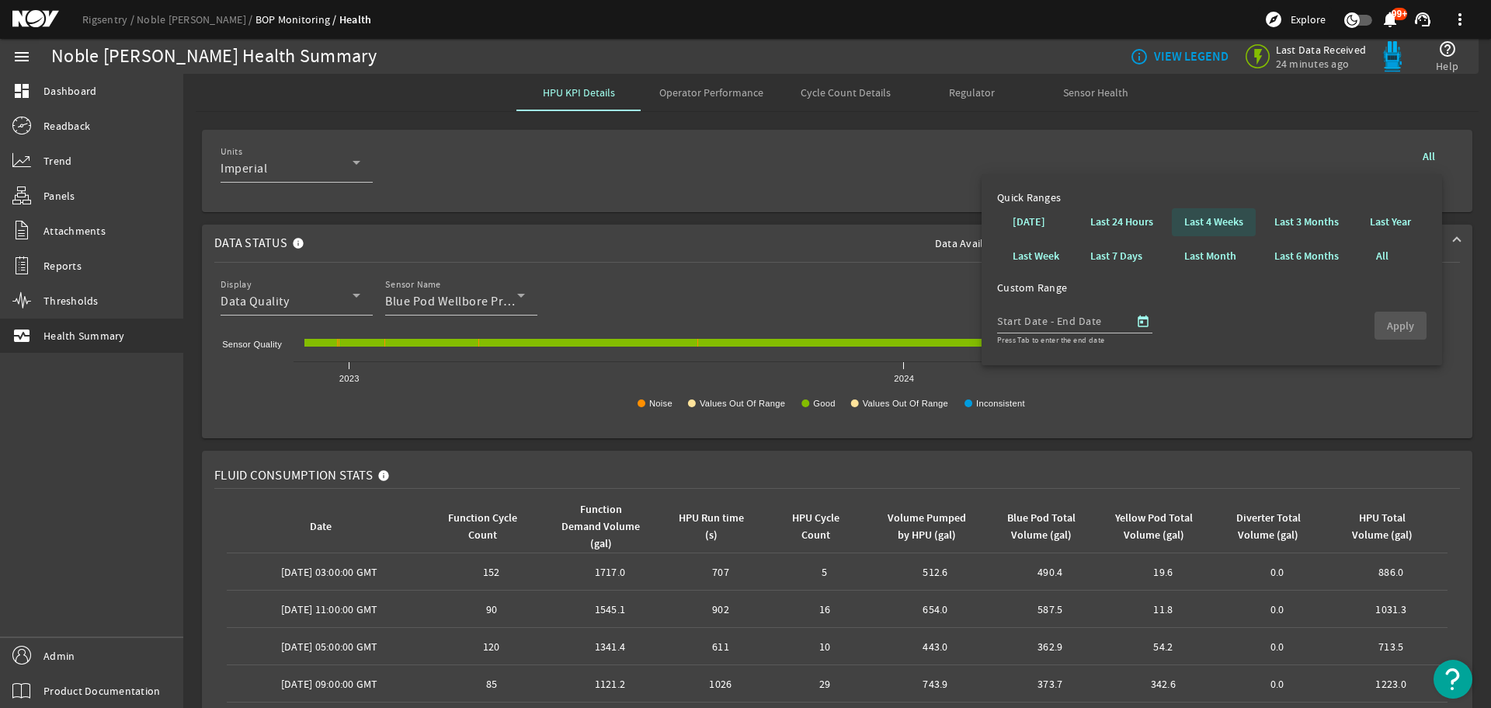
click at [1196, 223] on b "Last 4 Weeks" at bounding box center [1213, 222] width 59 height 16
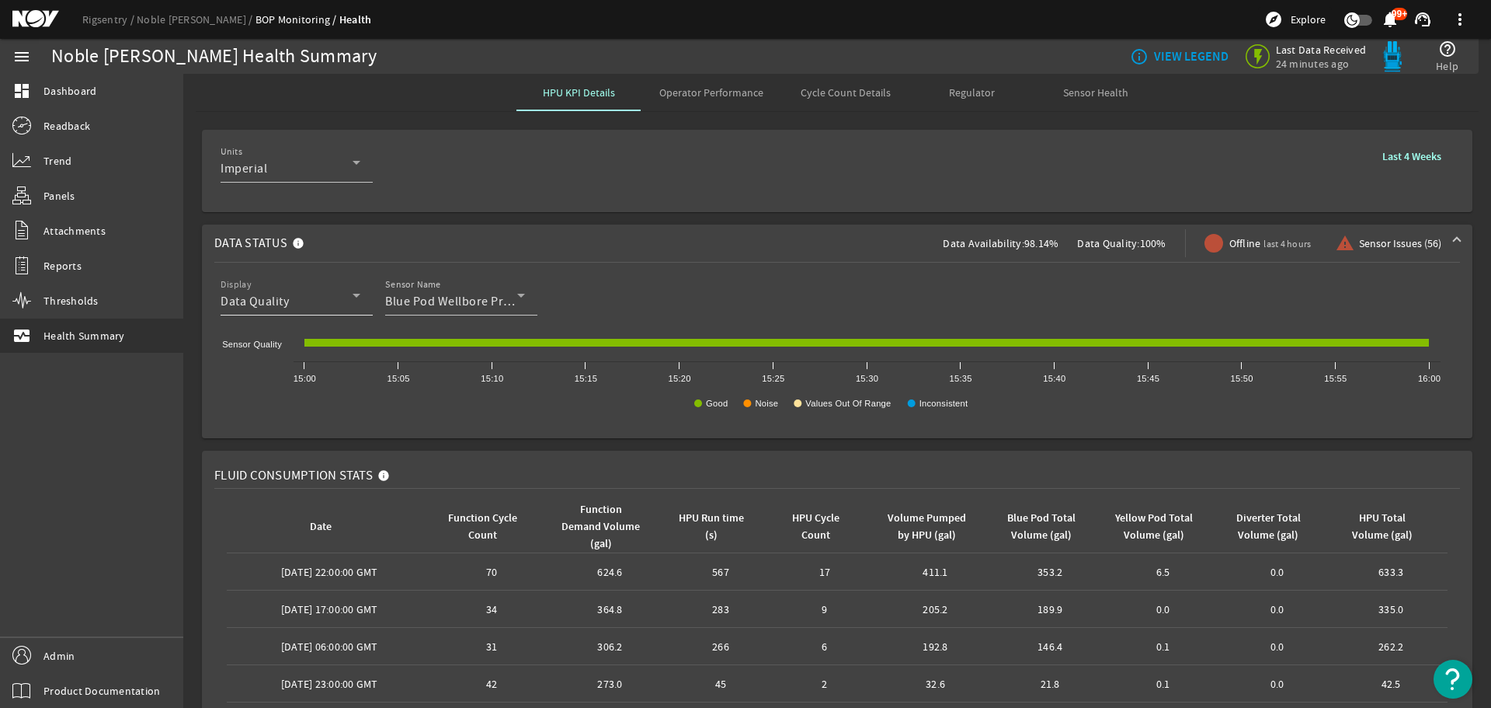
click at [316, 293] on div "Data Quality" at bounding box center [287, 301] width 132 height 19
click at [308, 332] on span "Data Availability" at bounding box center [278, 340] width 90 height 19
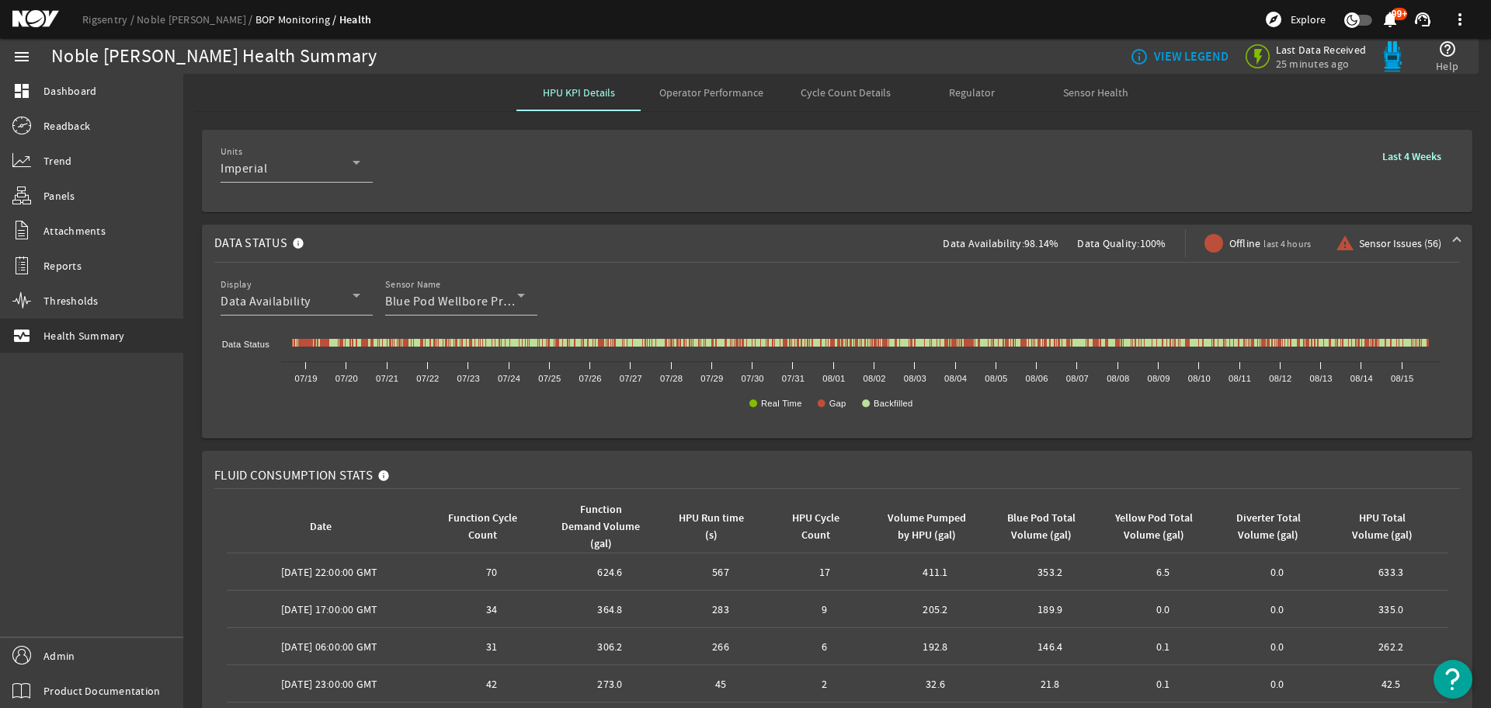
click at [1400, 158] on b "Last 4 Weeks" at bounding box center [1411, 156] width 59 height 15
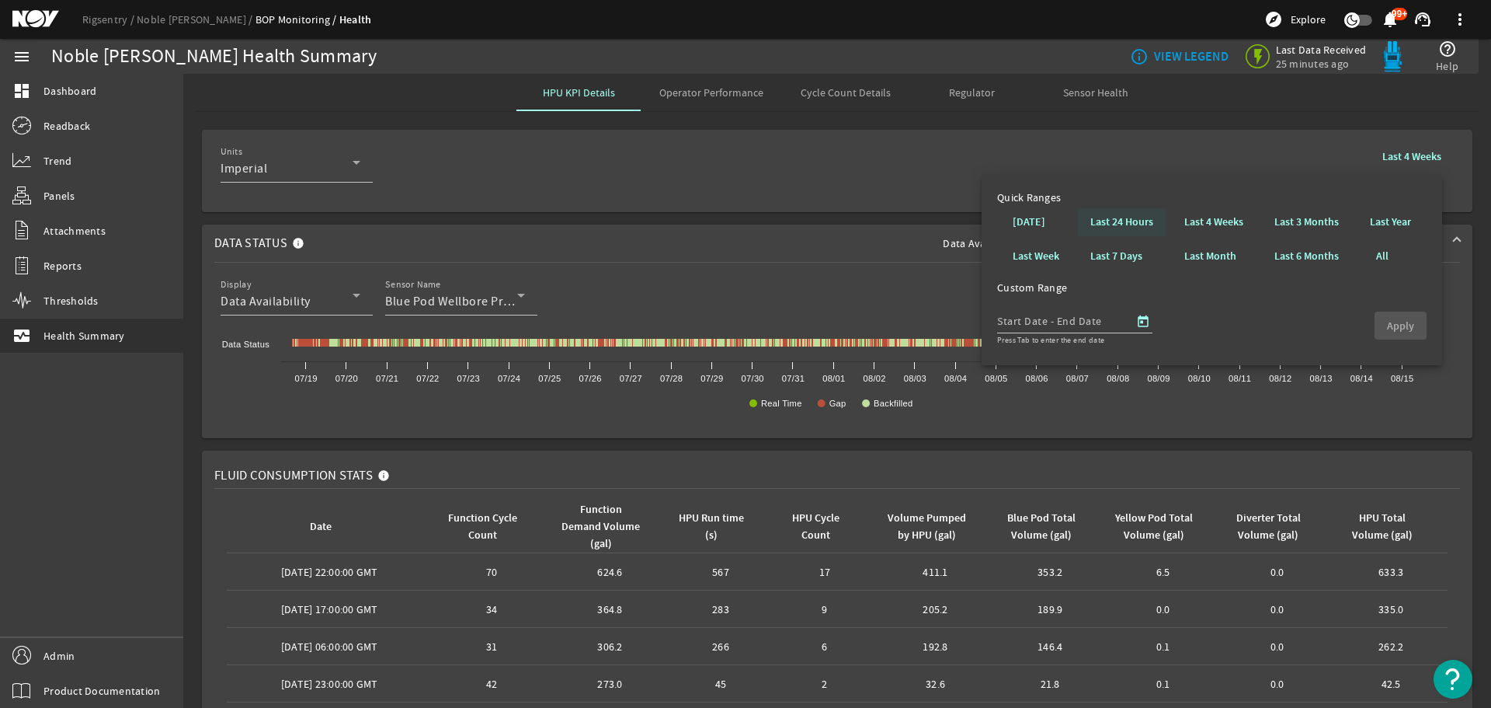
click at [1139, 220] on b "Last 24 Hours" at bounding box center [1121, 222] width 63 height 16
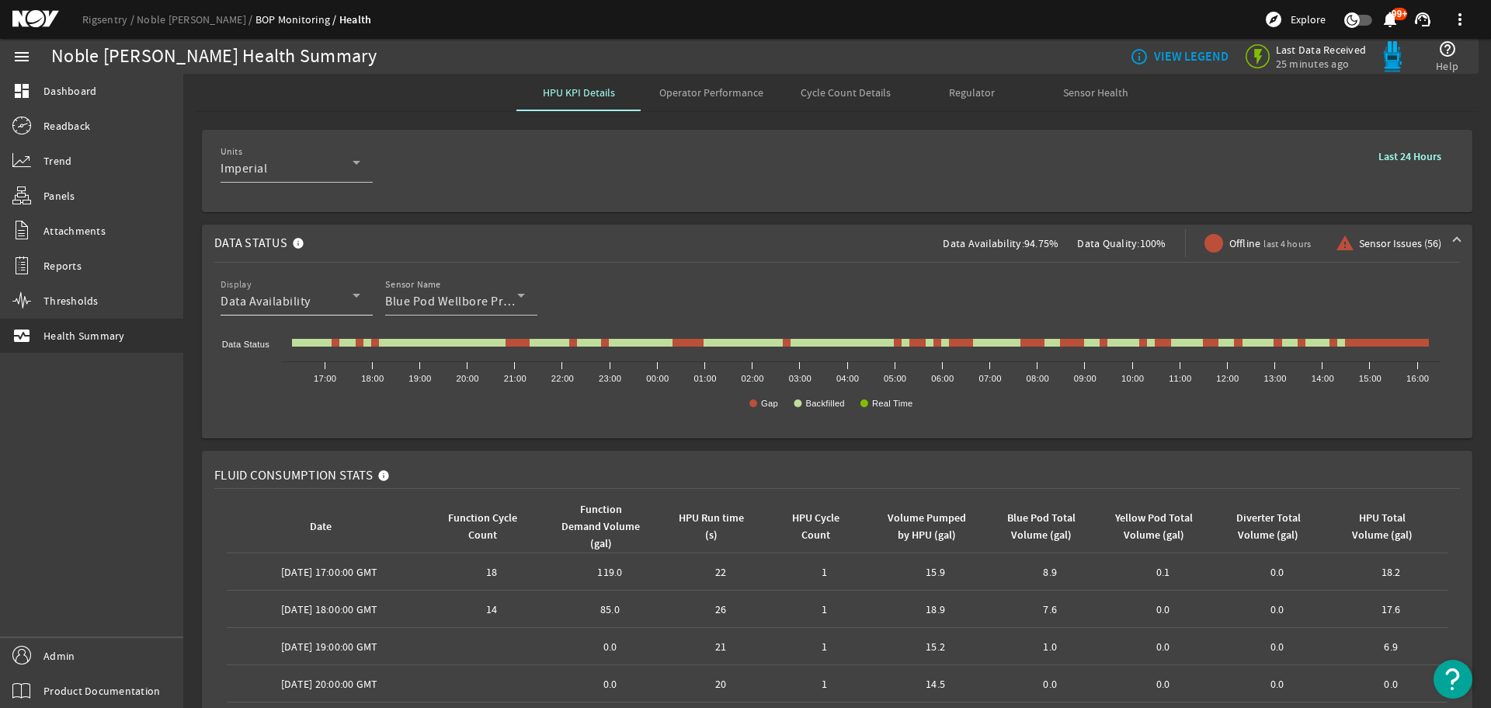
click at [349, 311] on div "Display Data Availability" at bounding box center [291, 295] width 140 height 40
click at [297, 381] on span "Data Quality" at bounding box center [267, 377] width 68 height 19
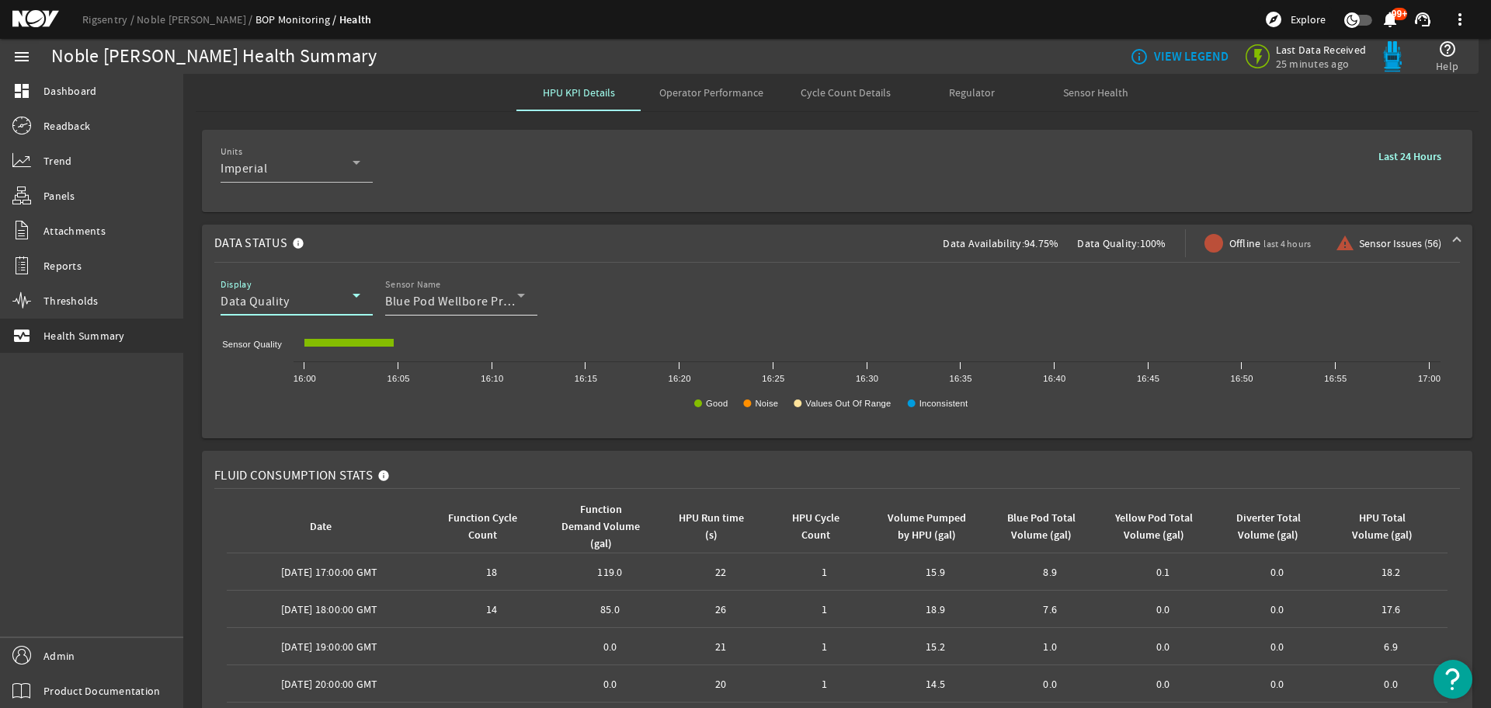
click at [464, 295] on span "Blue Pod Wellbore Pressure" at bounding box center [462, 302] width 155 height 16
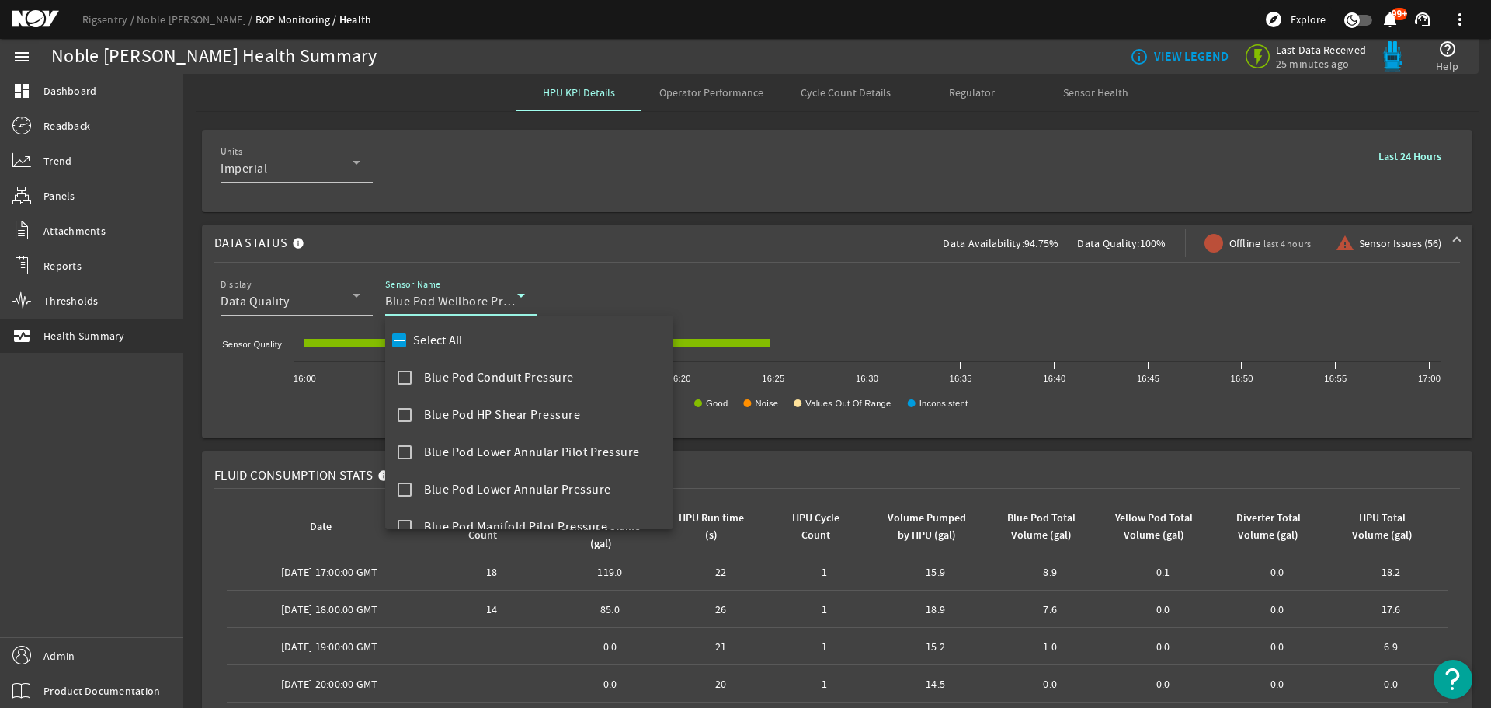
scroll to position [613, 0]
